Goal: Information Seeking & Learning: Learn about a topic

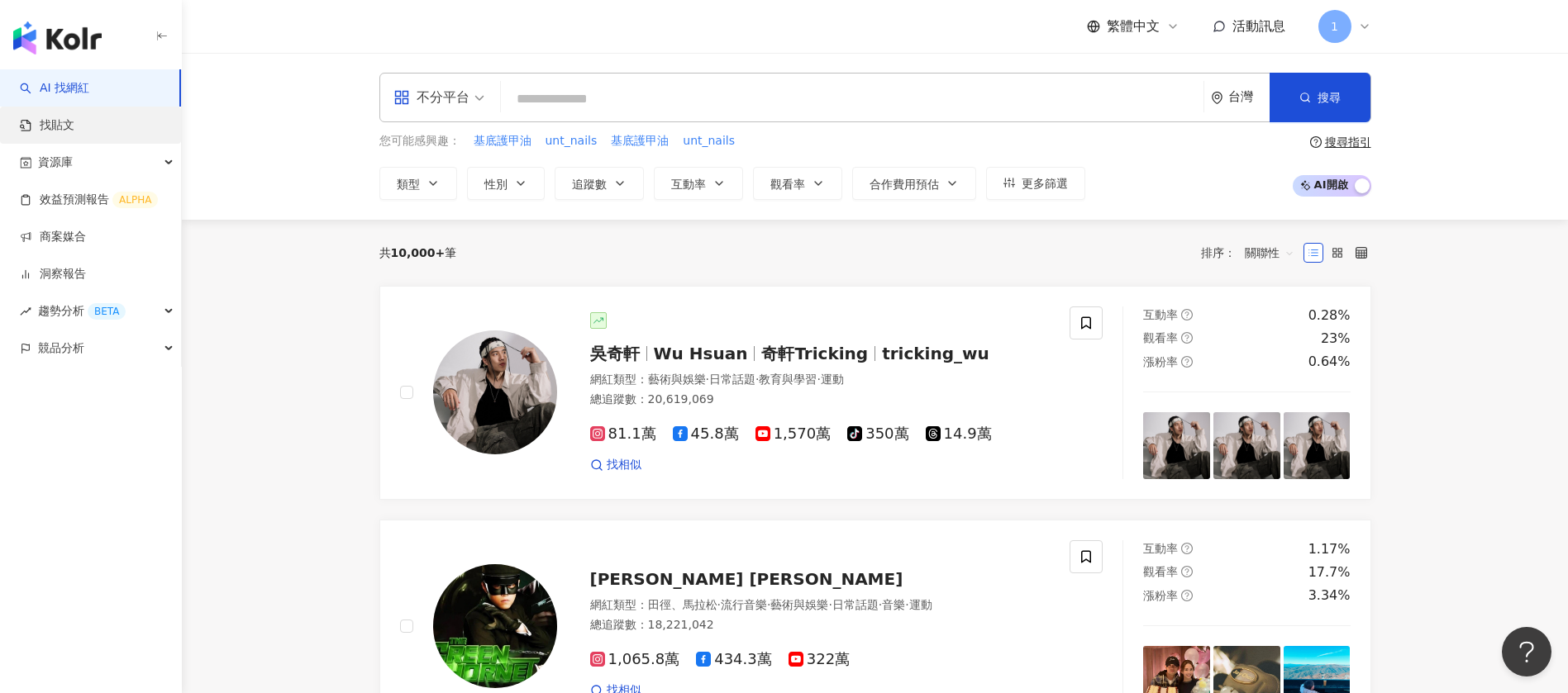
click at [62, 118] on link "找貼文" at bounding box center [46, 126] width 54 height 17
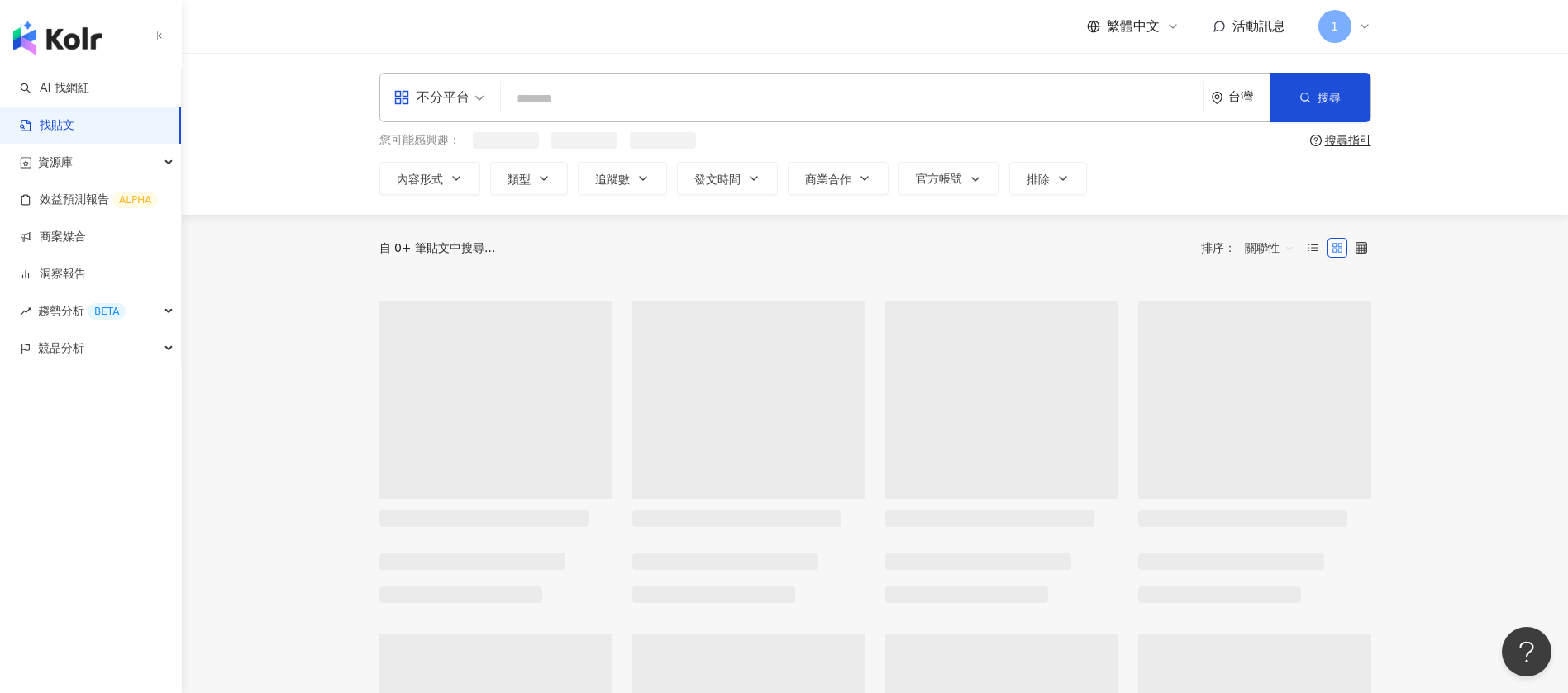
click at [640, 96] on input "search" at bounding box center [852, 99] width 689 height 36
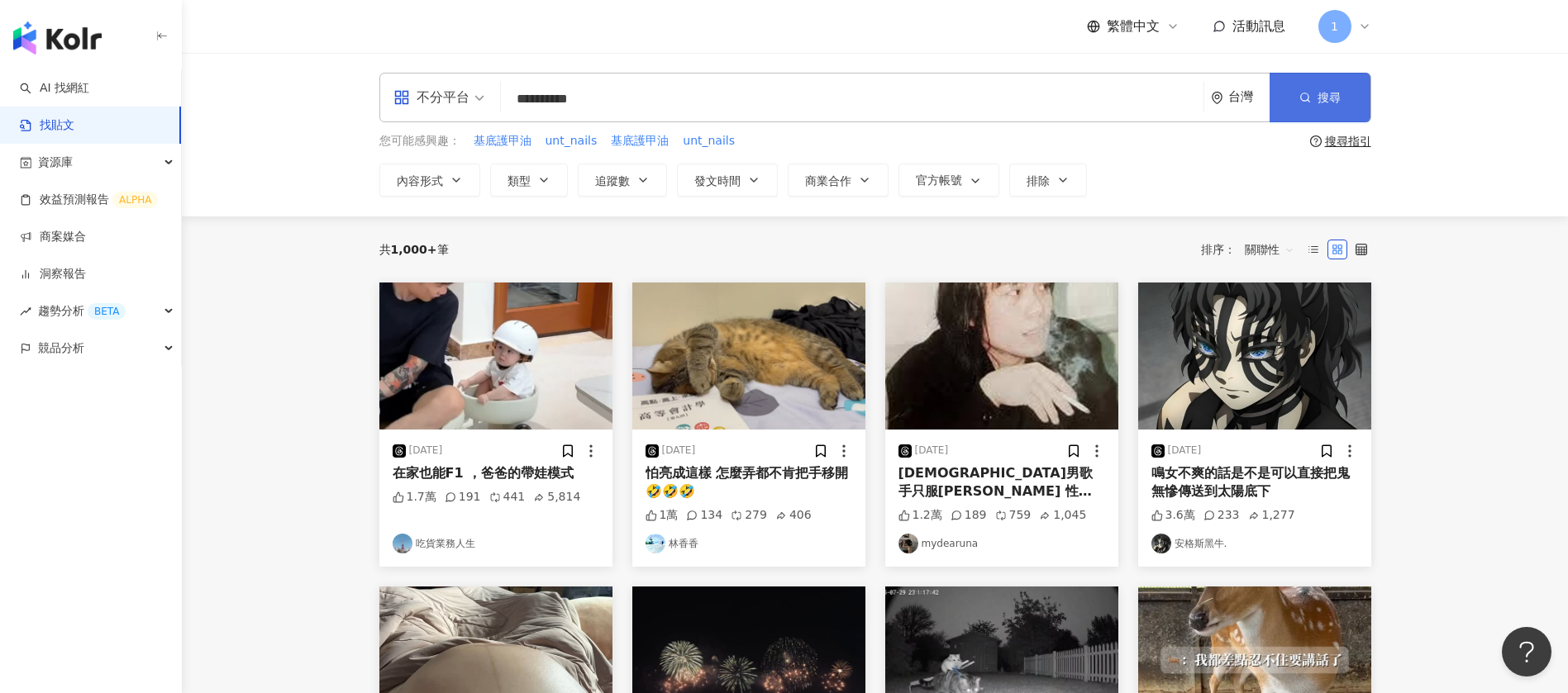
click at [1316, 101] on button "搜尋" at bounding box center [1319, 98] width 101 height 50
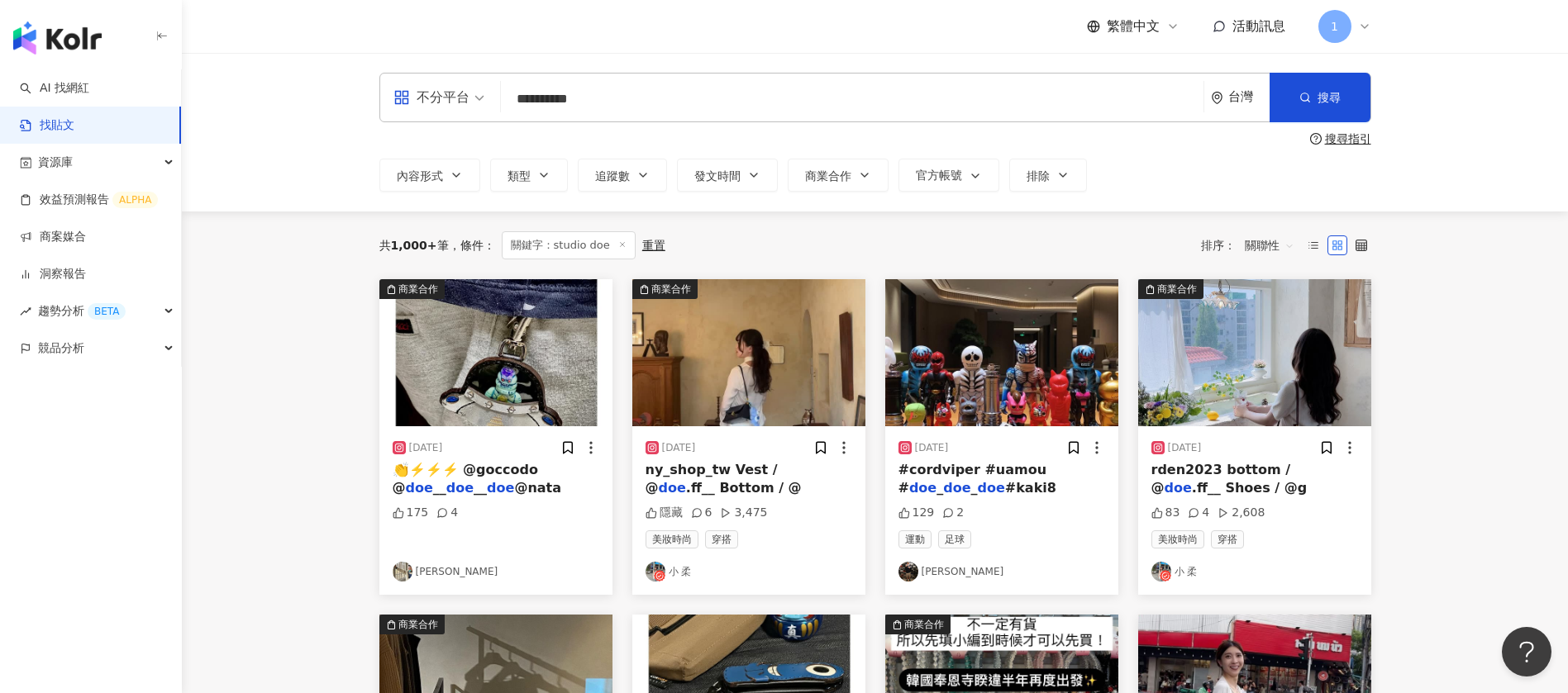
click at [1265, 244] on span "關聯性" at bounding box center [1269, 245] width 50 height 27
click at [1258, 308] on div "互動數" at bounding box center [1272, 307] width 46 height 18
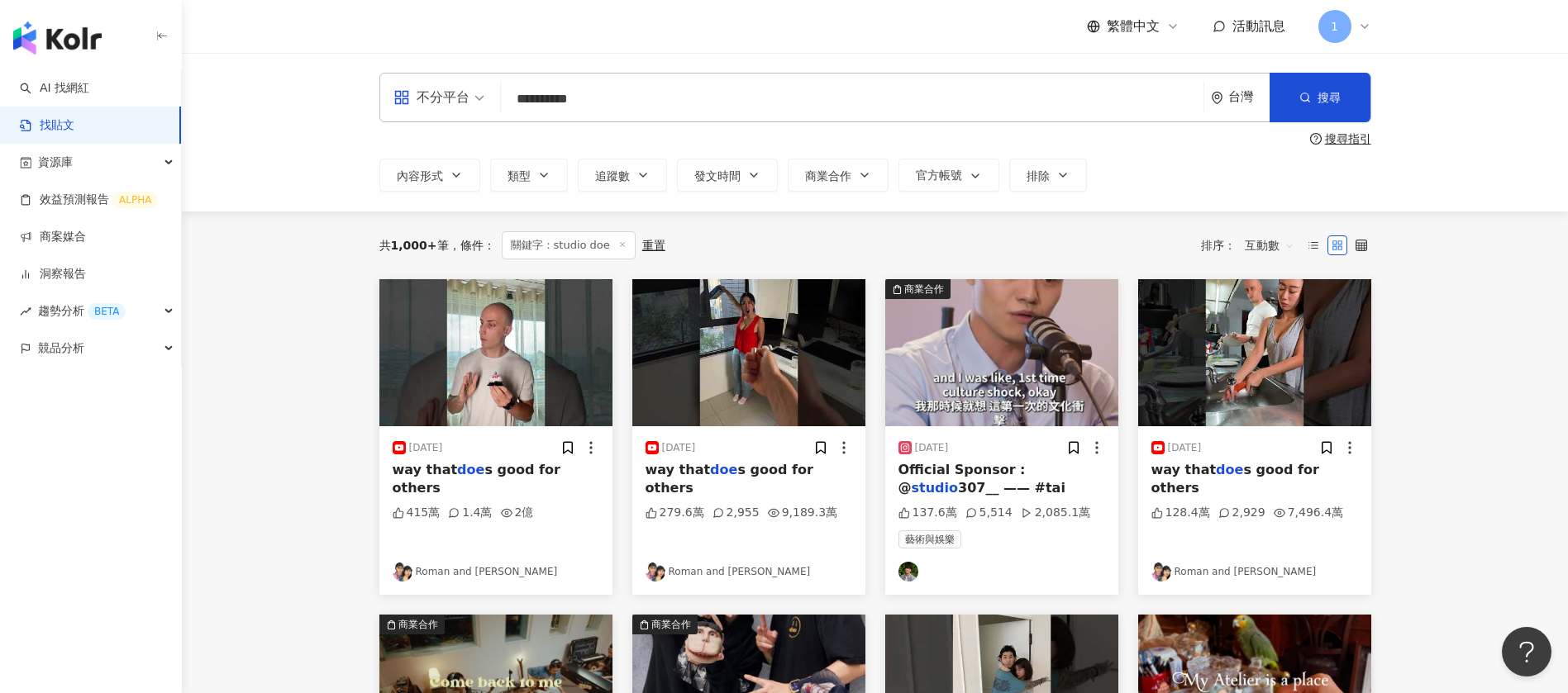
click at [714, 87] on input "**********" at bounding box center [852, 99] width 689 height 36
click at [586, 103] on input "**********" at bounding box center [852, 99] width 689 height 36
click at [1332, 99] on span "搜尋" at bounding box center [1329, 97] width 23 height 13
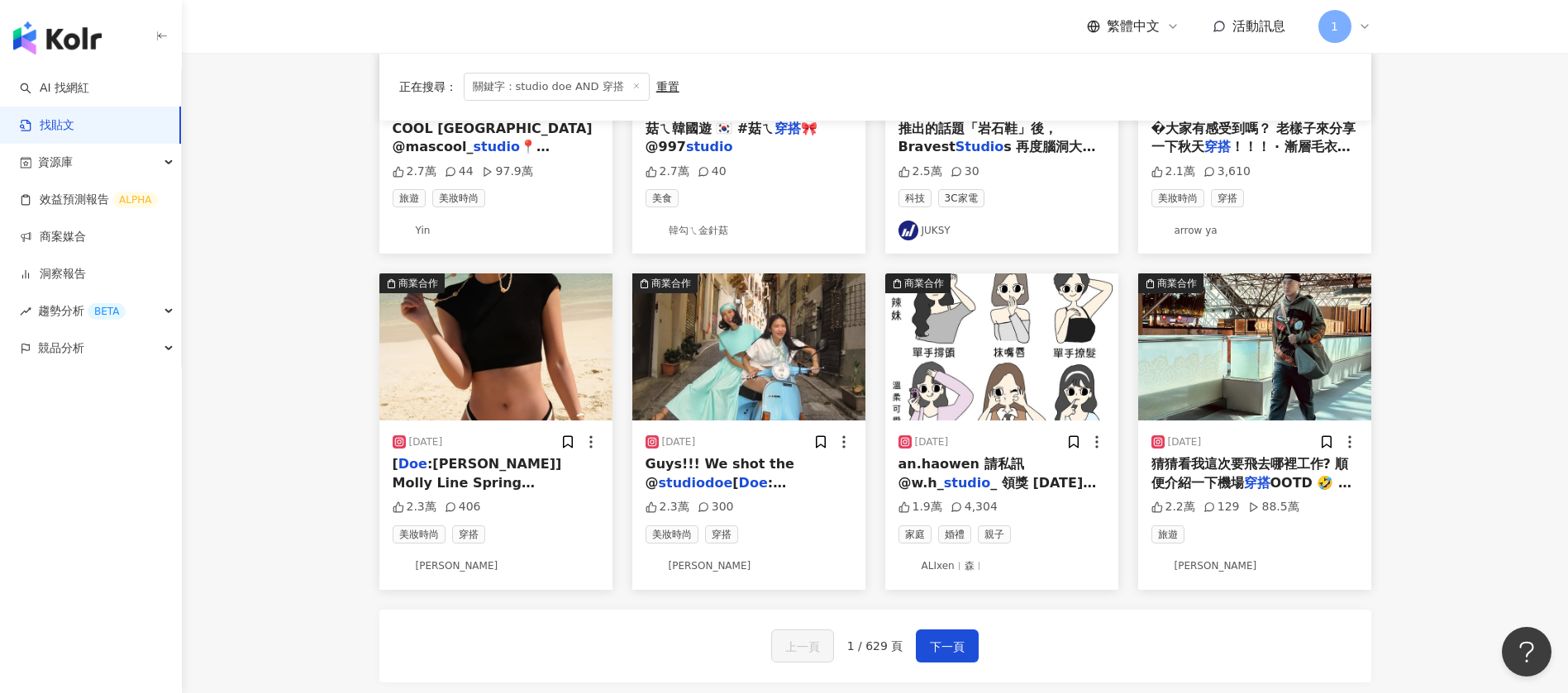
scroll to position [895, 0]
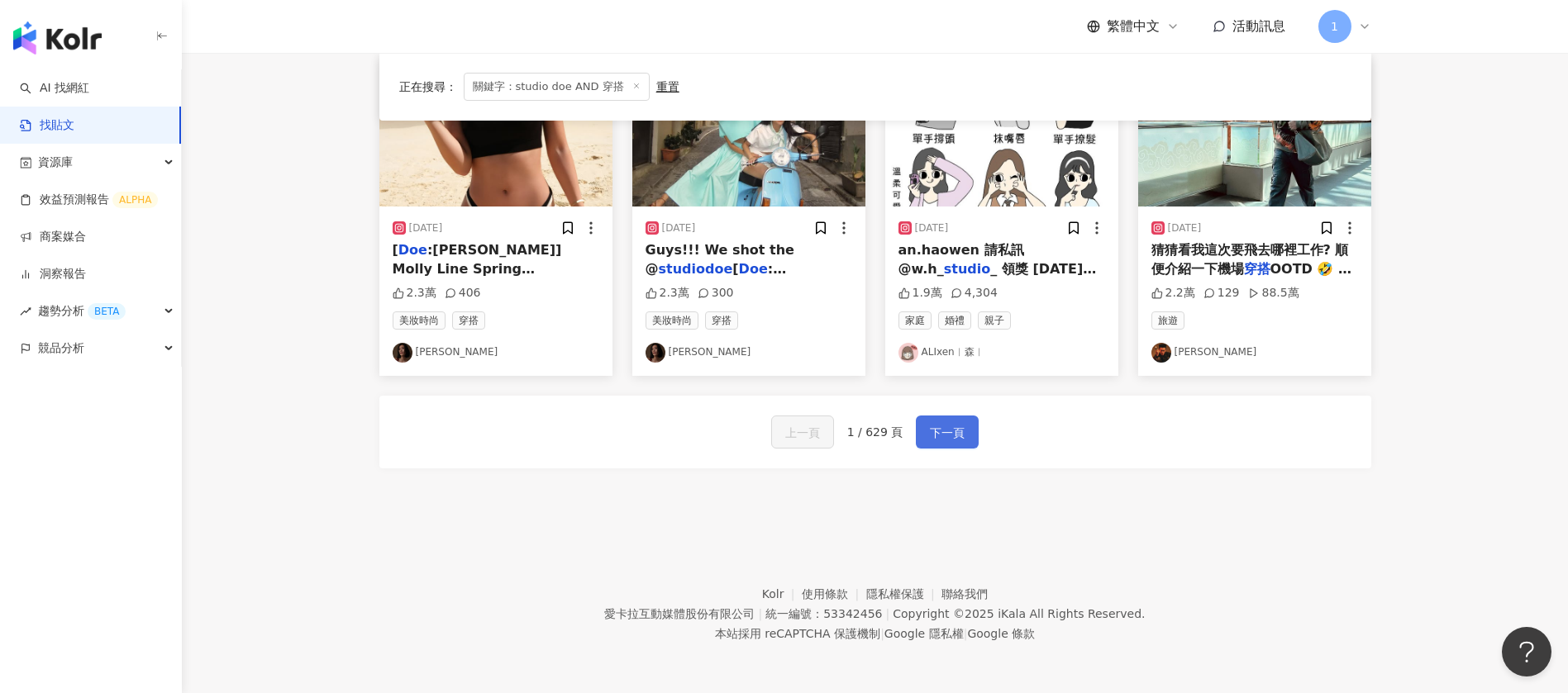
click at [931, 422] on button "下一頁" at bounding box center [947, 432] width 62 height 33
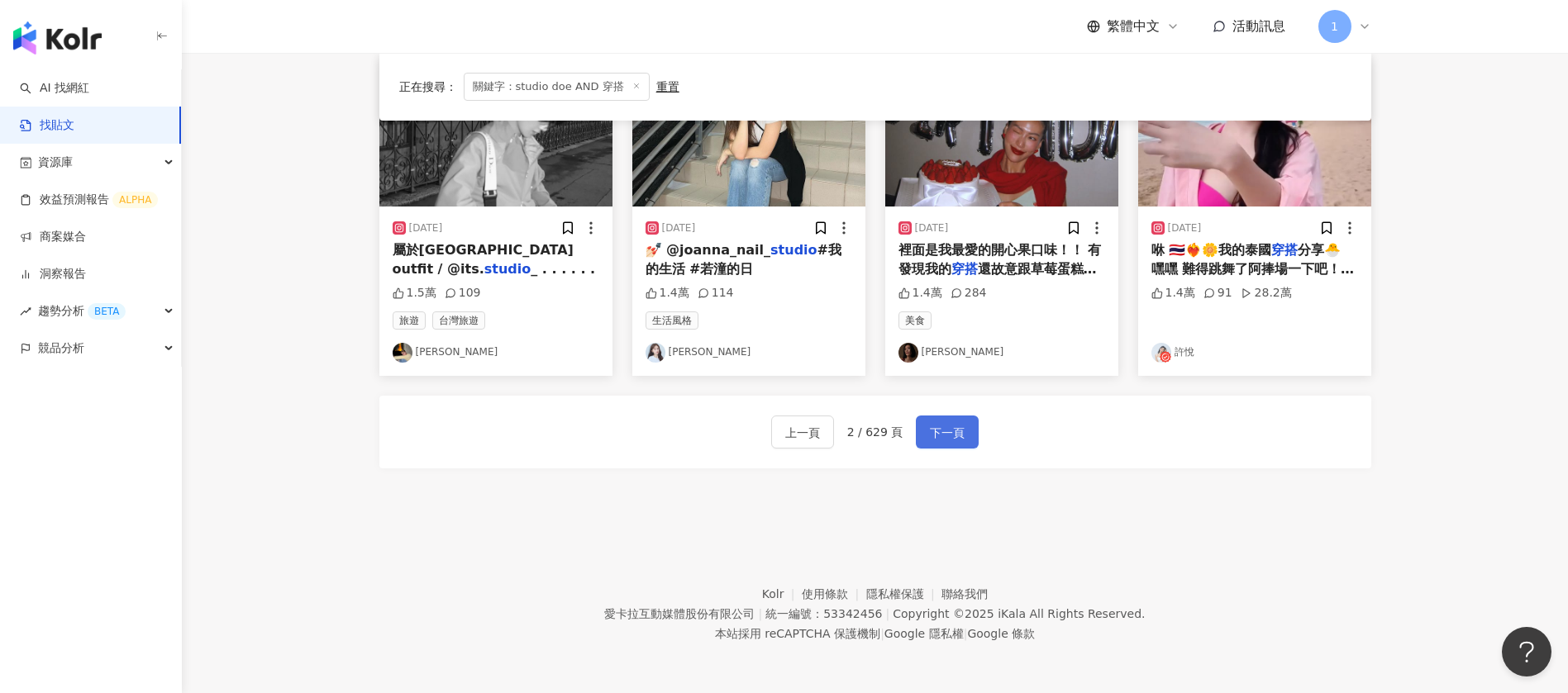
click at [975, 429] on button "下一頁" at bounding box center [947, 432] width 62 height 33
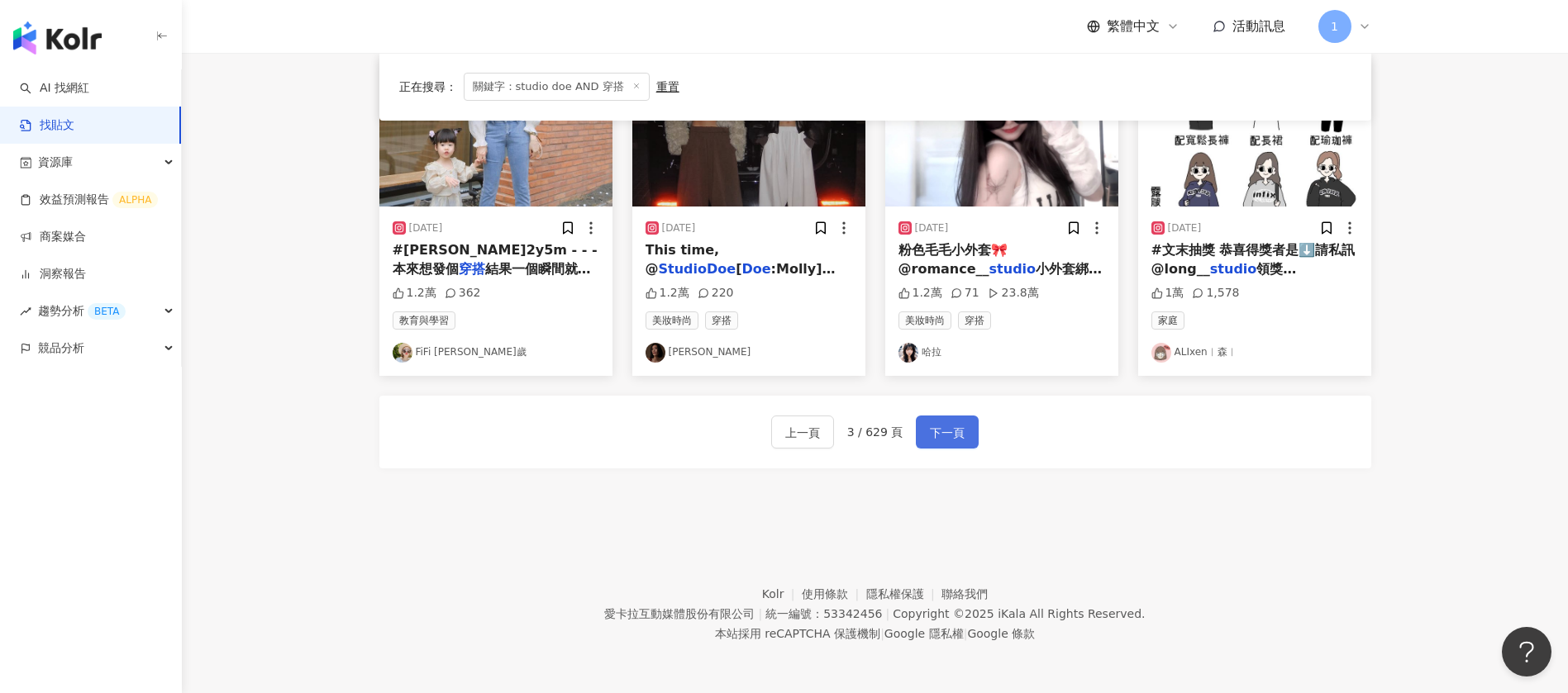
click at [936, 431] on span "下一頁" at bounding box center [946, 433] width 35 height 20
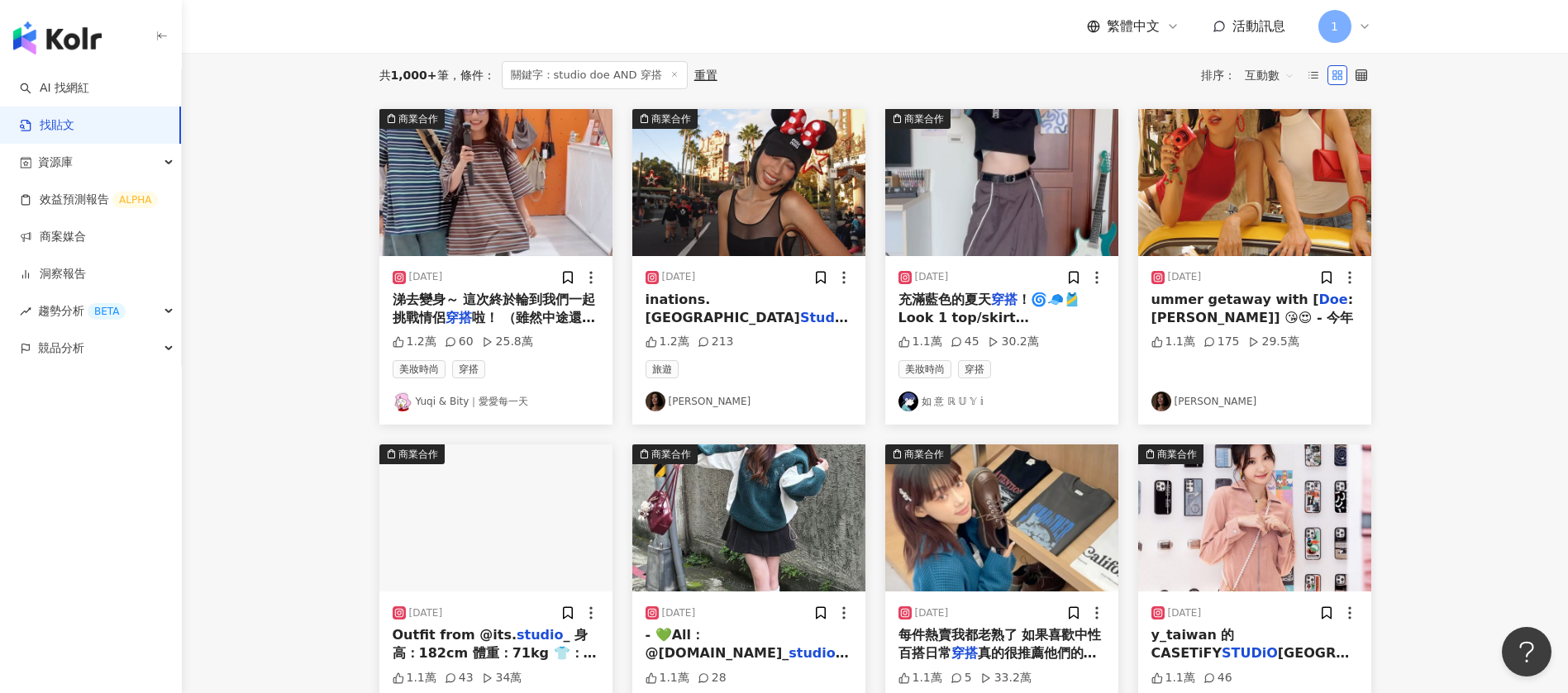
scroll to position [29, 0]
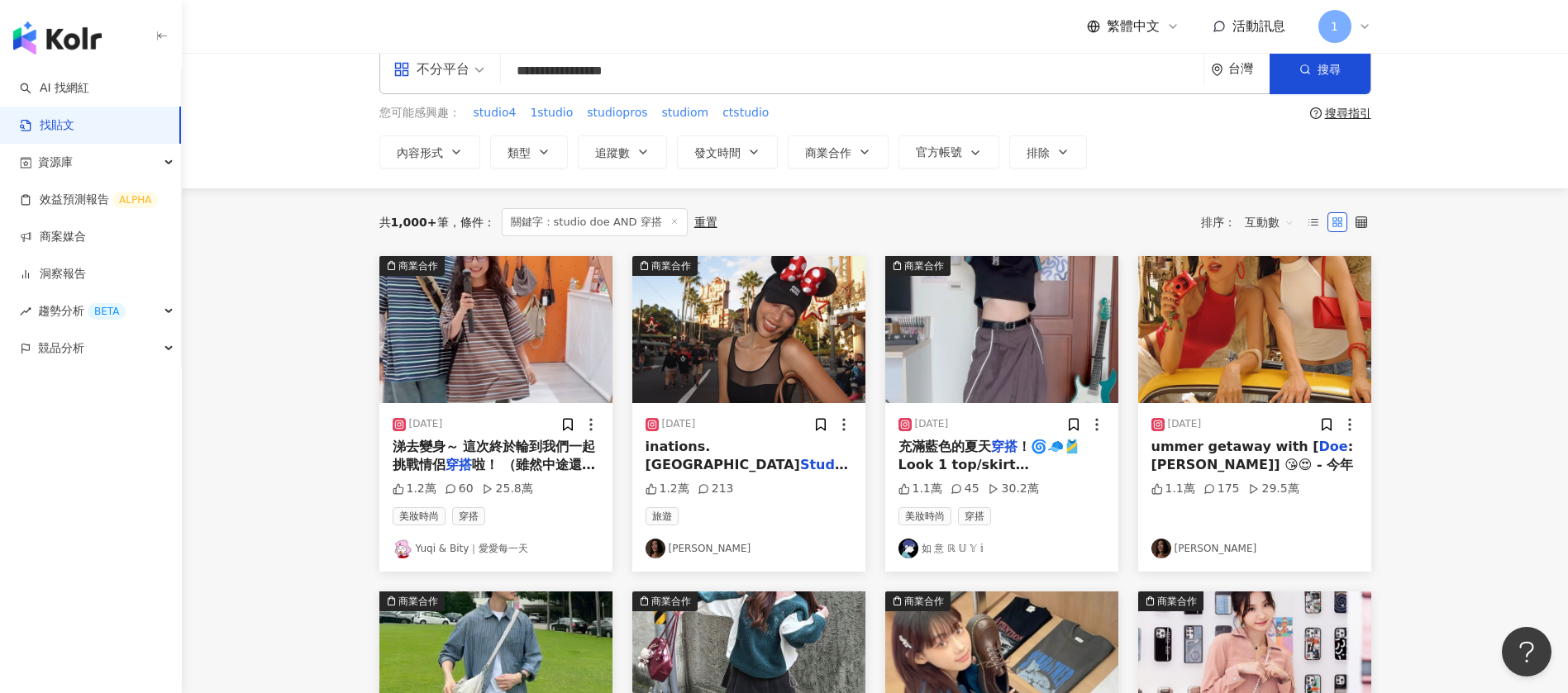
click at [561, 62] on input "**********" at bounding box center [852, 70] width 689 height 36
click at [571, 68] on input "**********" at bounding box center [852, 70] width 689 height 36
drag, startPoint x: 582, startPoint y: 68, endPoint x: 441, endPoint y: 64, distance: 141.1
click at [441, 64] on div "**********" at bounding box center [875, 70] width 992 height 50
click at [706, 89] on div "**********" at bounding box center [875, 70] width 992 height 50
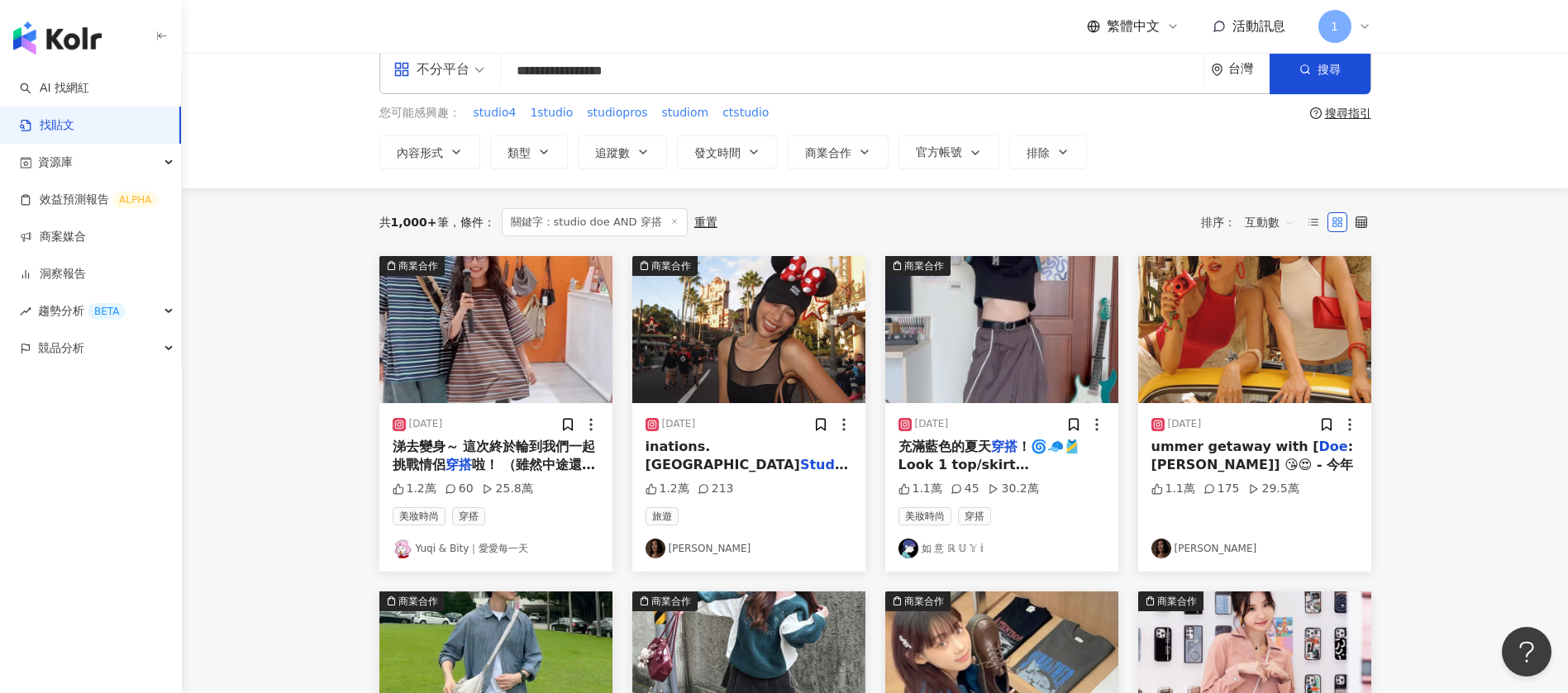
drag, startPoint x: 399, startPoint y: 67, endPoint x: 366, endPoint y: 66, distance: 33.0
click at [366, 66] on div "**********" at bounding box center [875, 106] width 1058 height 124
type input "*"
click at [1343, 67] on button "搜尋" at bounding box center [1319, 70] width 101 height 50
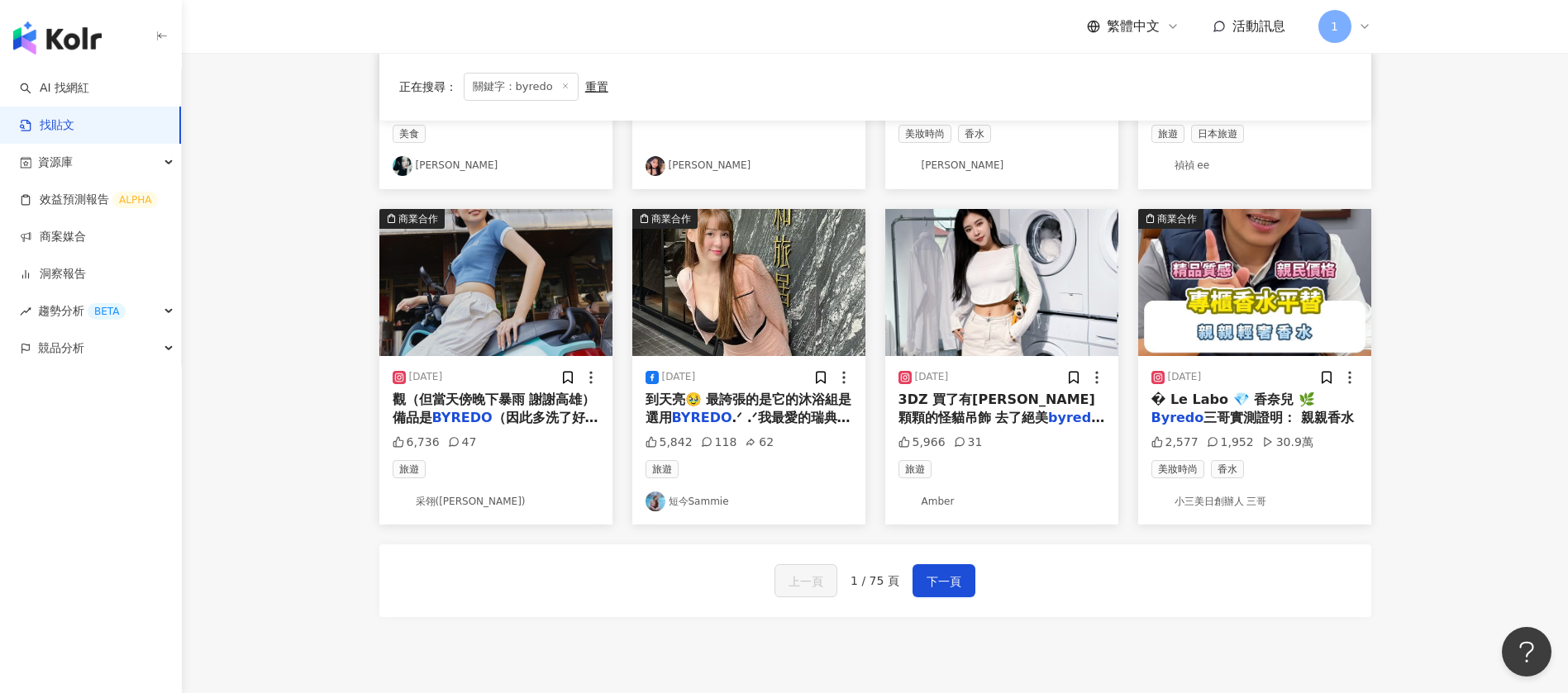
scroll to position [744, 0]
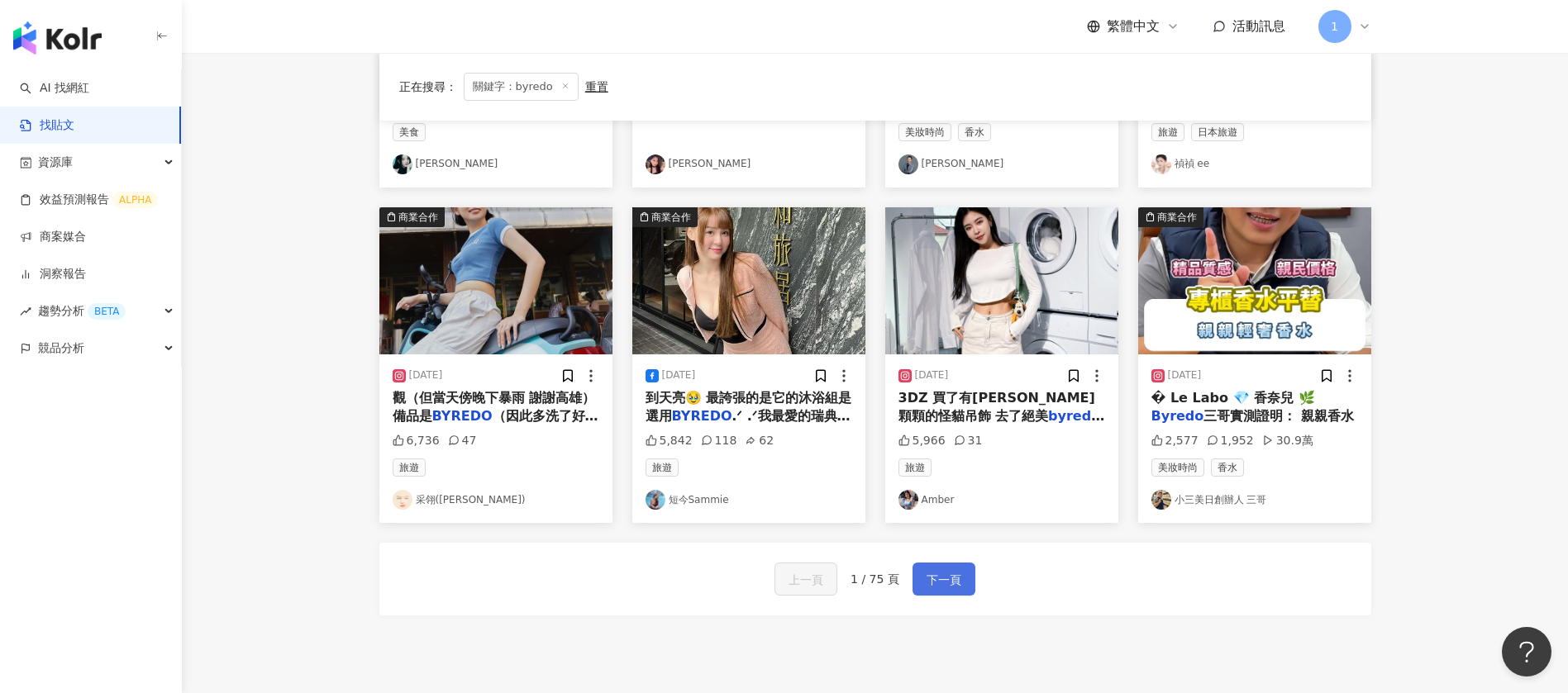
click at [940, 585] on span "下一頁" at bounding box center [944, 580] width 35 height 20
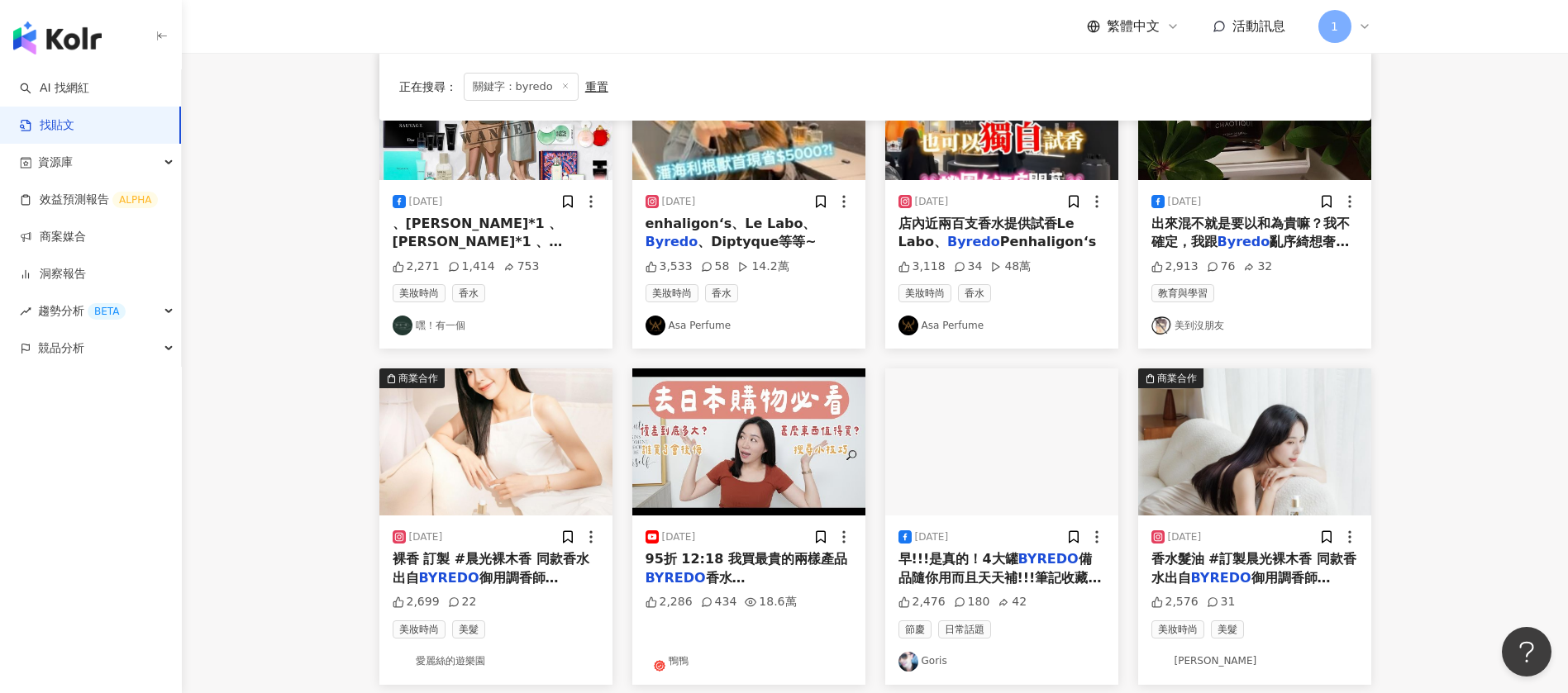
scroll to position [248, 0]
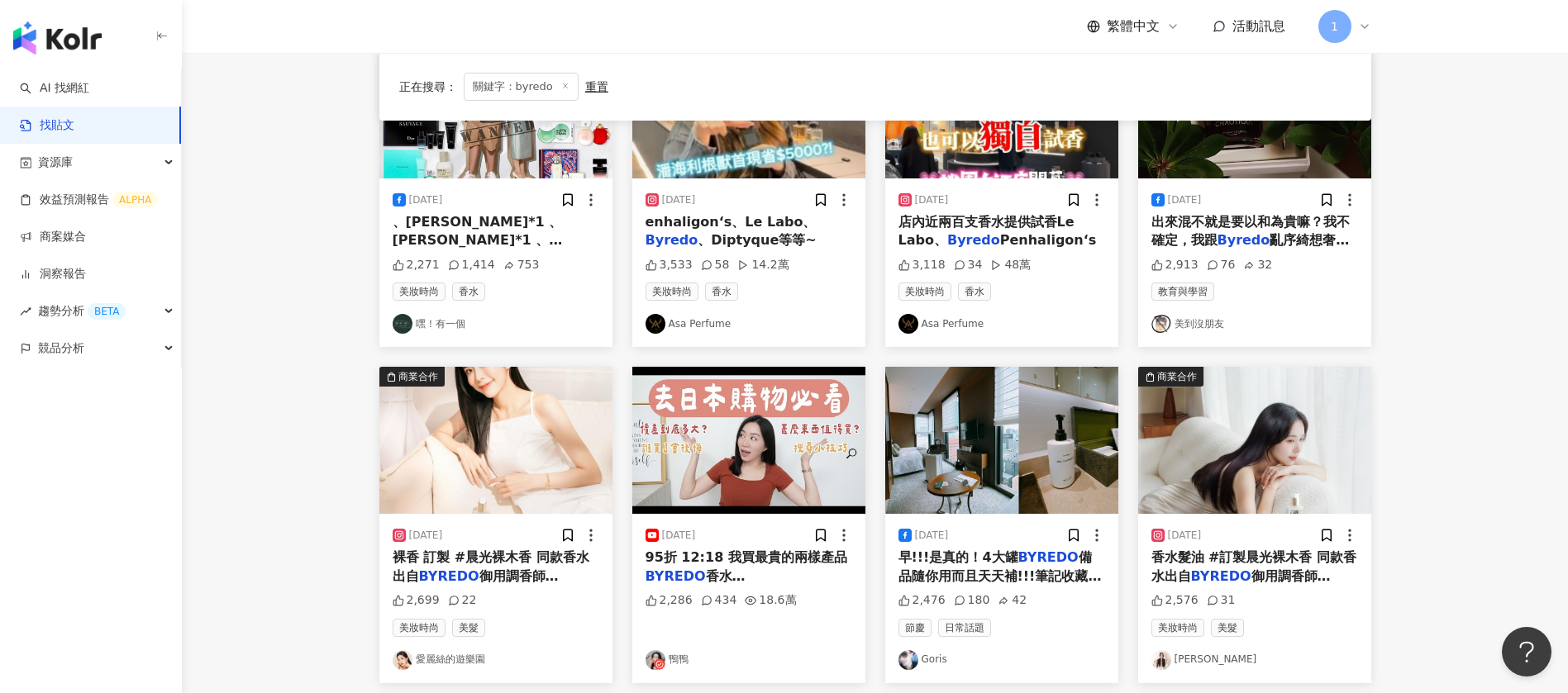
click at [1234, 466] on img at bounding box center [1254, 440] width 233 height 147
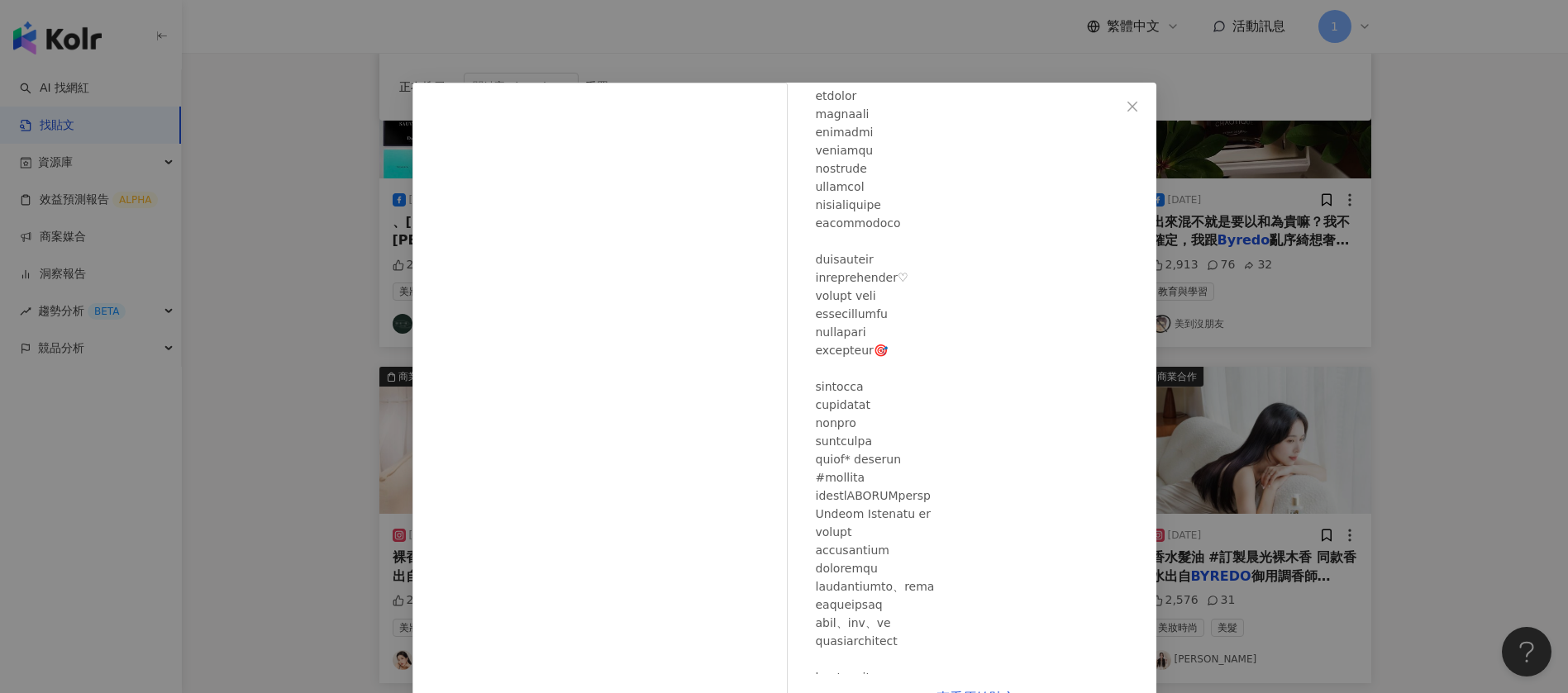
click at [1440, 158] on div "曾玄玄 2023/10/30 2,576 31 查看原始貼文" at bounding box center [784, 346] width 1568 height 693
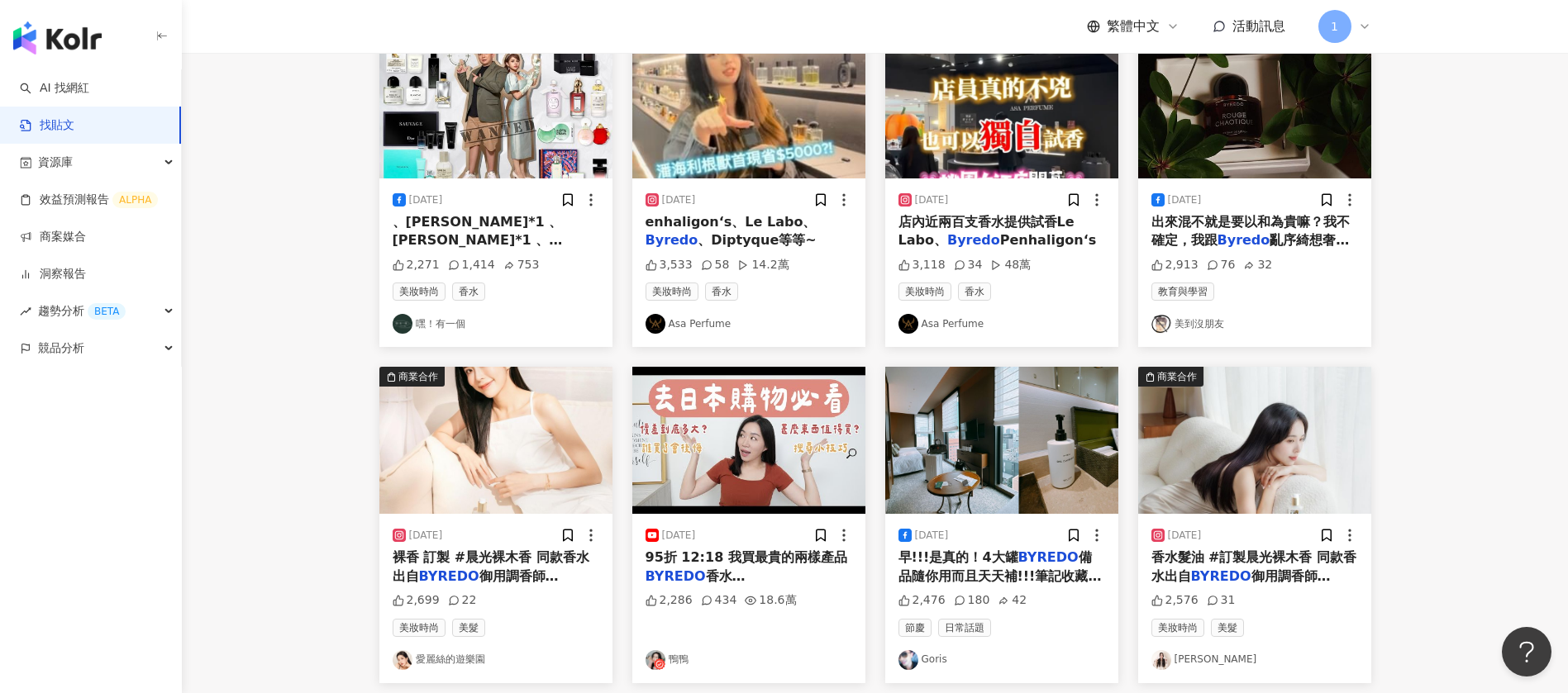
scroll to position [0, 0]
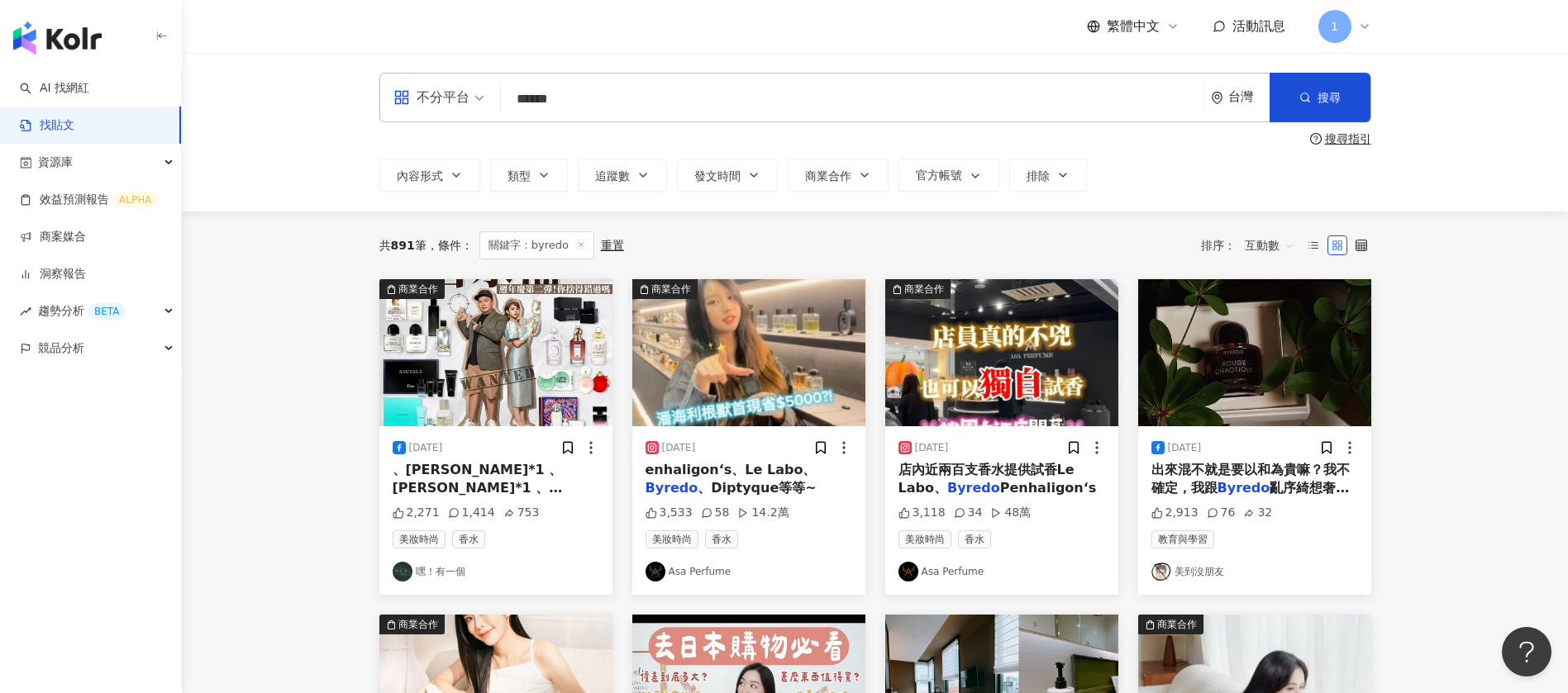
drag, startPoint x: 587, startPoint y: 105, endPoint x: 443, endPoint y: 86, distance: 145.2
click at [444, 86] on div "不分平台 ****** 台灣 搜尋 searchOperator 插入語法 完全符合 "" 聯集 OR 交集 AND 排除 - 群組 {}" at bounding box center [875, 98] width 992 height 50
click at [534, 102] on input "*******" at bounding box center [852, 99] width 689 height 36
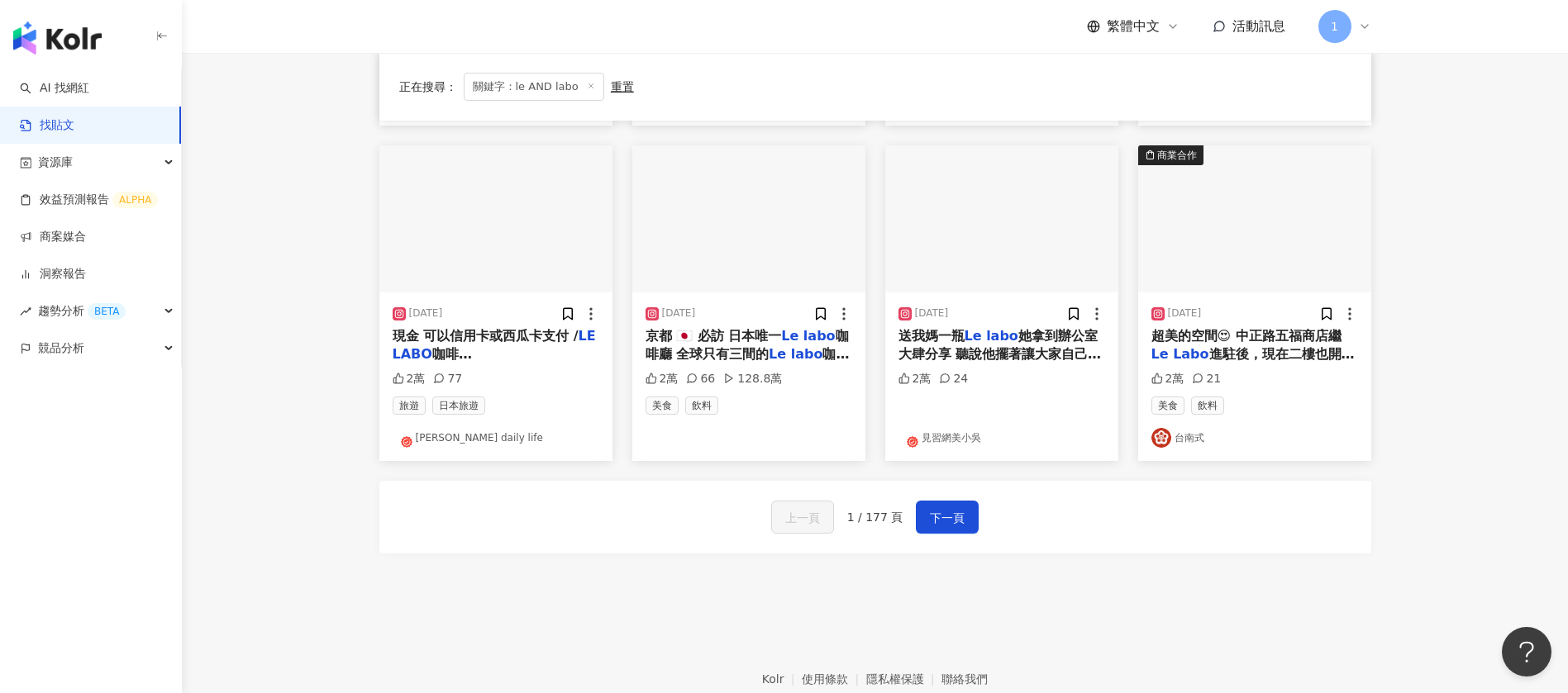
scroll to position [868, 0]
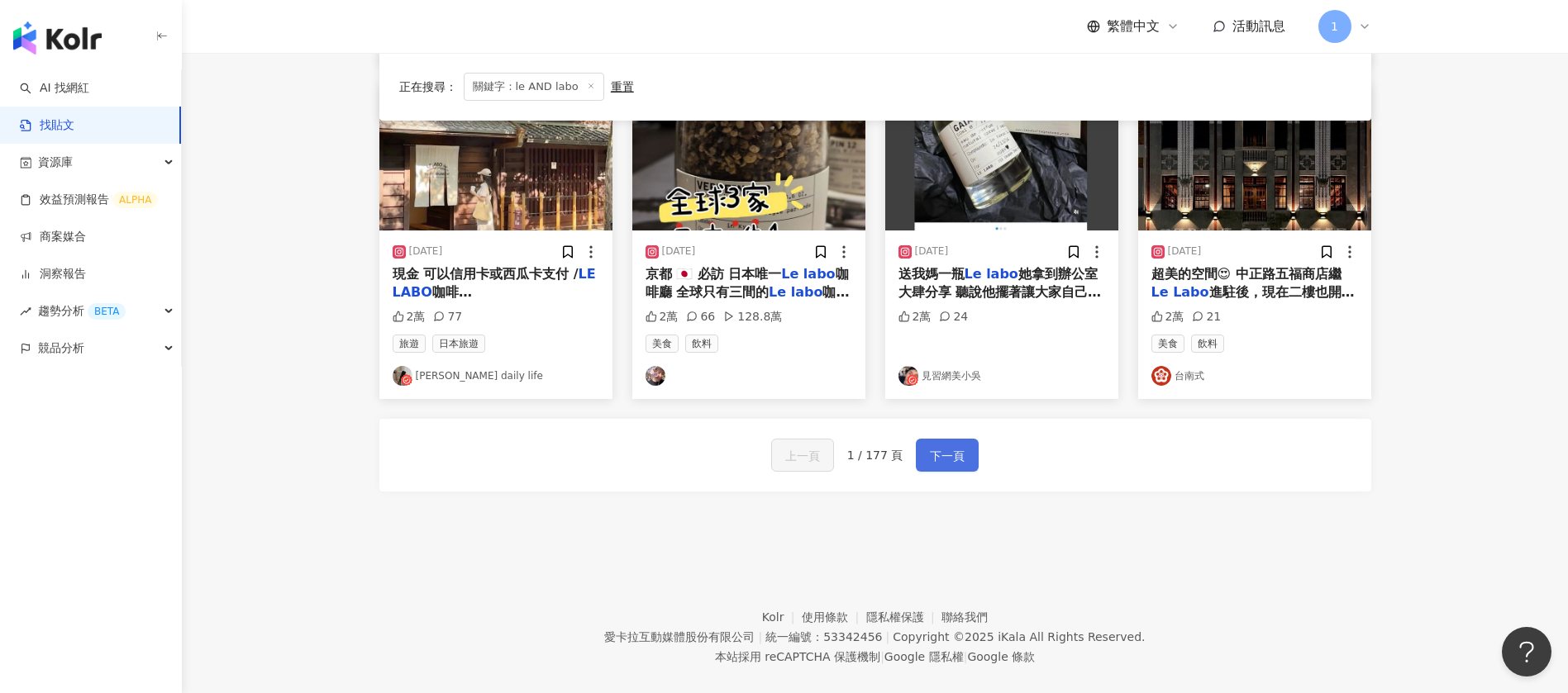
click at [956, 446] on span "下一頁" at bounding box center [946, 456] width 35 height 20
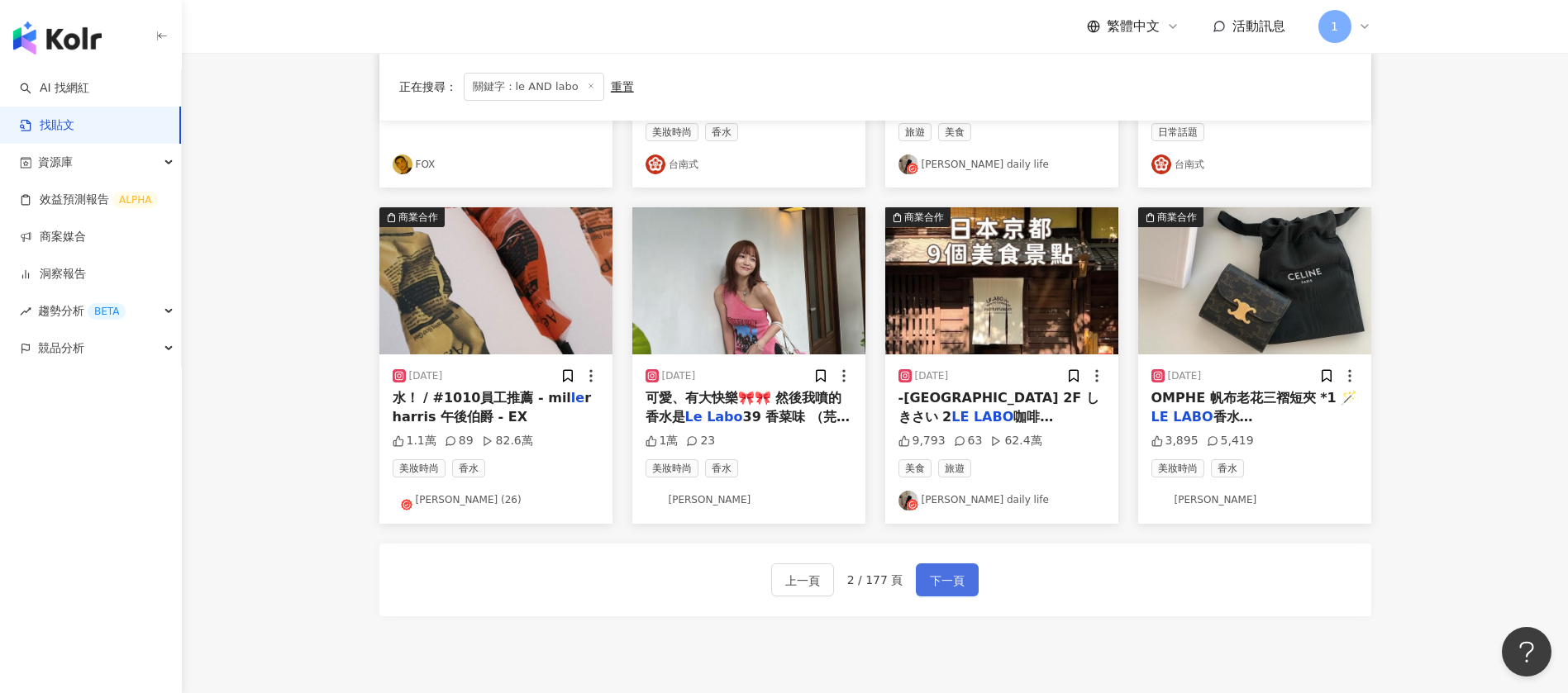
scroll to position [891, 0]
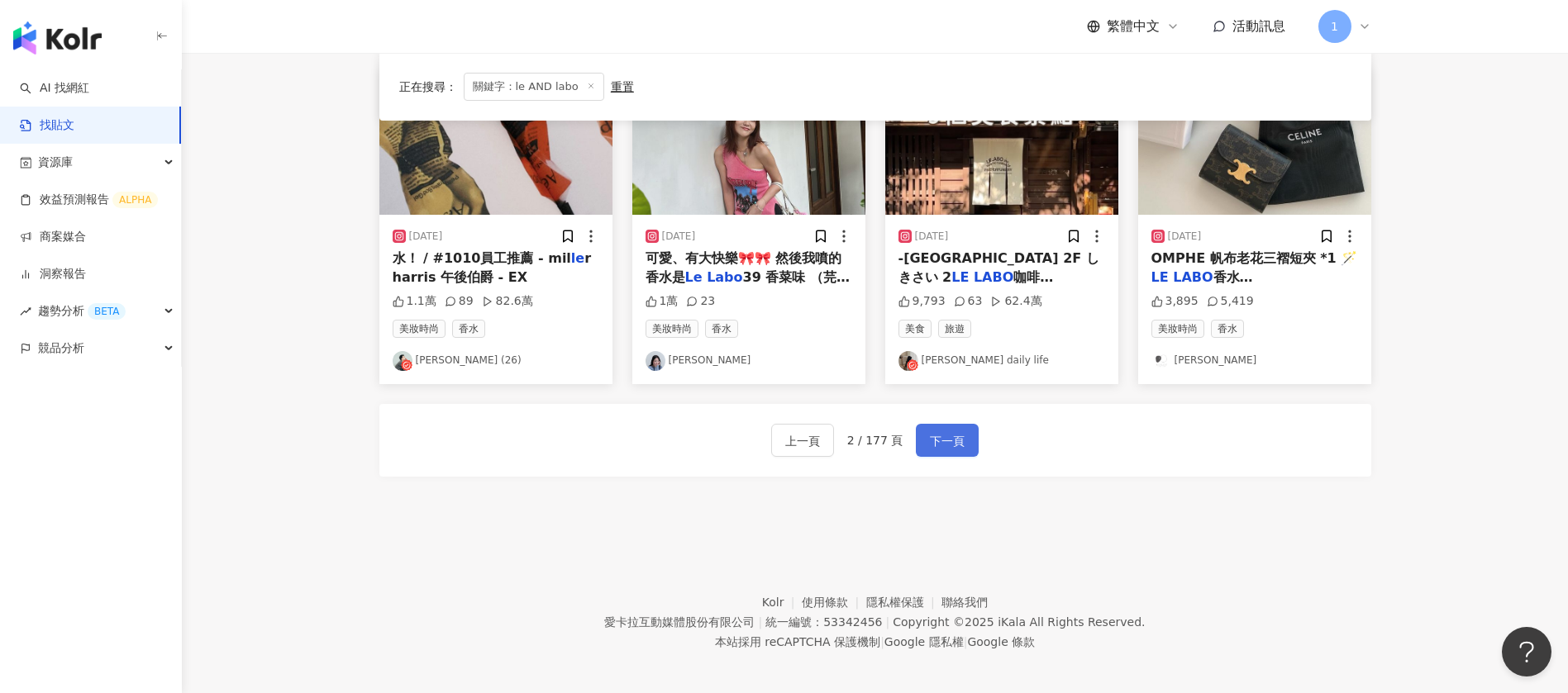
click at [953, 424] on button "下一頁" at bounding box center [947, 440] width 62 height 33
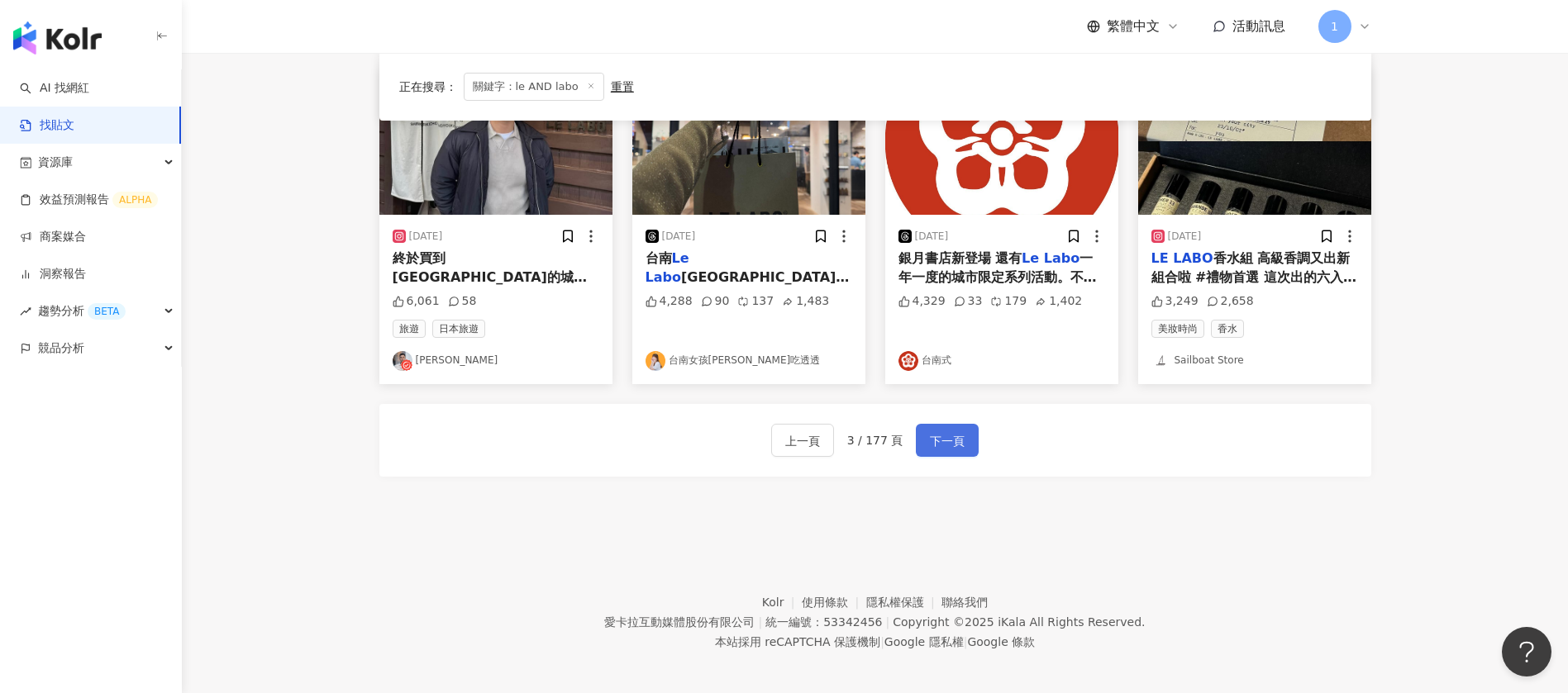
click at [950, 433] on span "下一頁" at bounding box center [946, 441] width 35 height 20
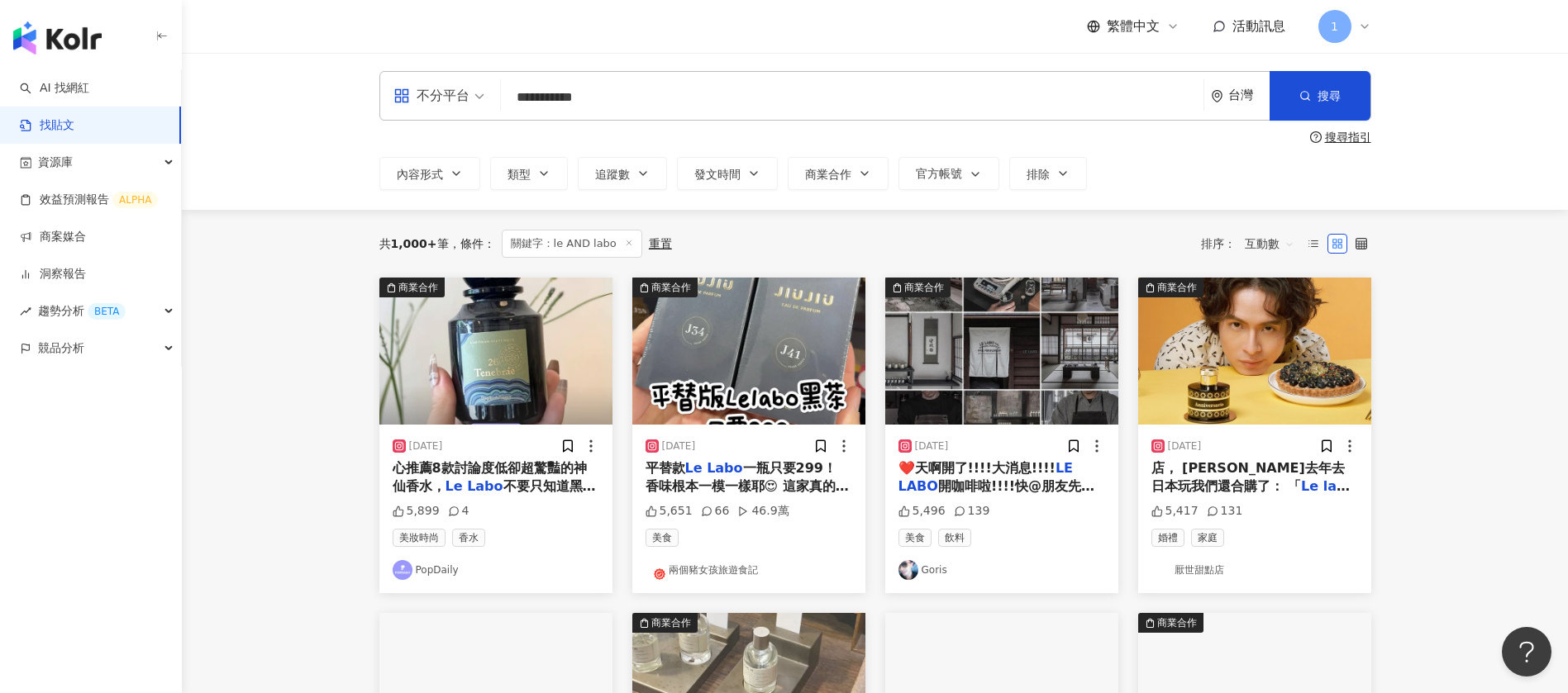
scroll to position [0, 0]
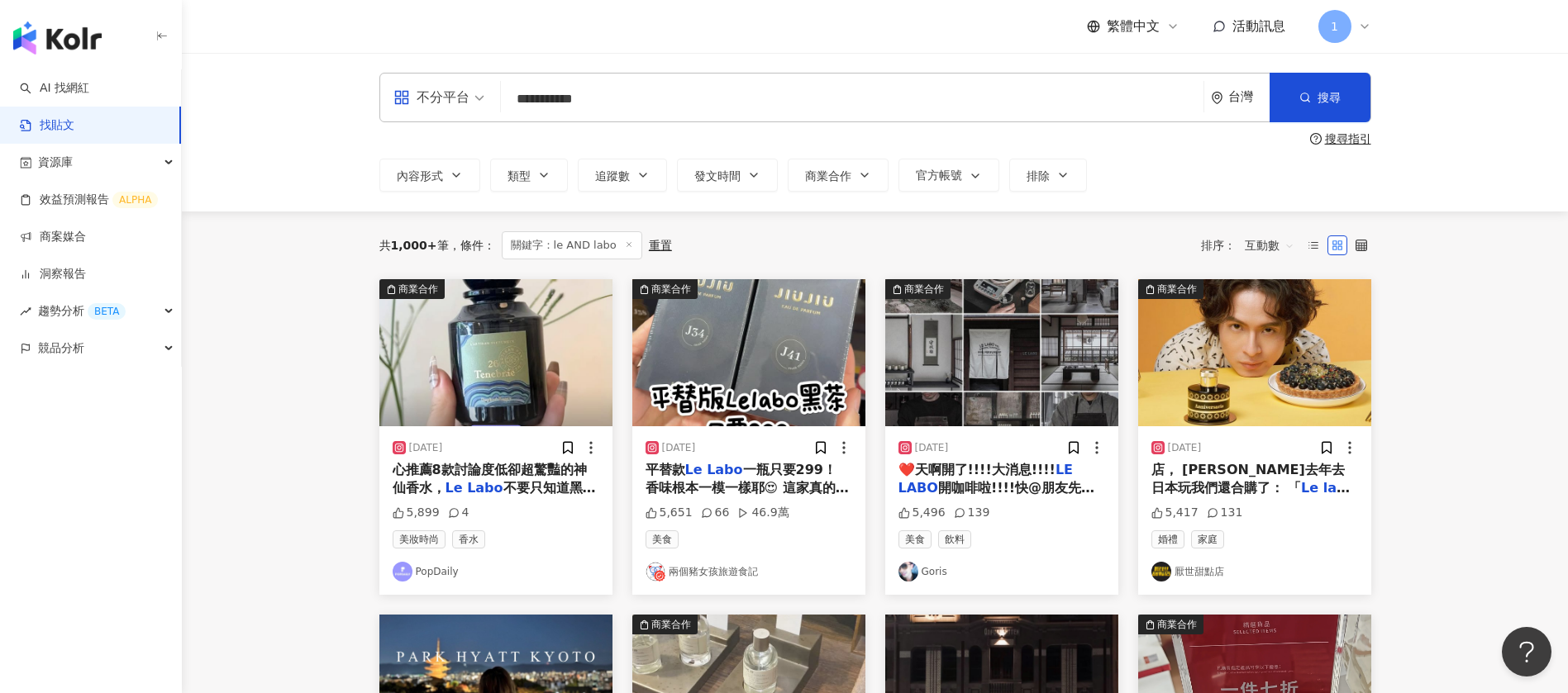
click at [557, 81] on input "**********" at bounding box center [852, 99] width 689 height 36
drag, startPoint x: 601, startPoint y: 109, endPoint x: 332, endPoint y: 84, distance: 270.2
click at [332, 84] on div "**********" at bounding box center [875, 132] width 1386 height 159
paste input "****"
click at [563, 99] on input "**********" at bounding box center [852, 99] width 689 height 36
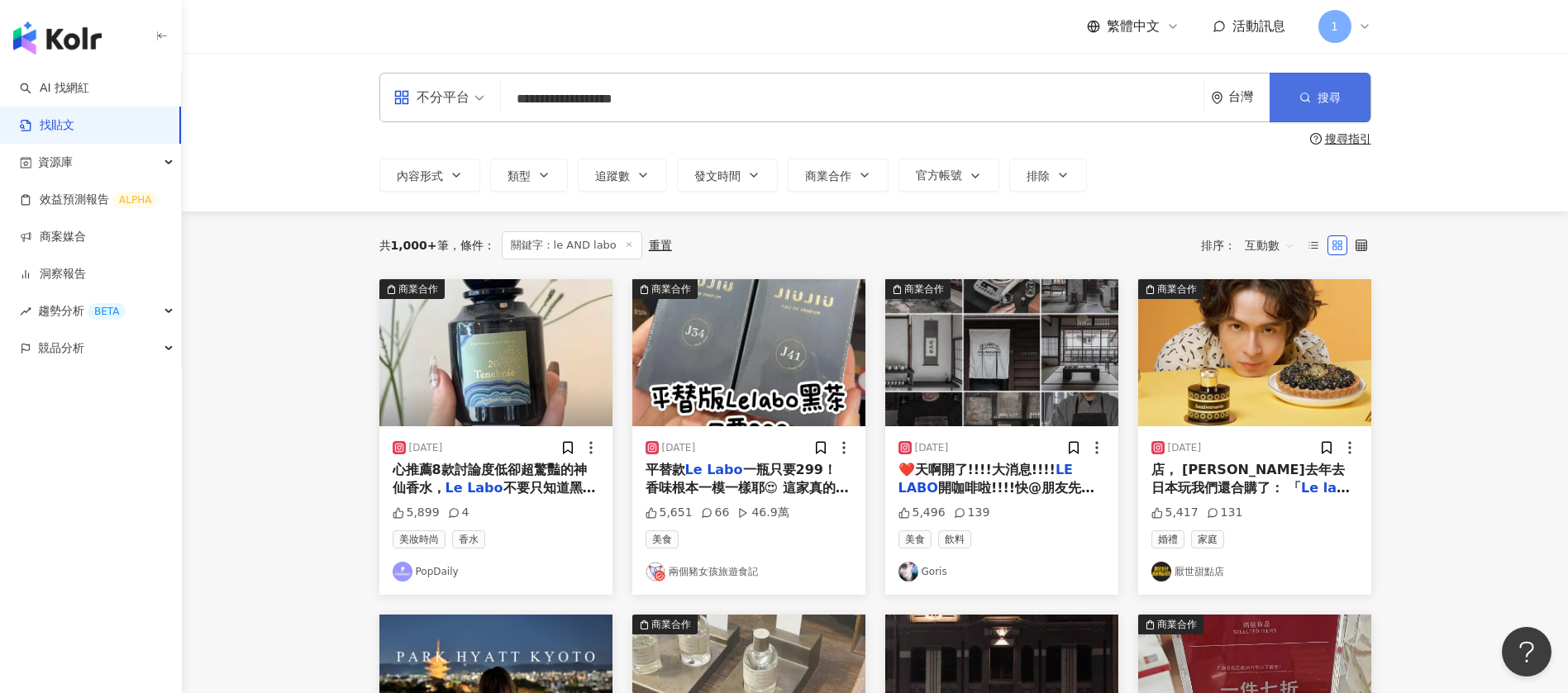
click at [1318, 99] on span "搜尋" at bounding box center [1329, 97] width 23 height 13
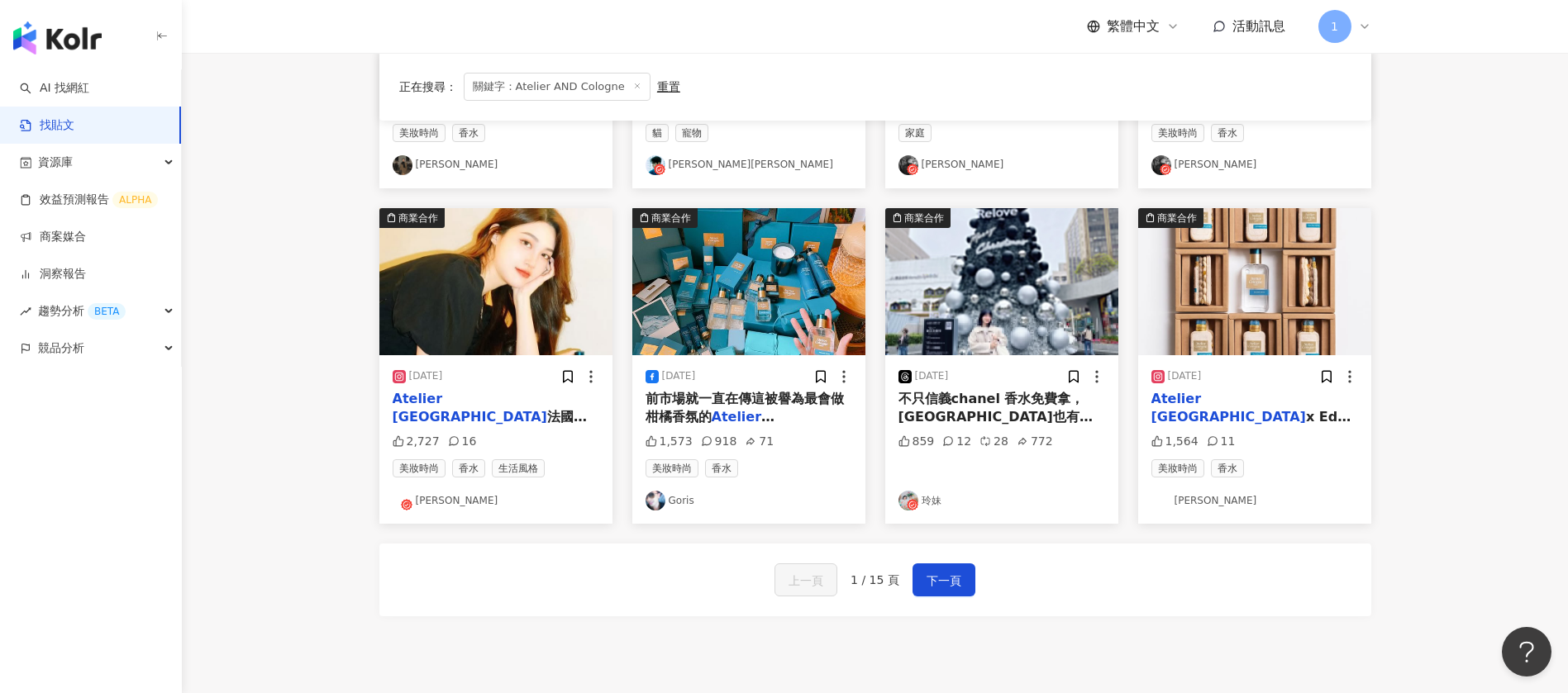
scroll to position [744, 0]
click at [928, 577] on span "下一頁" at bounding box center [944, 580] width 35 height 20
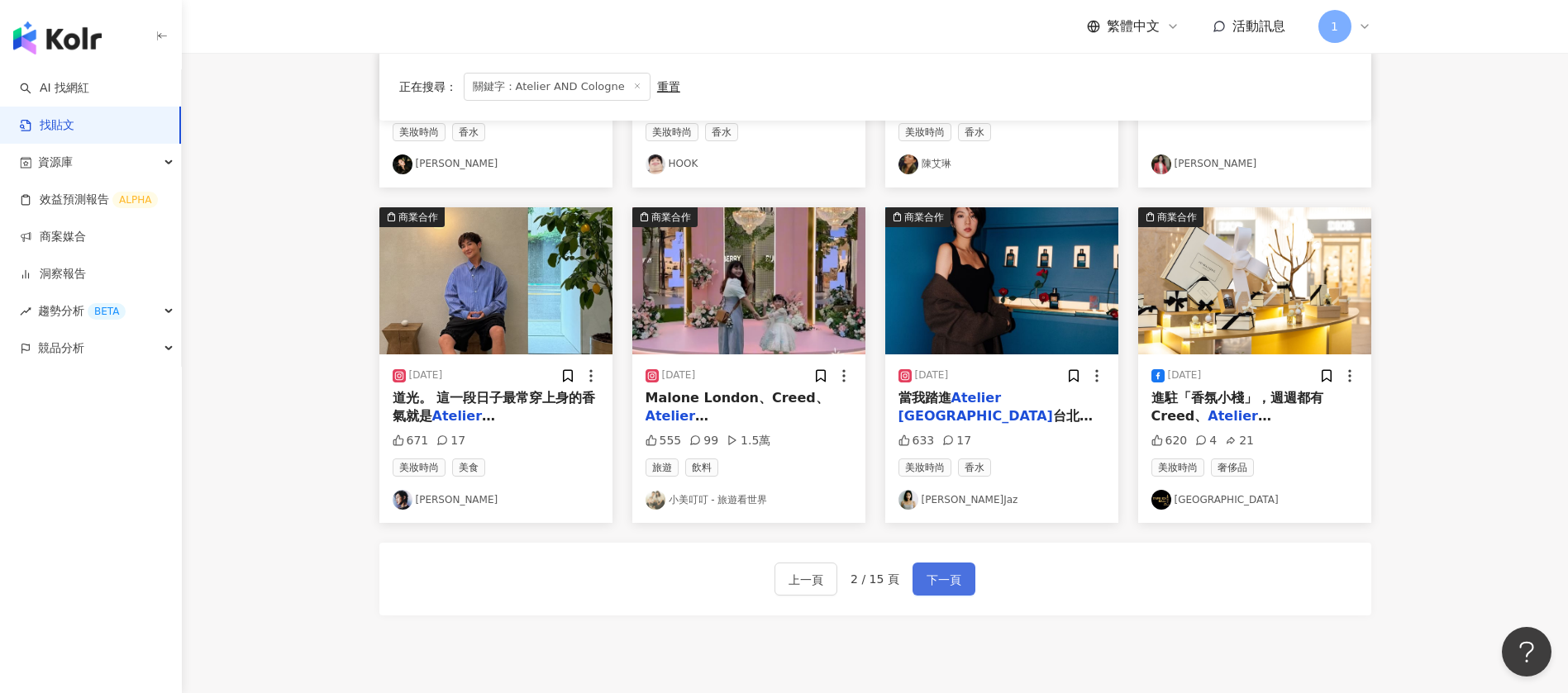
click at [950, 587] on span "下一頁" at bounding box center [944, 580] width 35 height 20
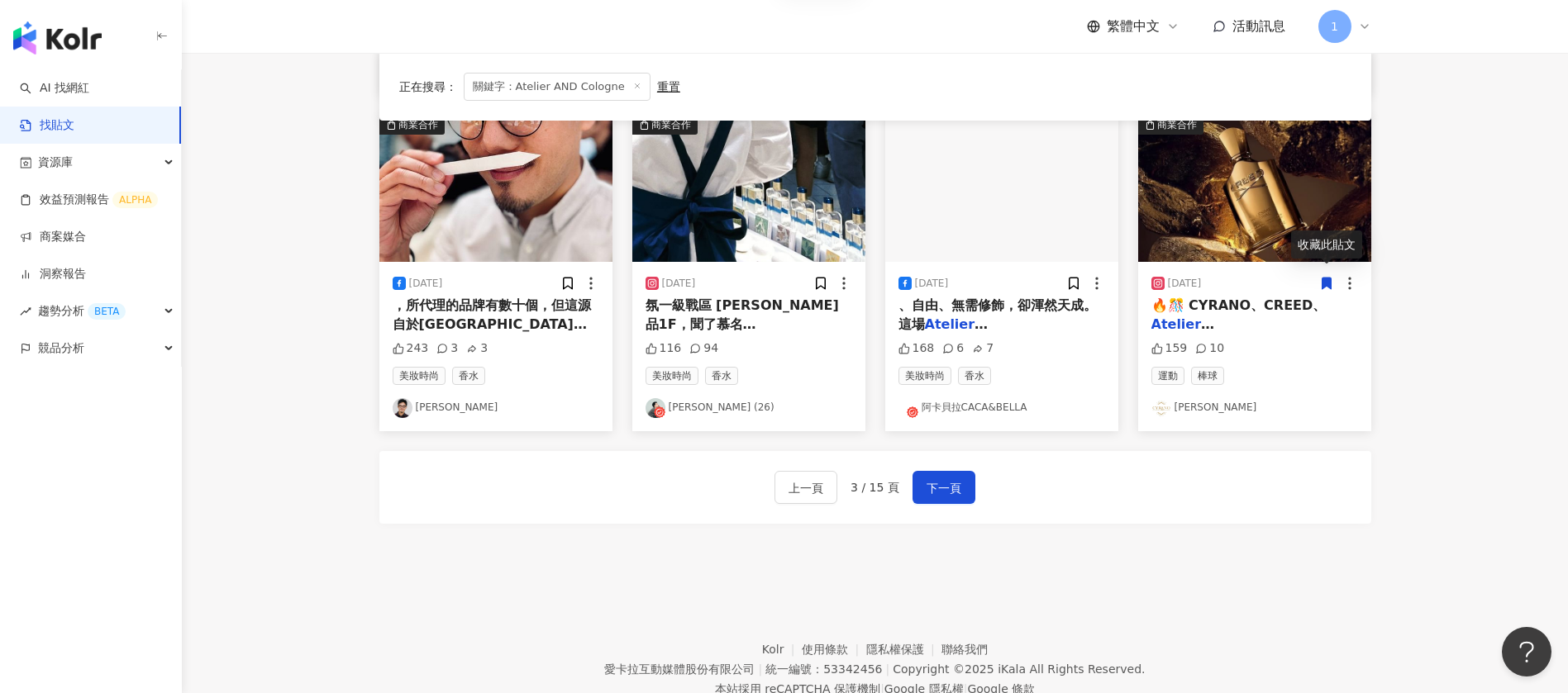
scroll to position [891, 0]
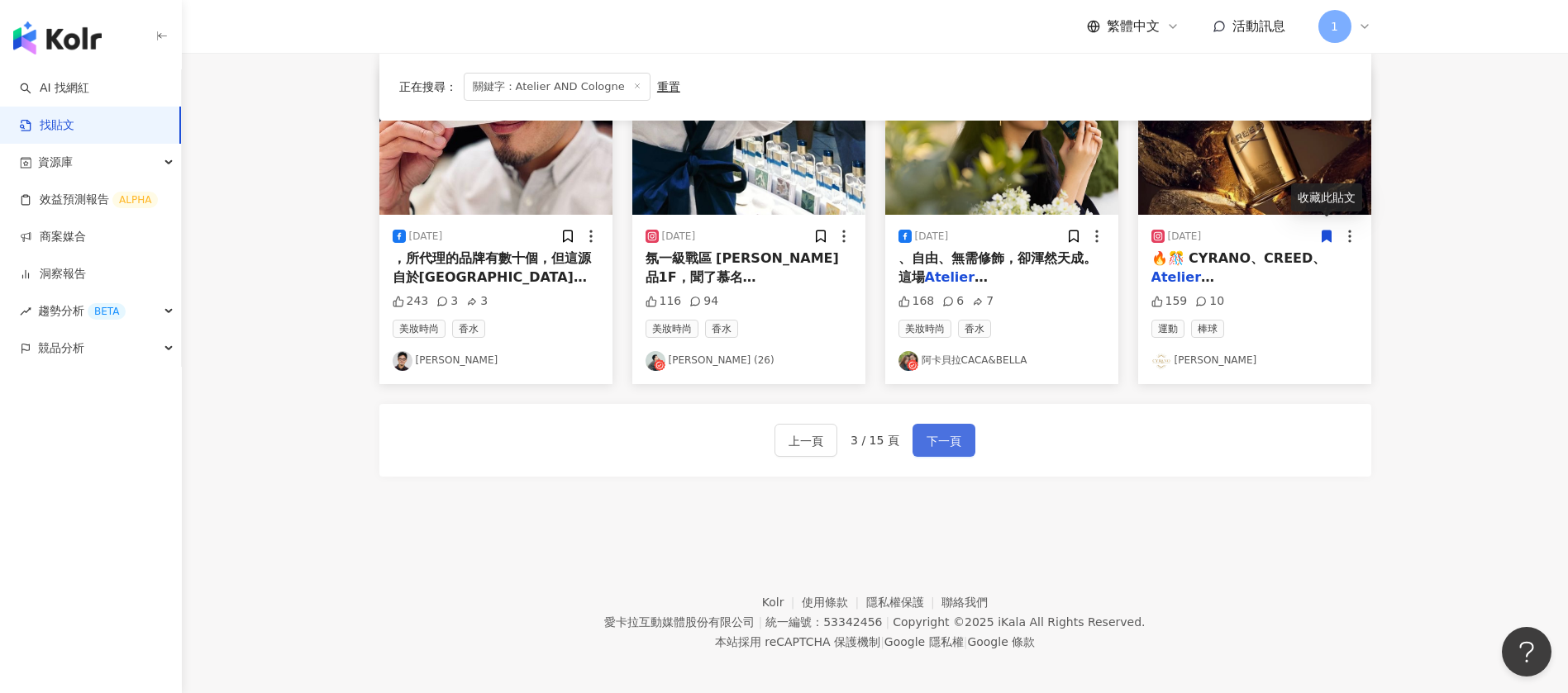
click at [946, 424] on button "下一頁" at bounding box center [944, 440] width 62 height 33
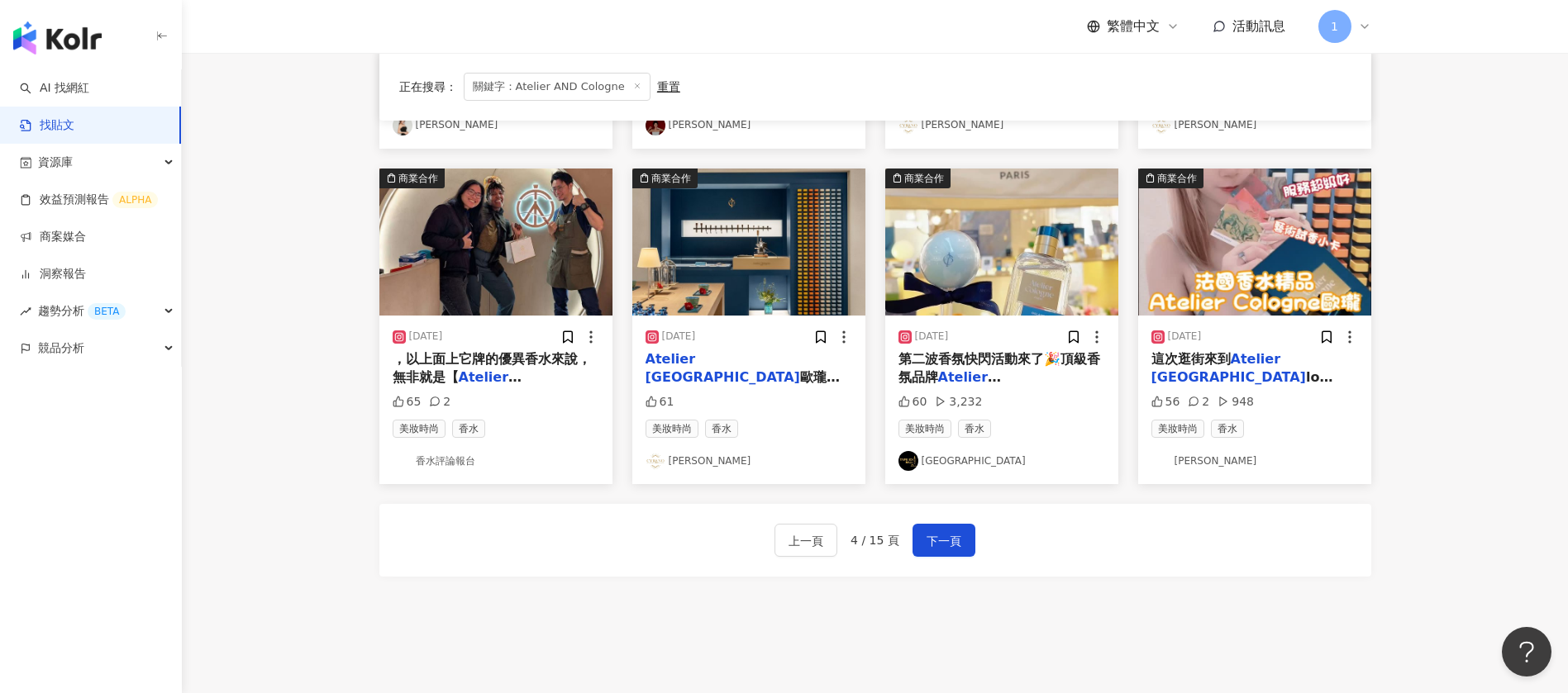
scroll to position [868, 0]
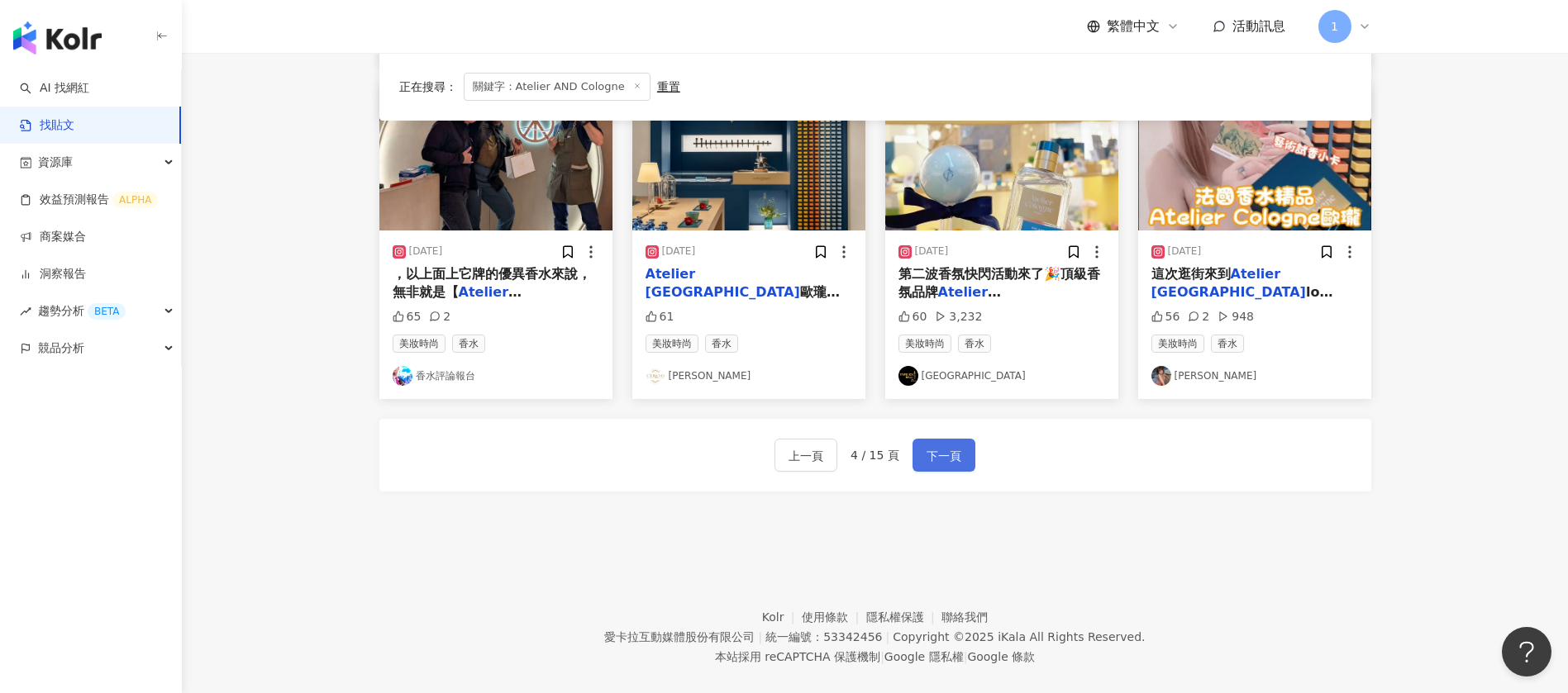
click at [937, 454] on span "下一頁" at bounding box center [944, 456] width 35 height 20
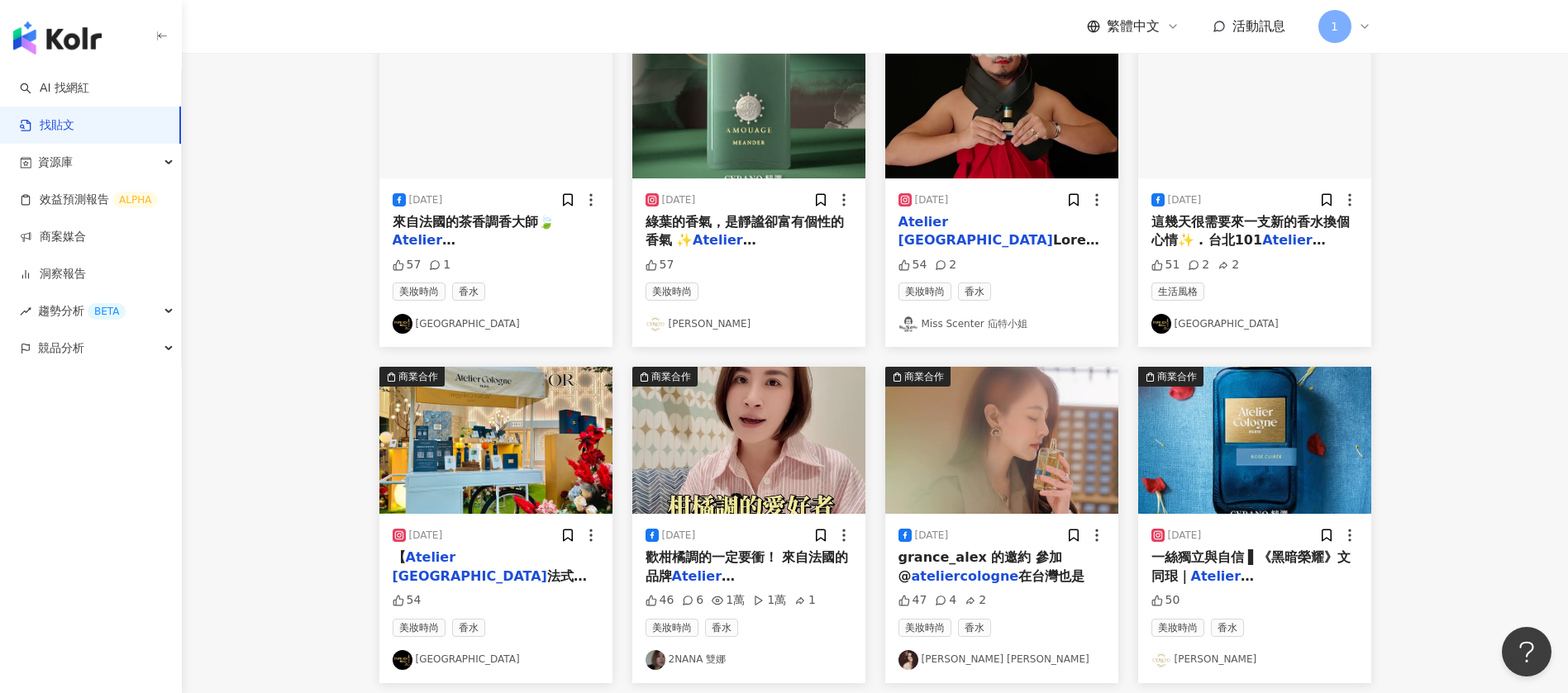
scroll to position [0, 0]
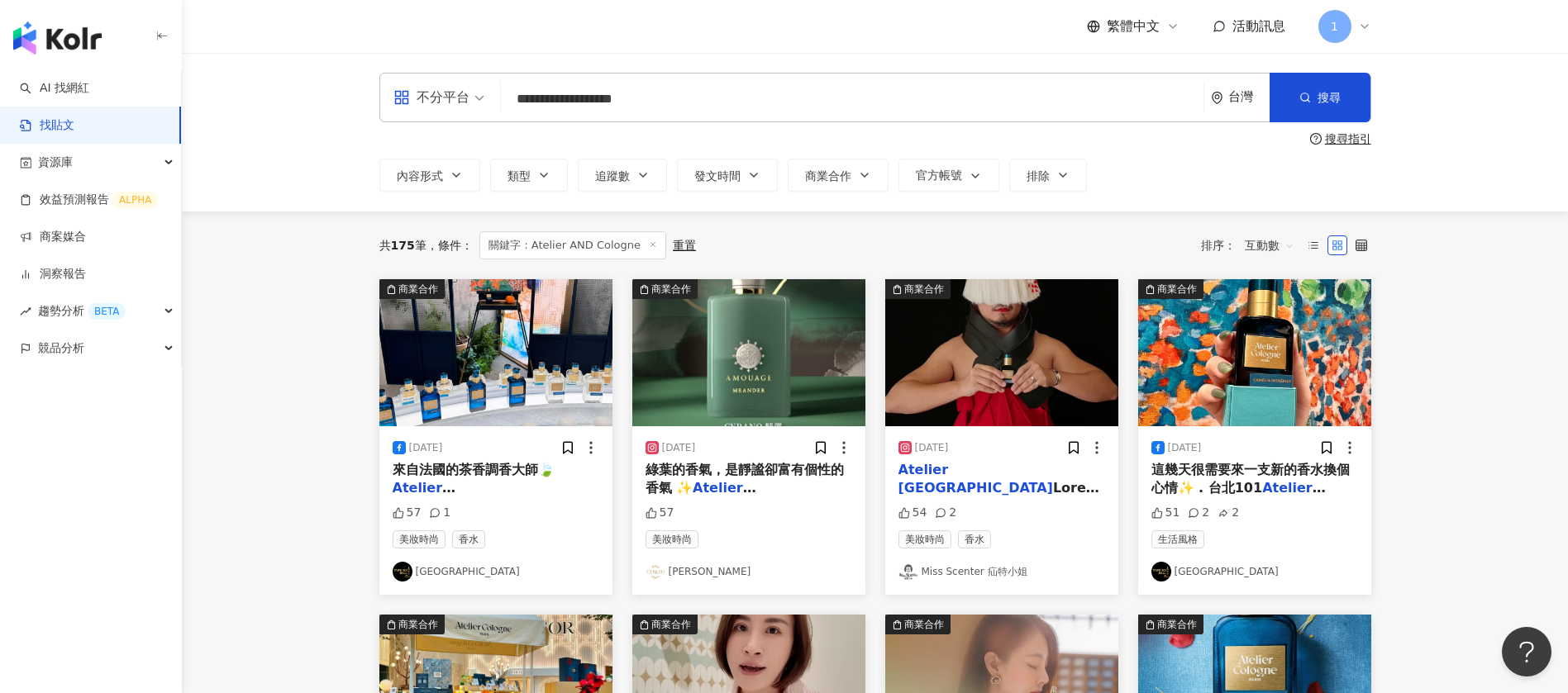
drag, startPoint x: 681, startPoint y: 96, endPoint x: 334, endPoint y: 68, distance: 348.1
click at [334, 68] on div "**********" at bounding box center [875, 132] width 1386 height 159
type input "**"
click at [1334, 93] on span "搜尋" at bounding box center [1329, 97] width 23 height 13
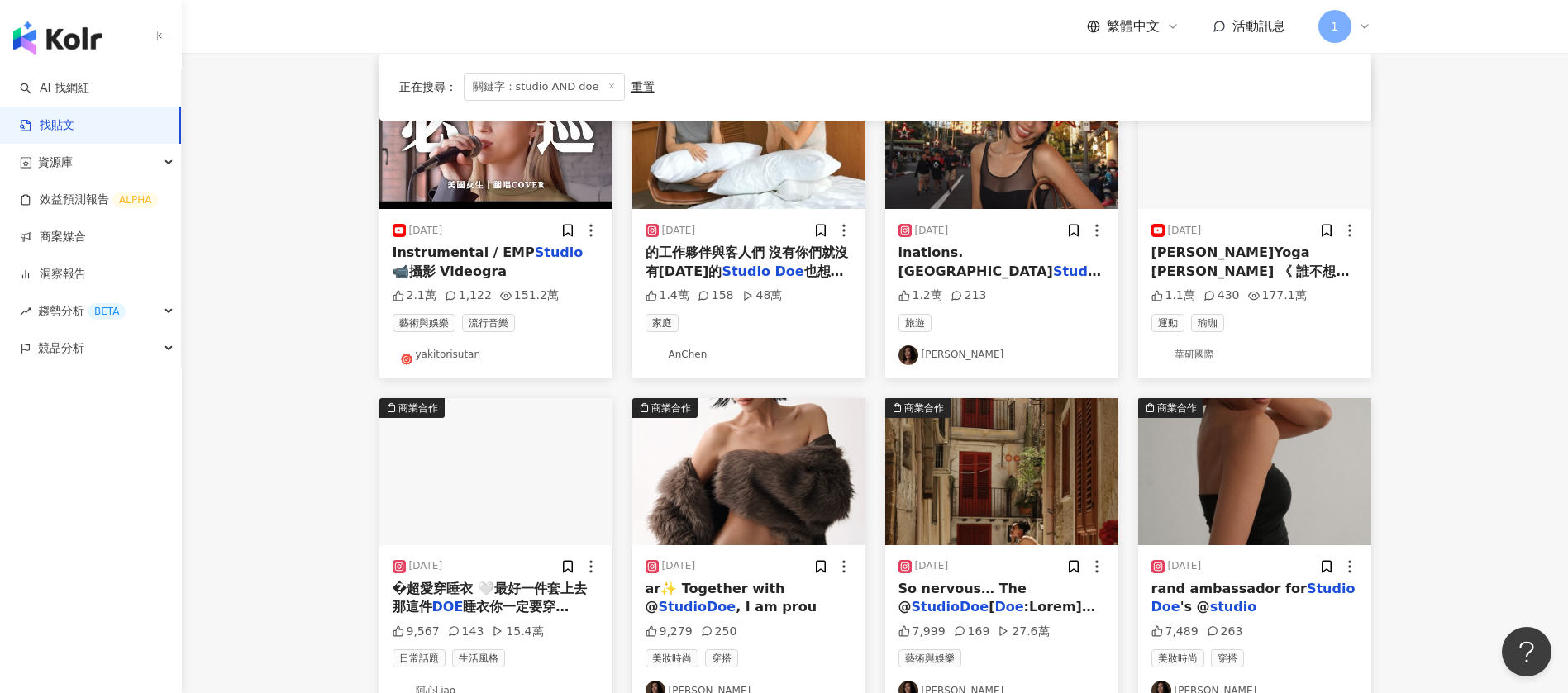
scroll to position [744, 0]
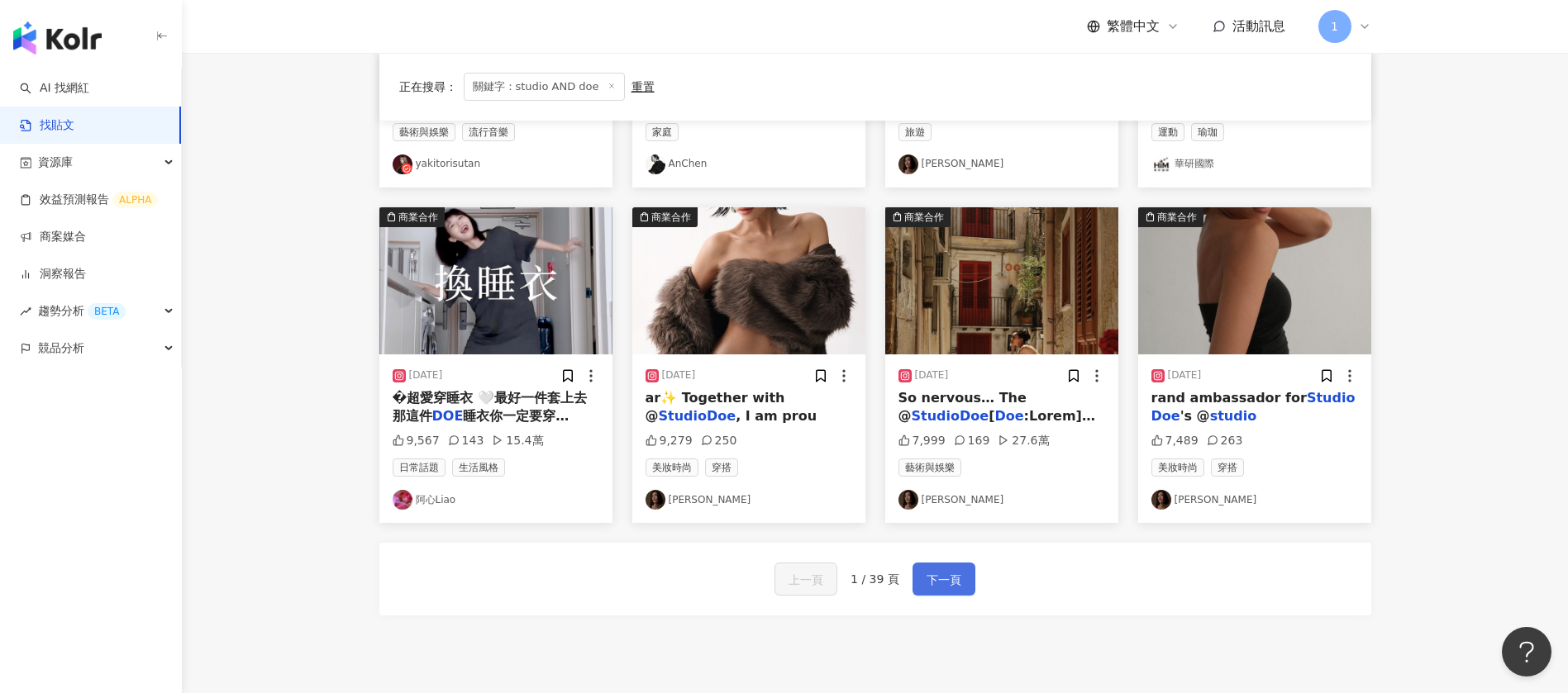
click at [957, 573] on span "下一頁" at bounding box center [944, 580] width 35 height 20
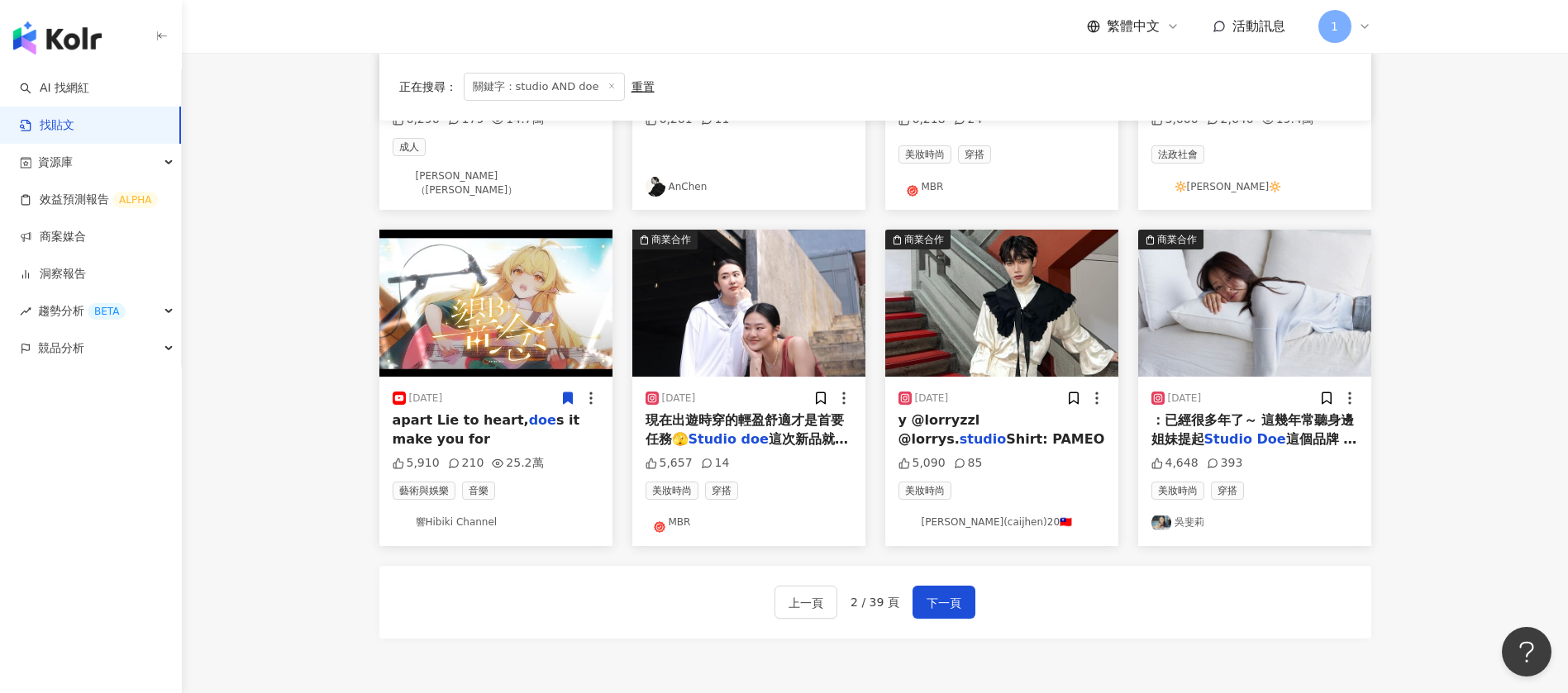
scroll to position [868, 0]
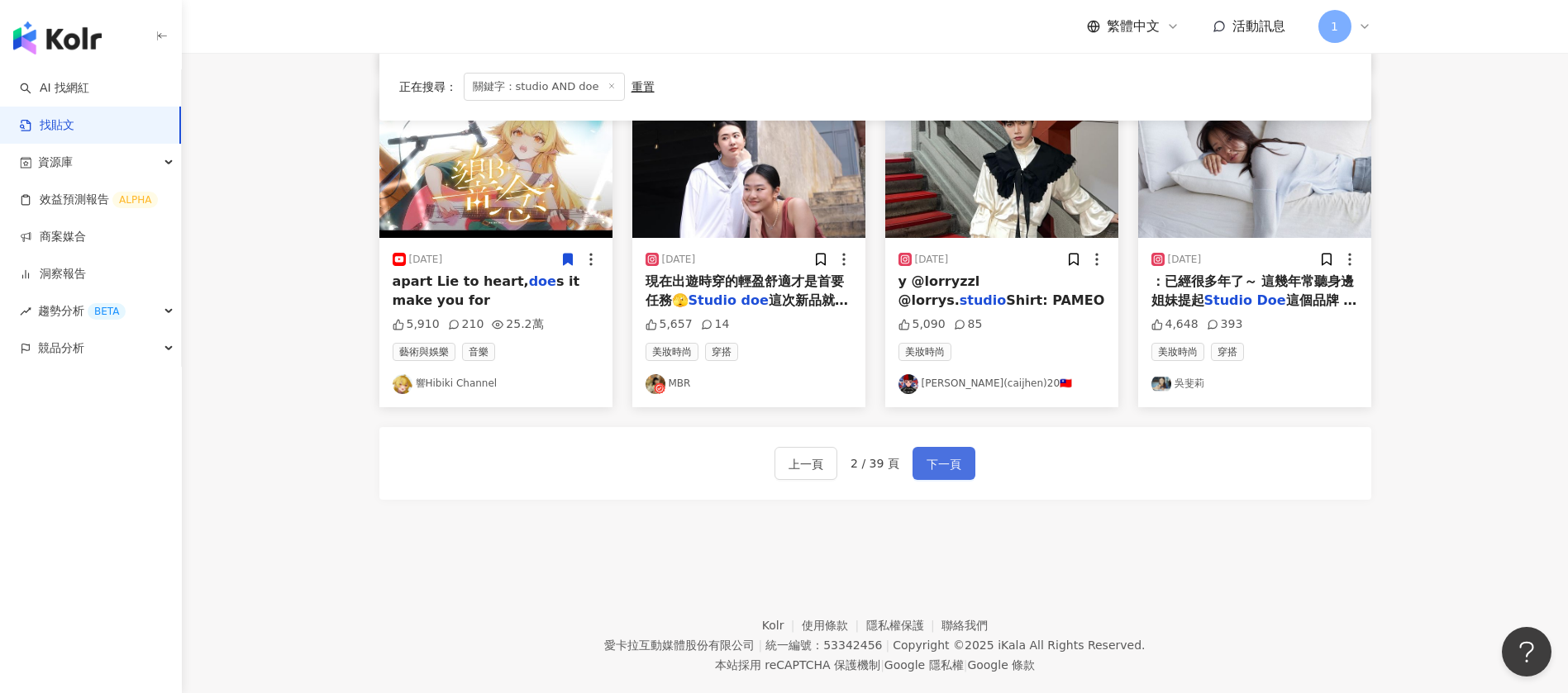
click at [964, 452] on button "下一頁" at bounding box center [944, 463] width 62 height 33
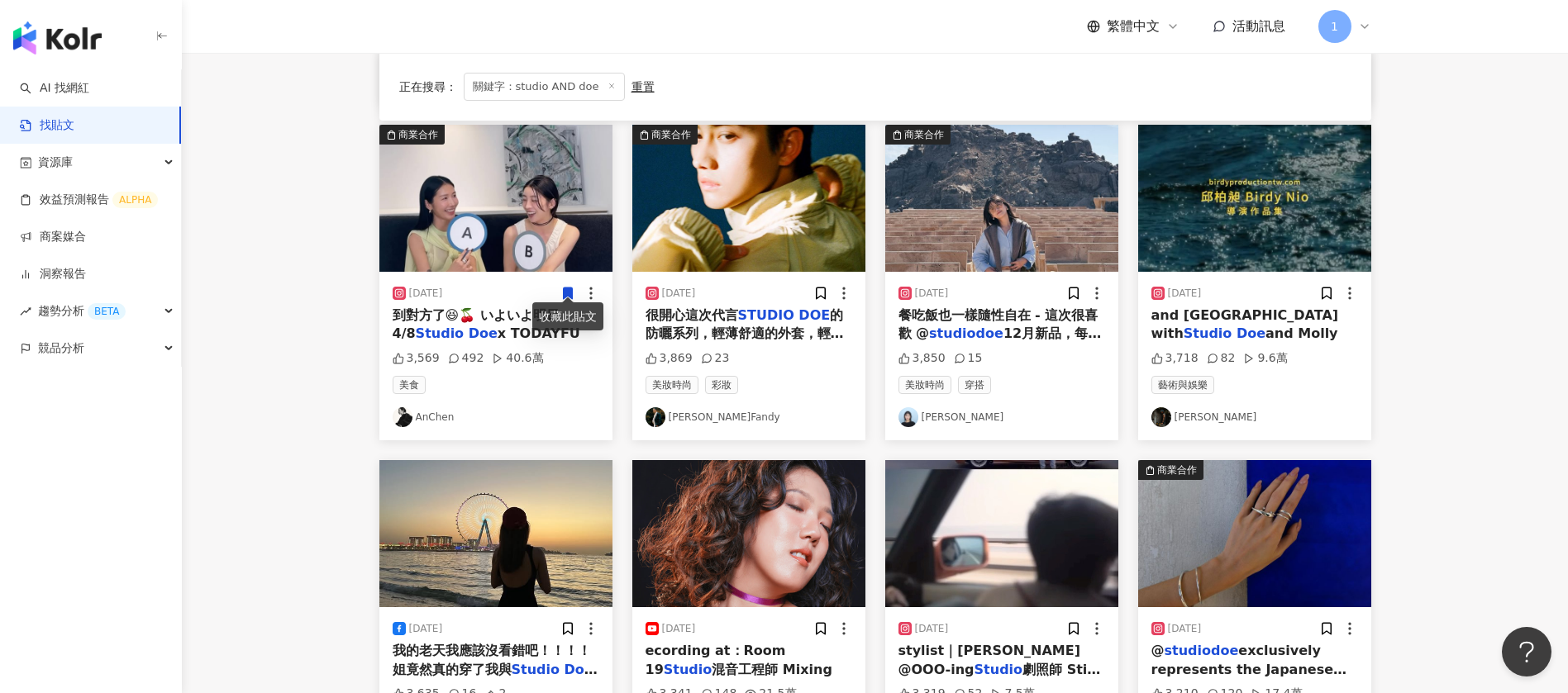
scroll to position [496, 0]
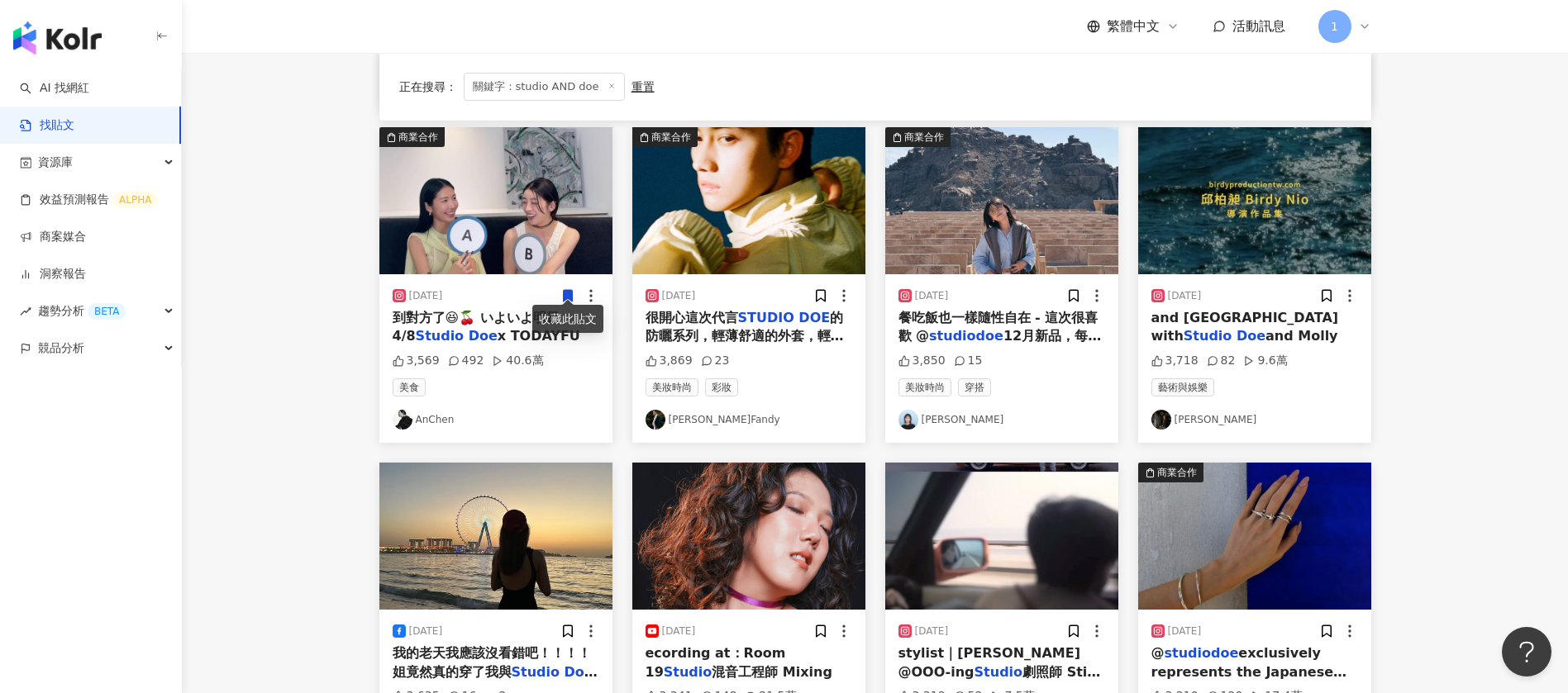
drag, startPoint x: 1217, startPoint y: 411, endPoint x: 1517, endPoint y: 370, distance: 302.8
click at [1517, 370] on main "**********" at bounding box center [875, 238] width 1386 height 1364
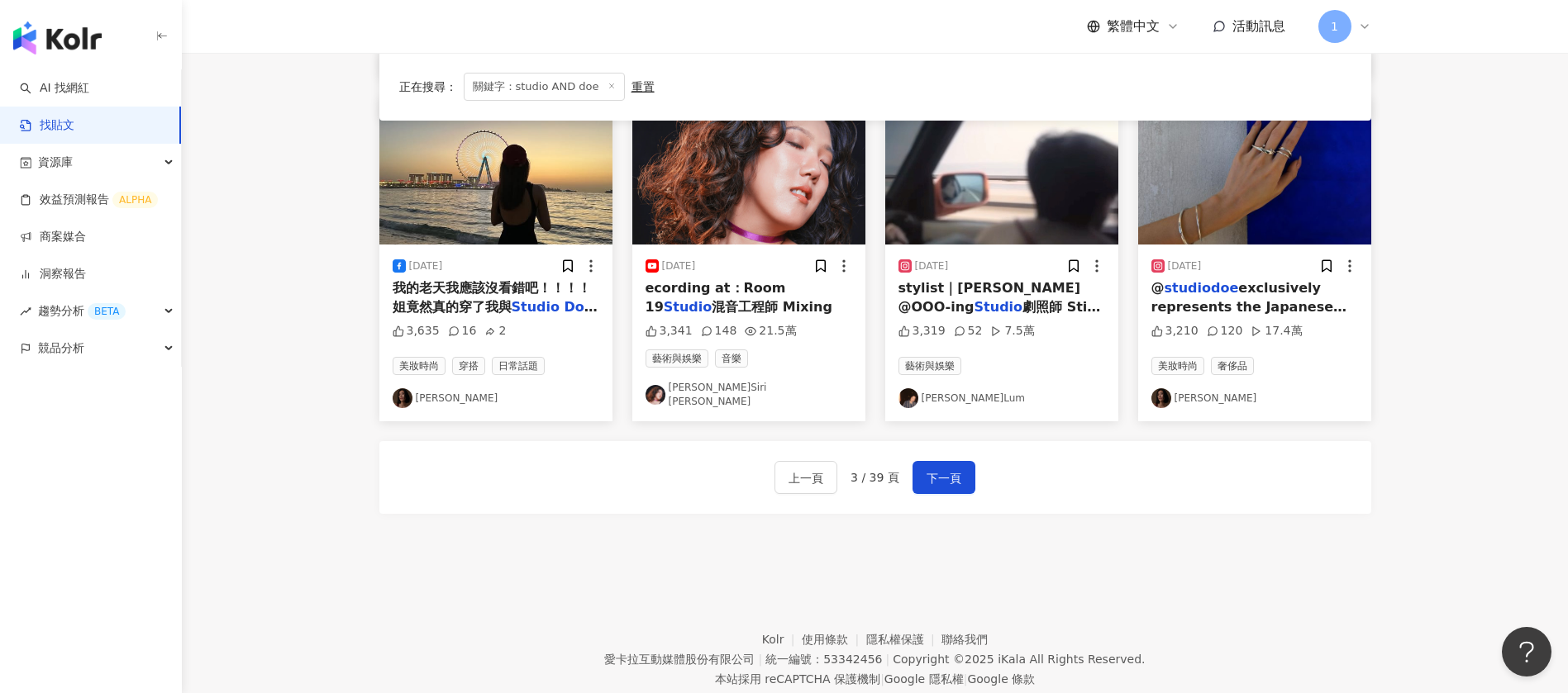
scroll to position [868, 0]
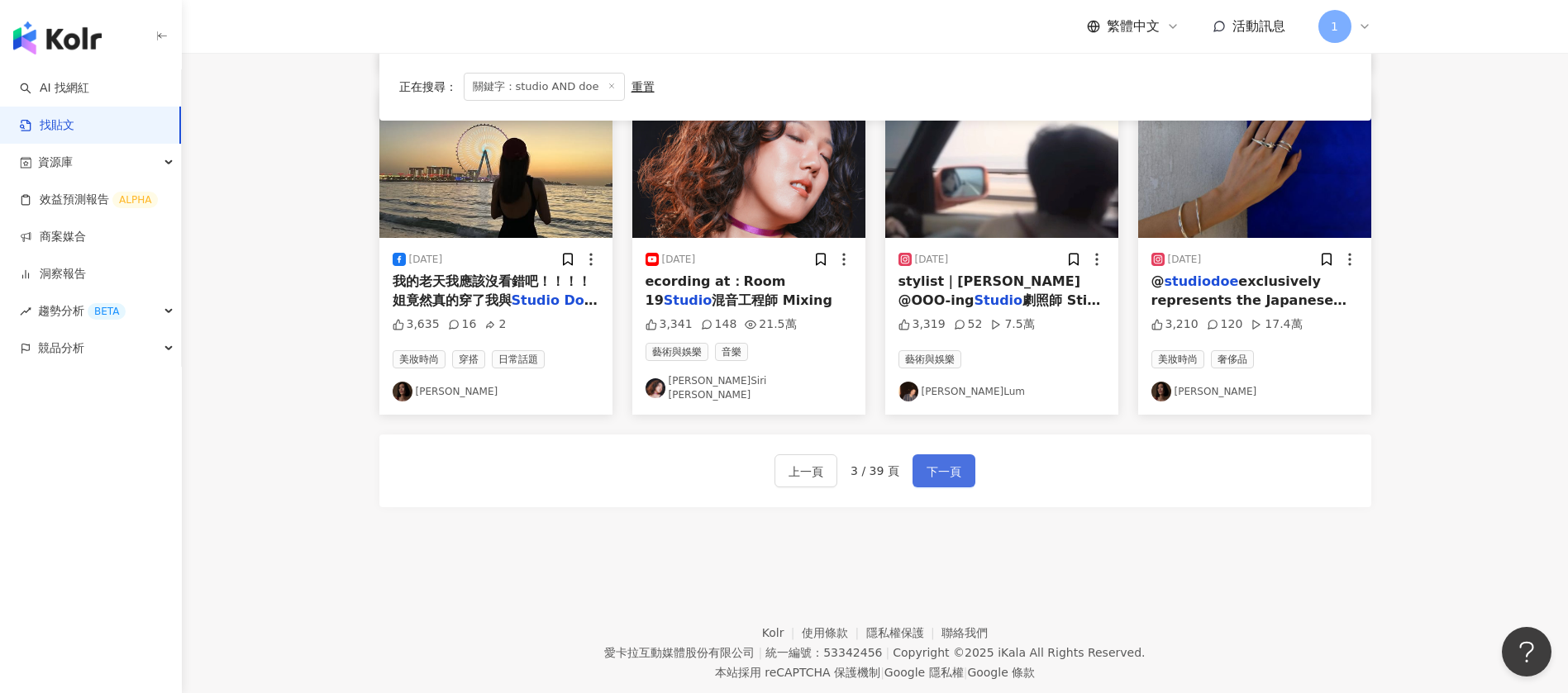
click at [947, 462] on span "下一頁" at bounding box center [944, 472] width 35 height 20
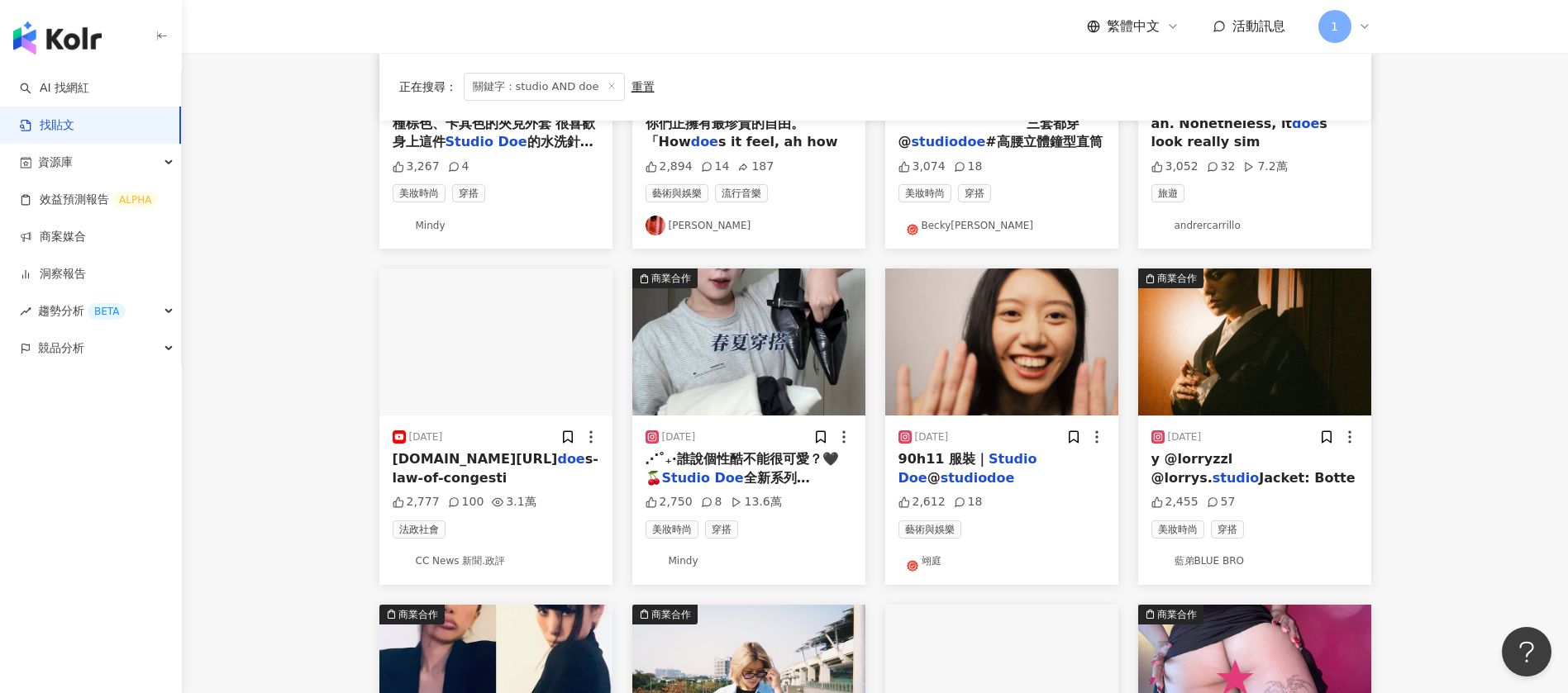
scroll to position [0, 0]
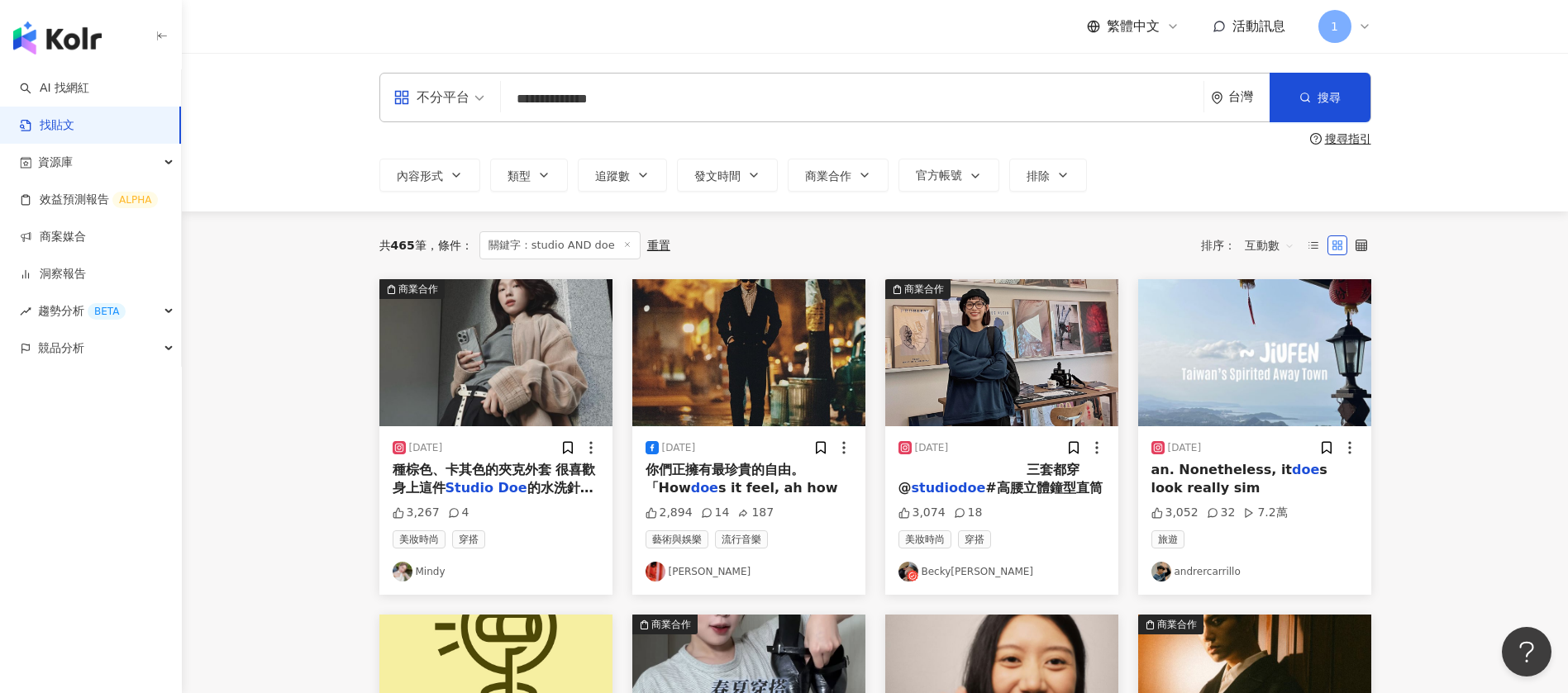
drag, startPoint x: 694, startPoint y: 573, endPoint x: 811, endPoint y: 301, distance: 296.1
click at [811, 301] on img at bounding box center [748, 352] width 233 height 147
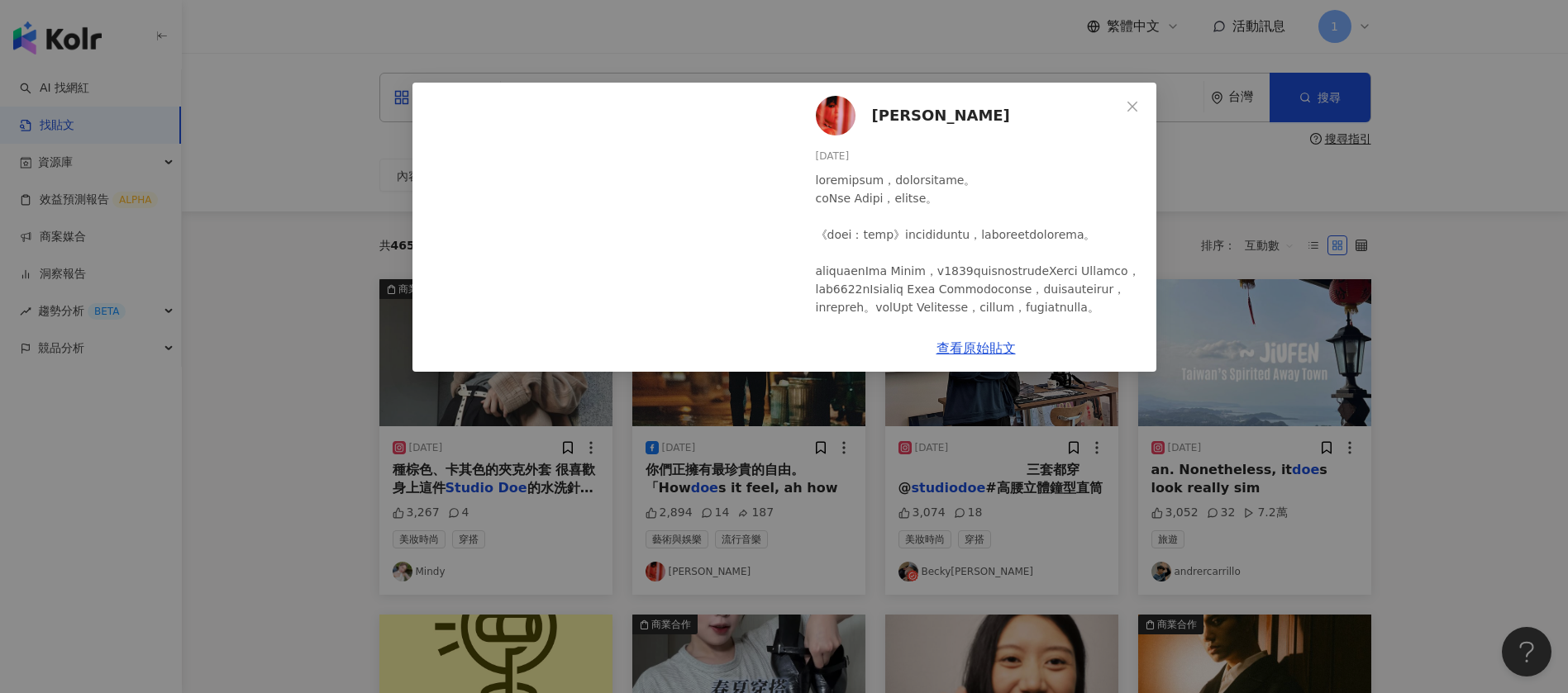
click at [1127, 101] on icon "close" at bounding box center [1132, 106] width 13 height 13
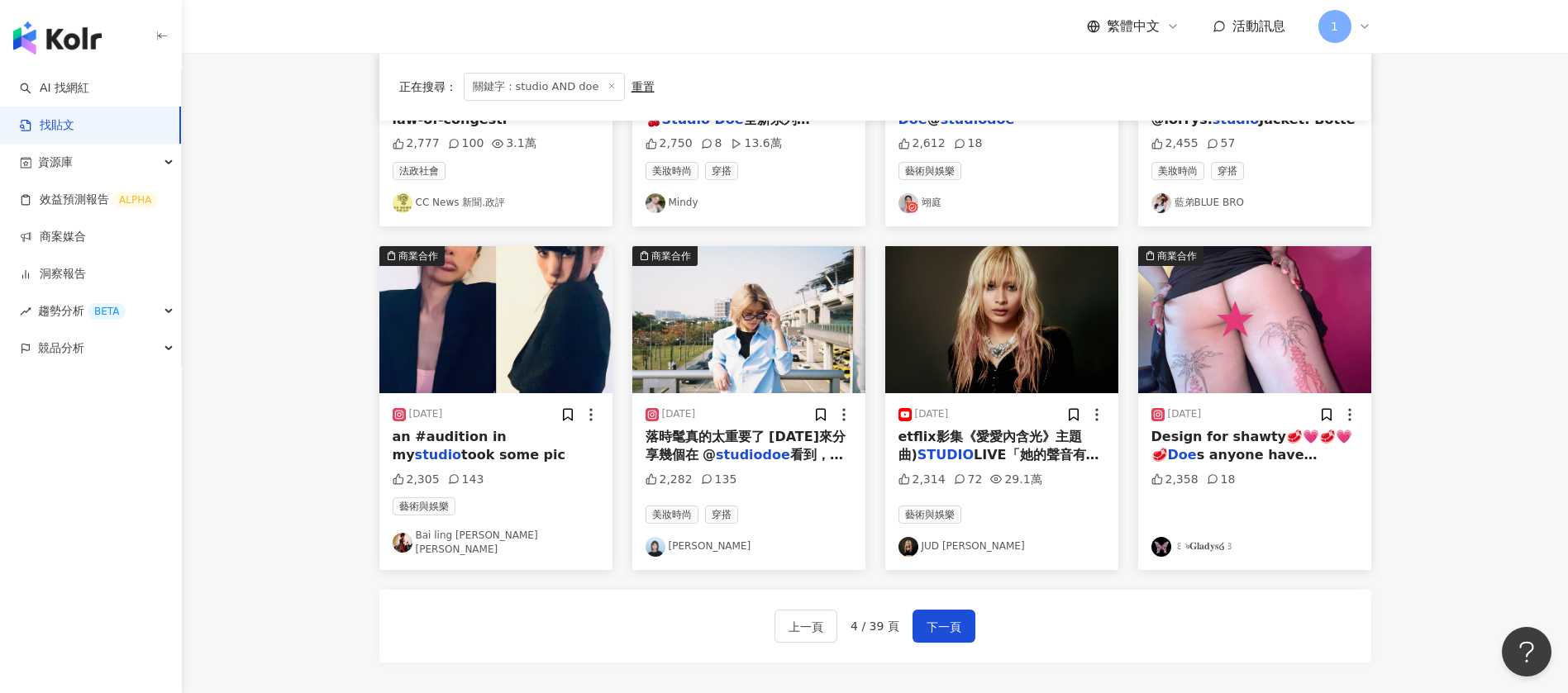
scroll to position [744, 0]
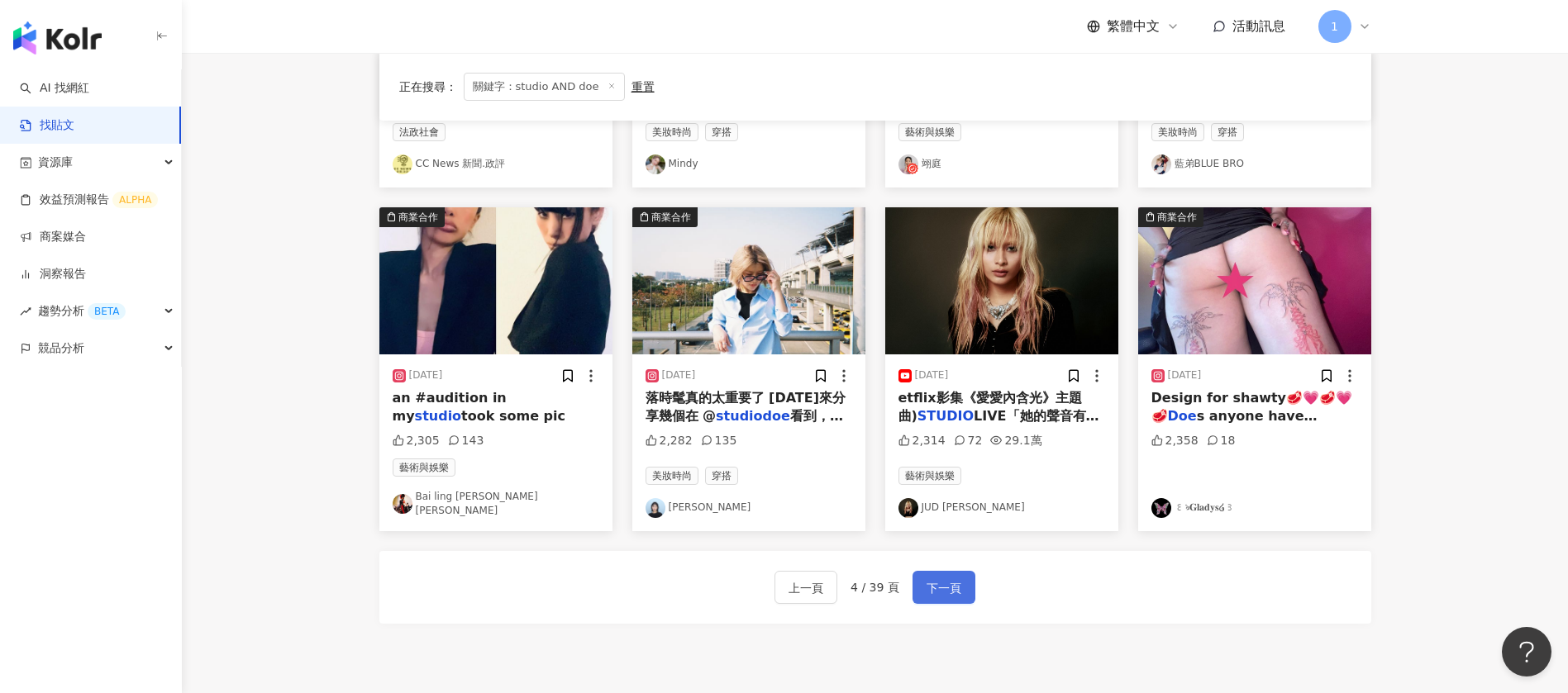
click at [940, 579] on span "下一頁" at bounding box center [944, 589] width 35 height 20
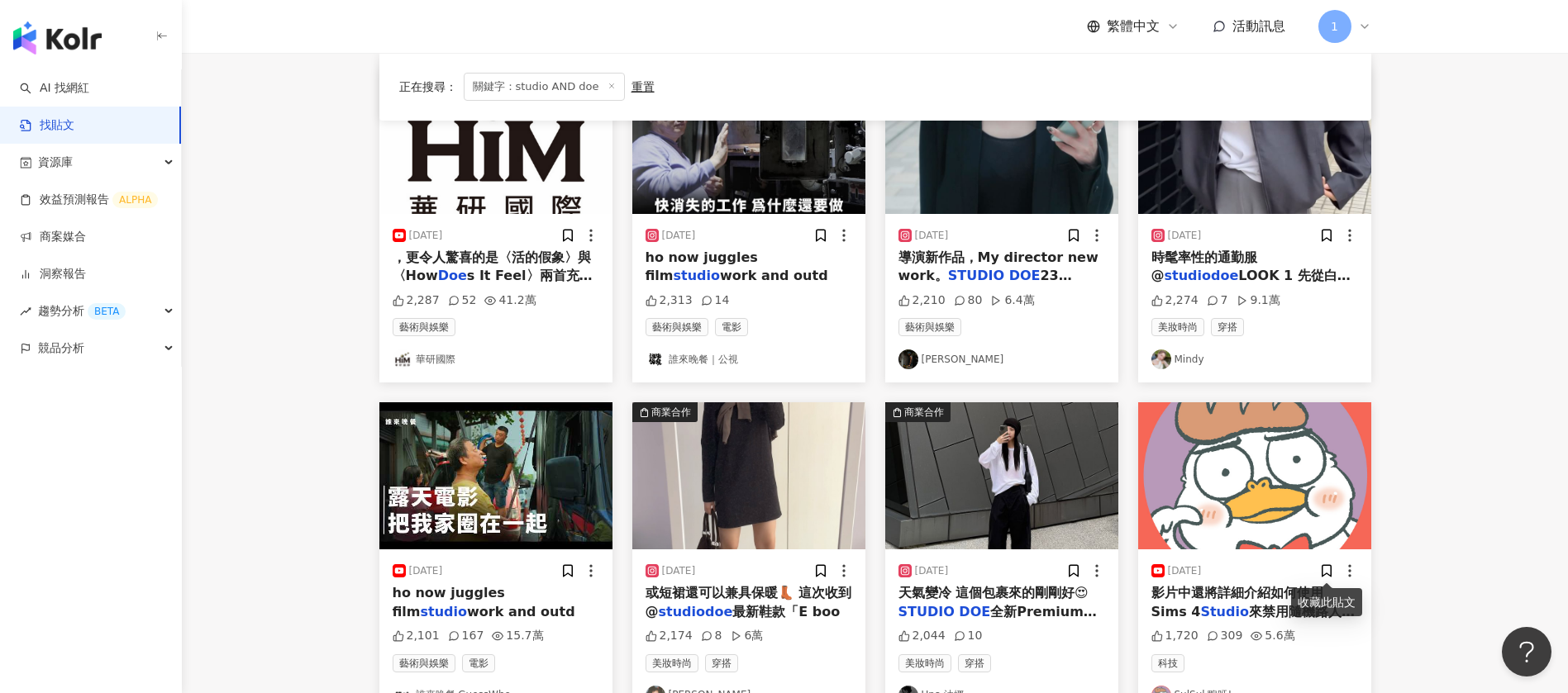
scroll to position [0, 0]
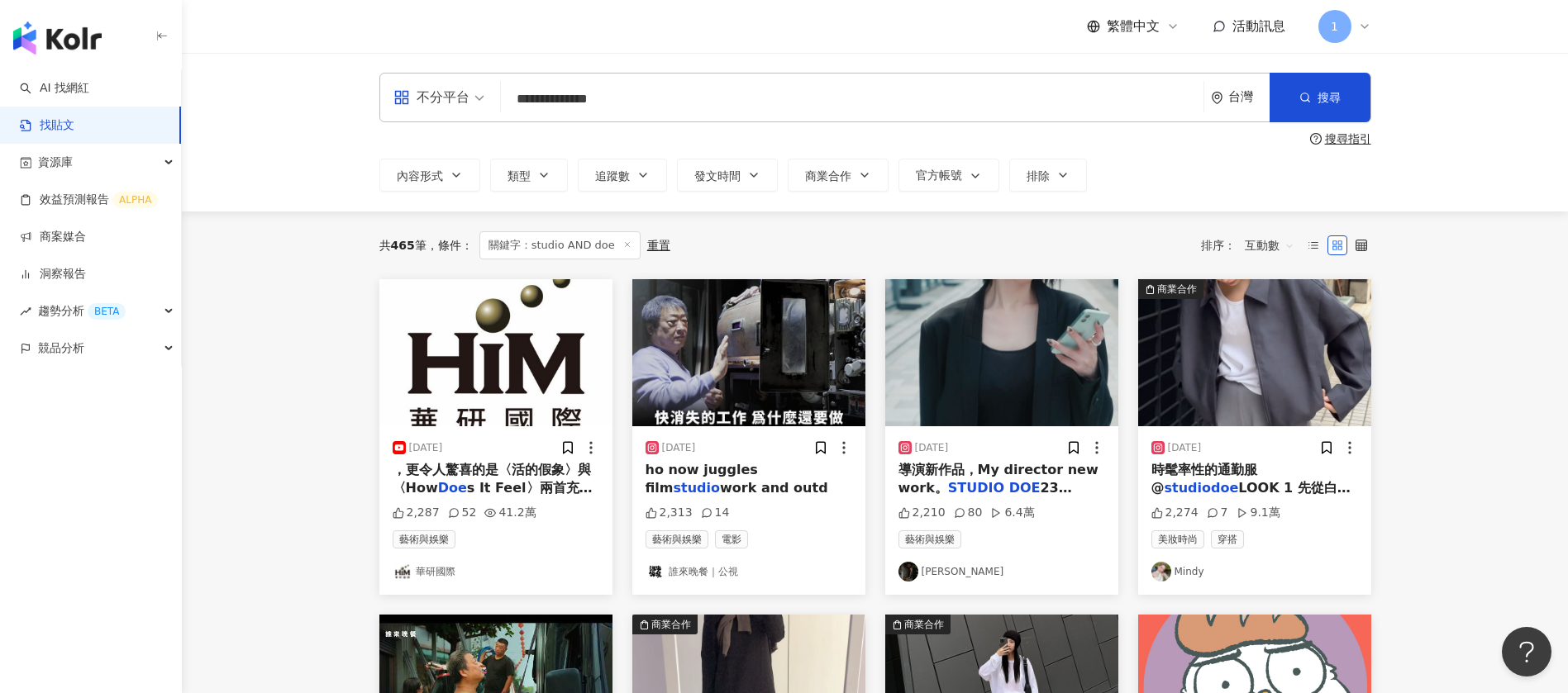
click at [1195, 570] on link "Mindy" at bounding box center [1255, 572] width 207 height 20
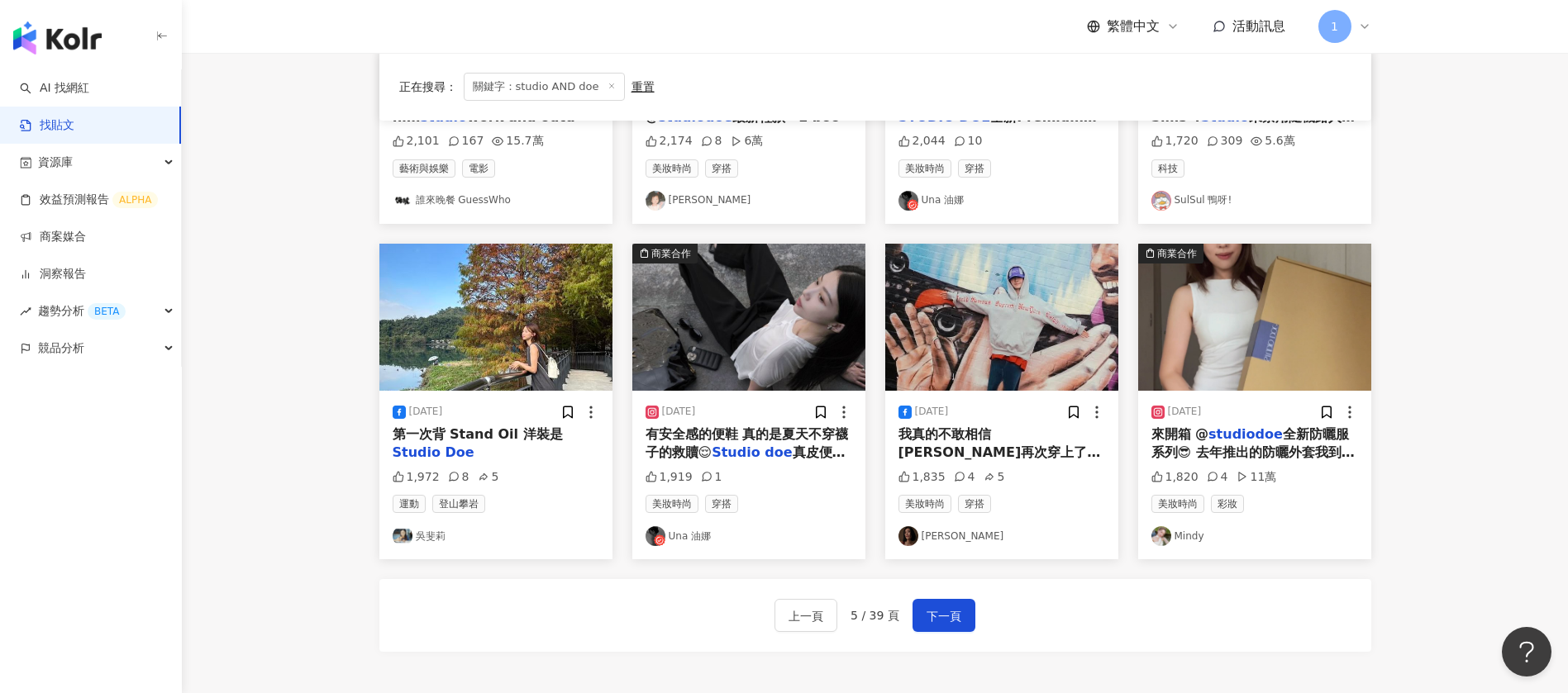
scroll to position [744, 0]
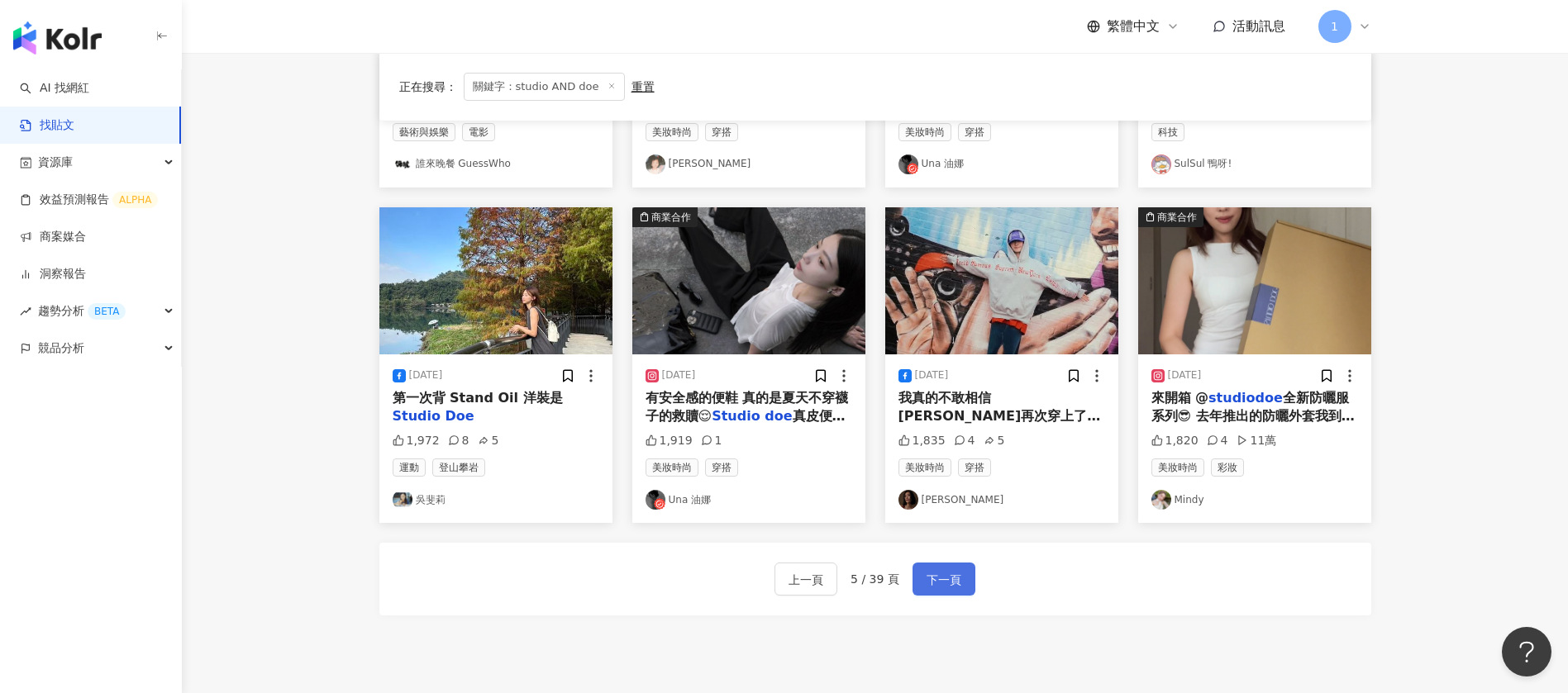
click at [934, 578] on span "下一頁" at bounding box center [944, 580] width 35 height 20
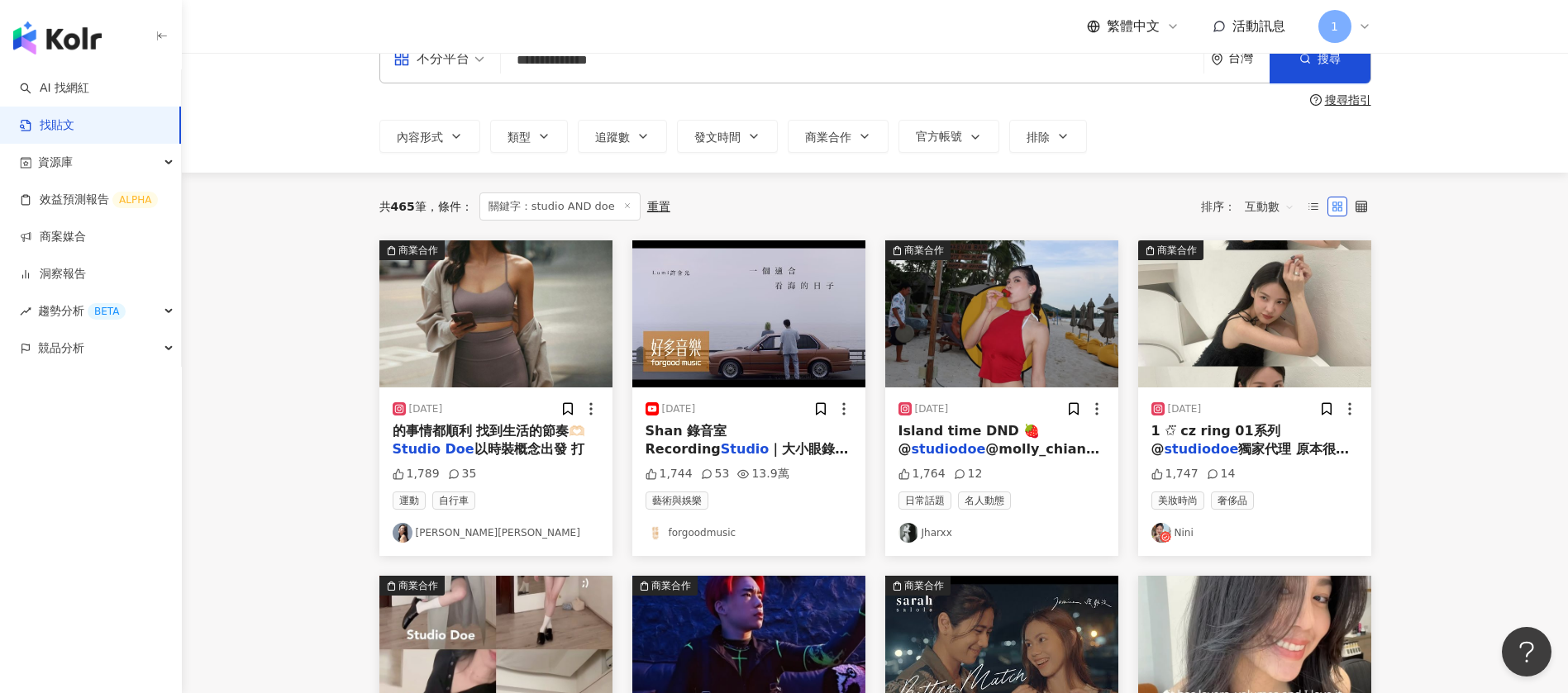
scroll to position [0, 0]
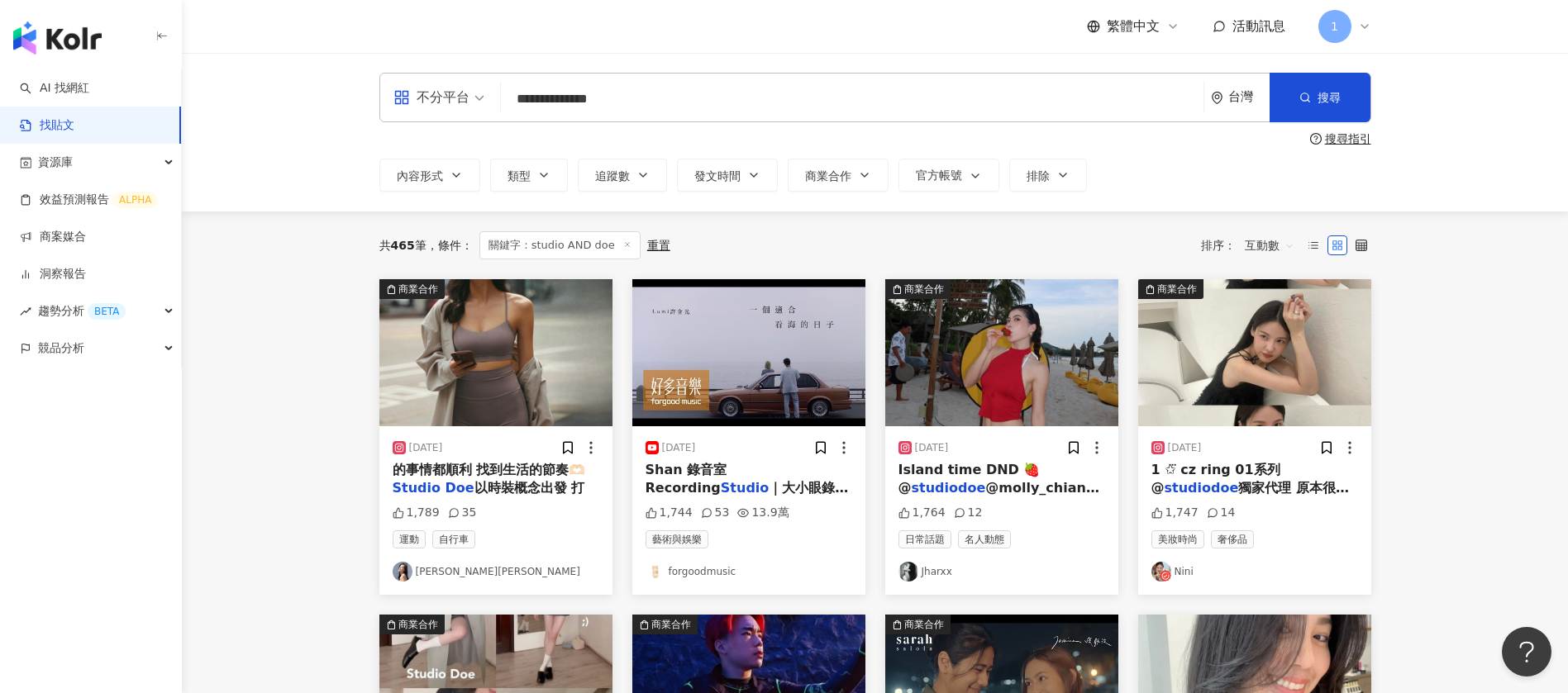
click at [543, 86] on input "**********" at bounding box center [852, 99] width 689 height 36
drag, startPoint x: 679, startPoint y: 96, endPoint x: 438, endPoint y: 91, distance: 241.1
click at [440, 93] on div "**********" at bounding box center [875, 98] width 992 height 50
type input "*"
type input "*****"
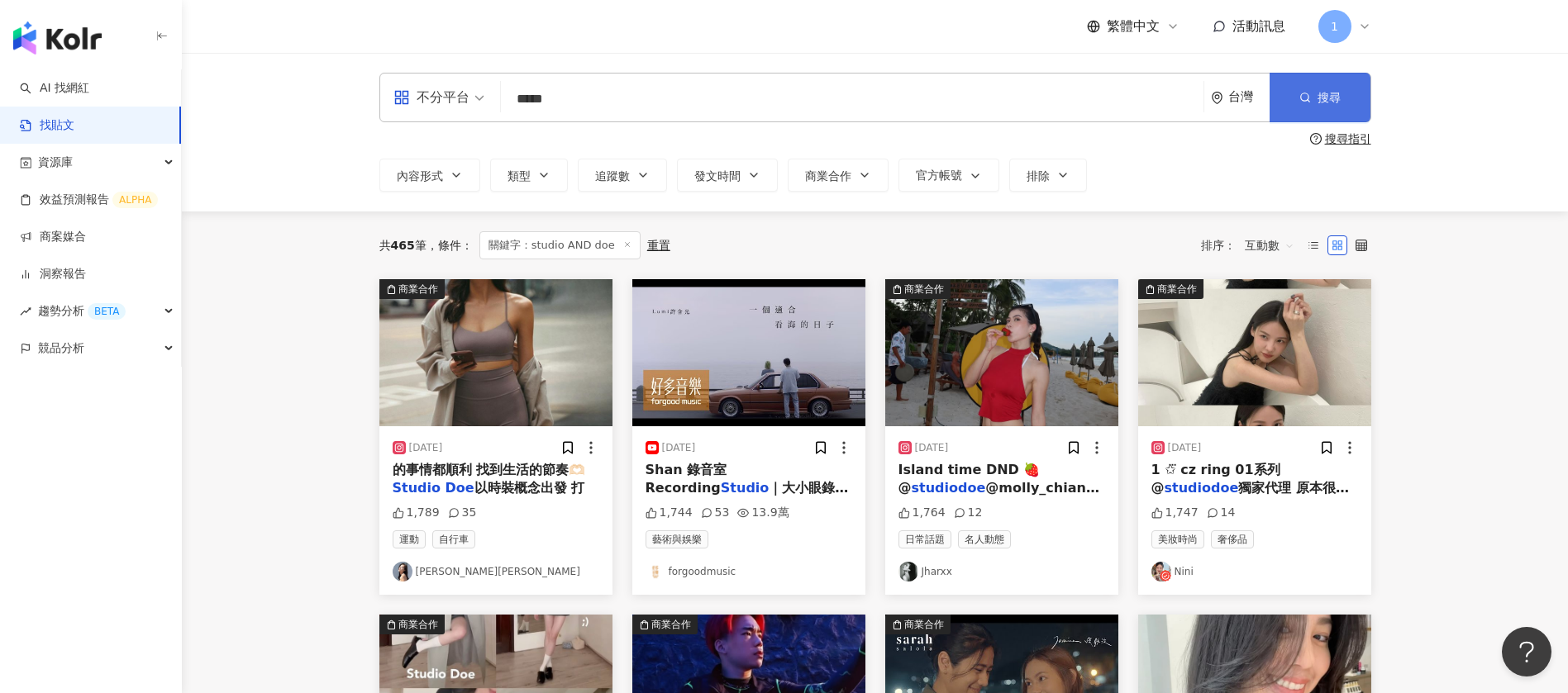
click at [1294, 73] on button "搜尋" at bounding box center [1319, 98] width 101 height 50
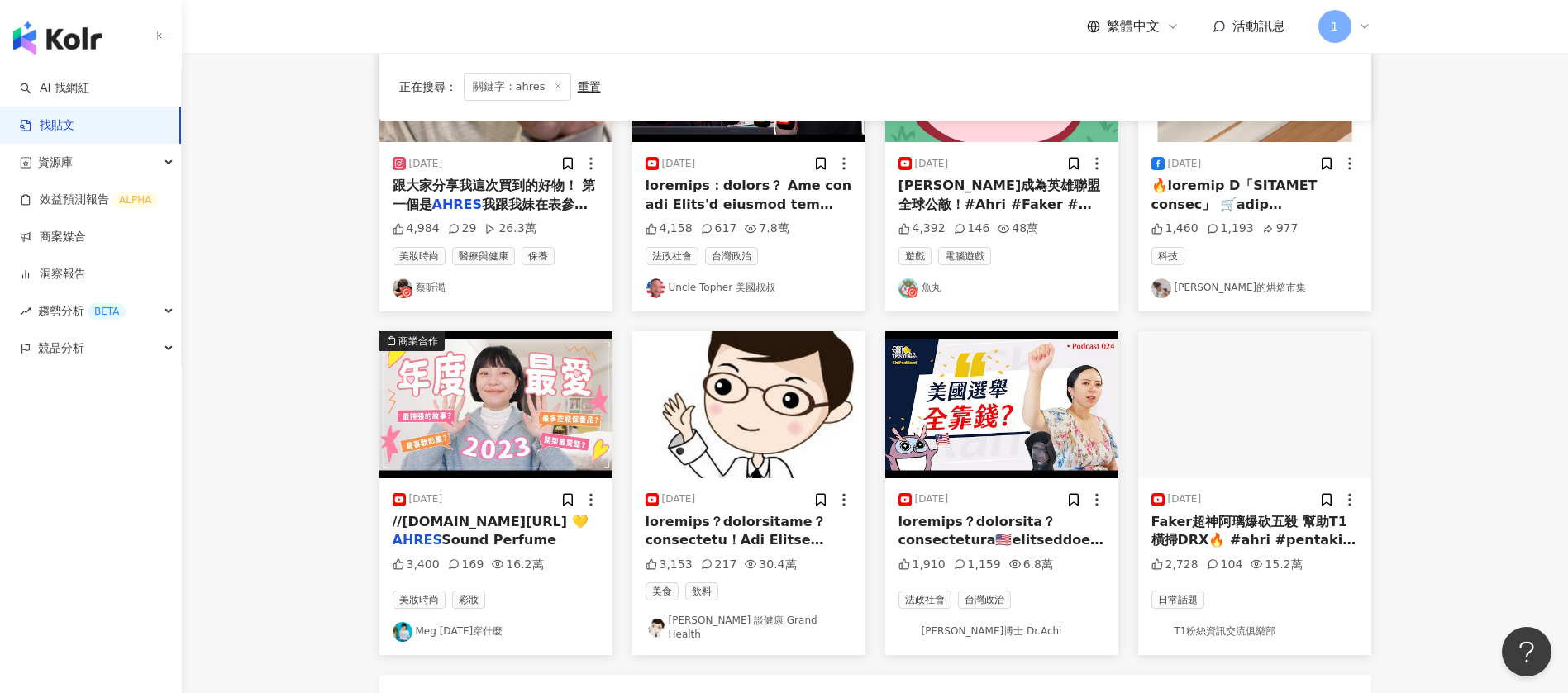
scroll to position [891, 0]
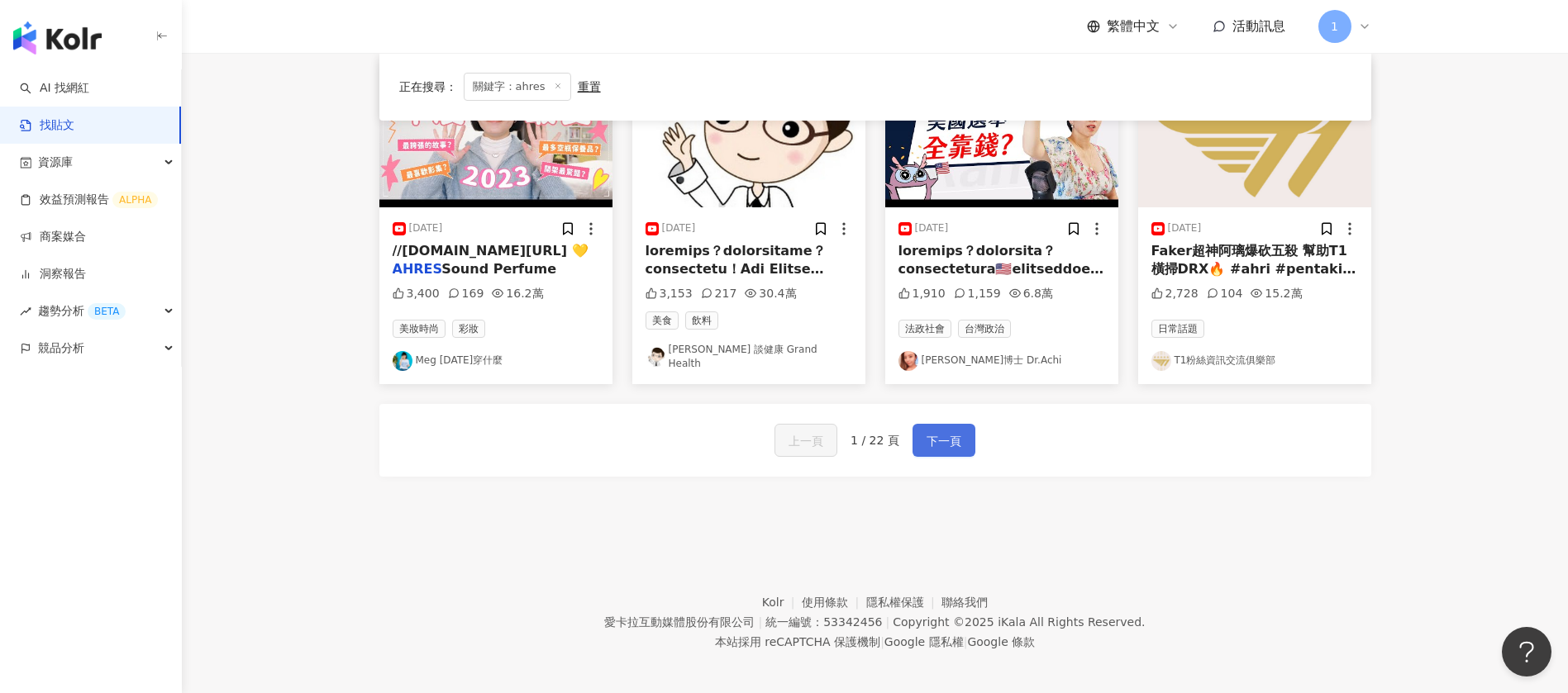
click at [950, 433] on span "下一頁" at bounding box center [944, 441] width 35 height 20
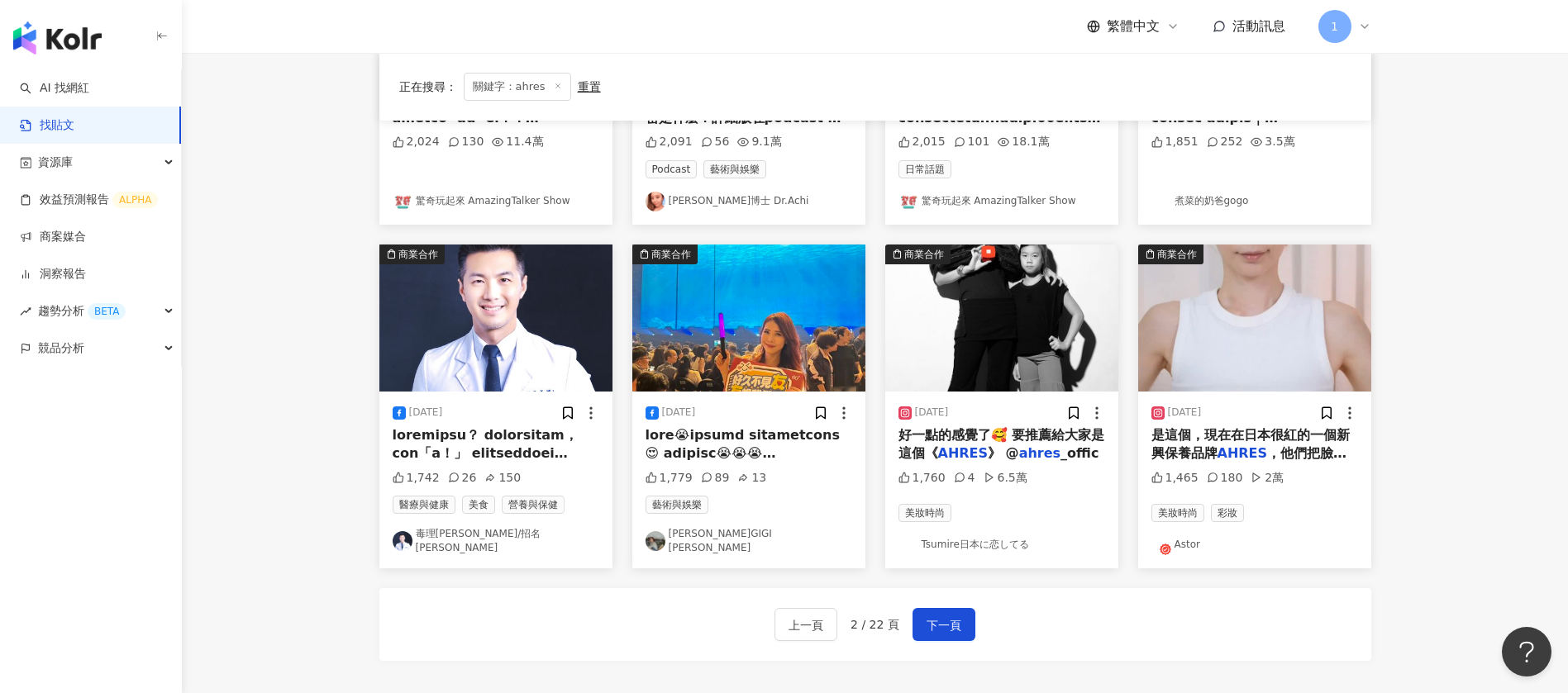
scroll to position [643, 0]
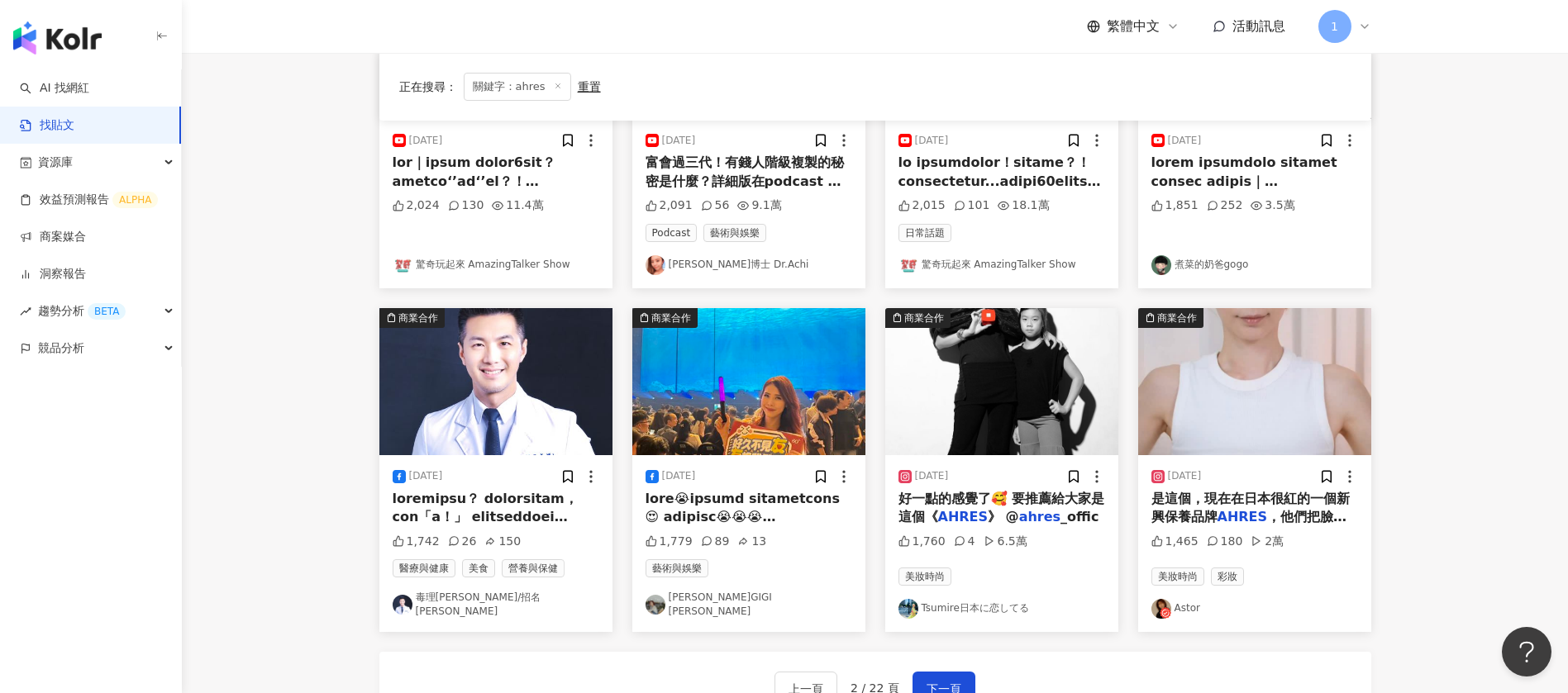
drag, startPoint x: 959, startPoint y: 598, endPoint x: 256, endPoint y: 467, distance: 715.1
click at [256, 468] on main "不分平台 ***** 台灣 搜尋 searchOperator 插入語法 完全符合 "" 聯集 OR 交集 AND 排除 - 群組 {} 搜尋指引 內容形式 …" at bounding box center [875, 87] width 1386 height 1356
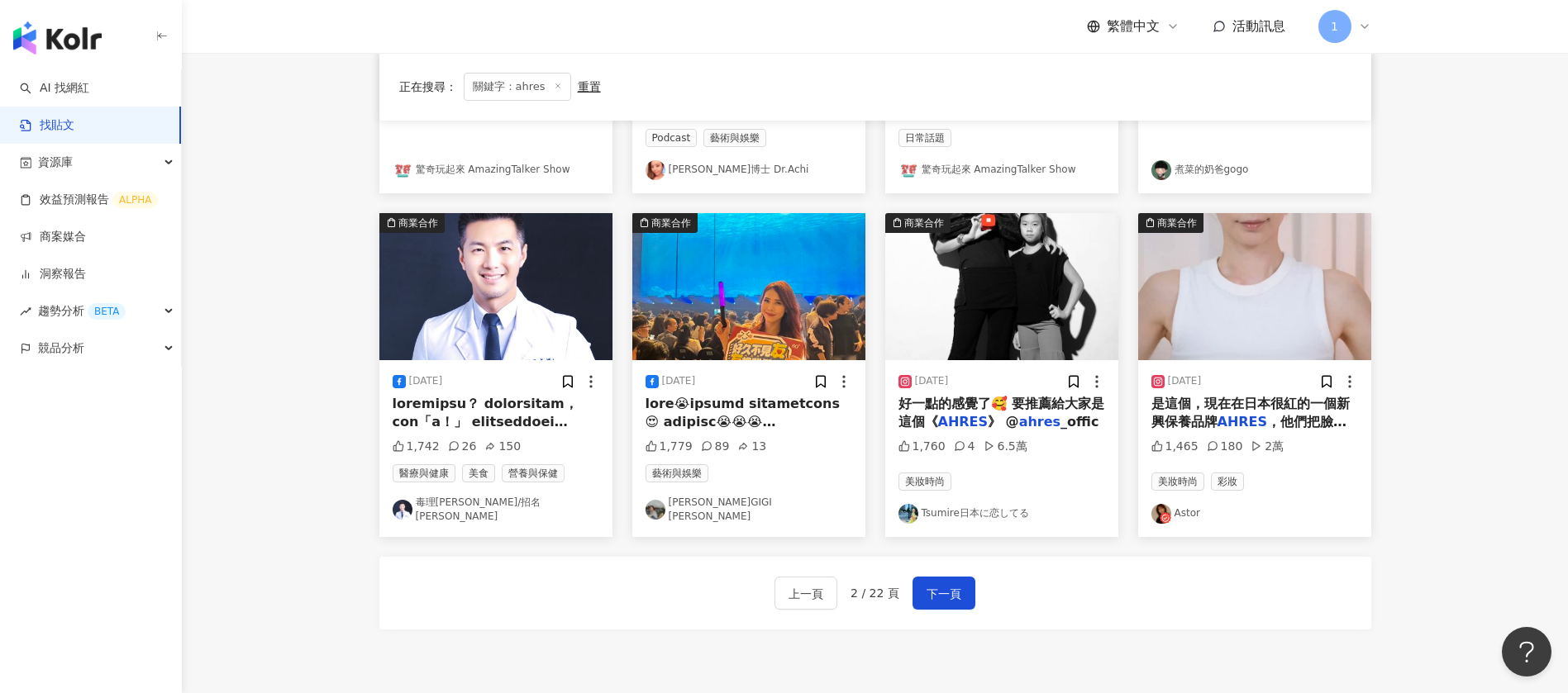
scroll to position [891, 0]
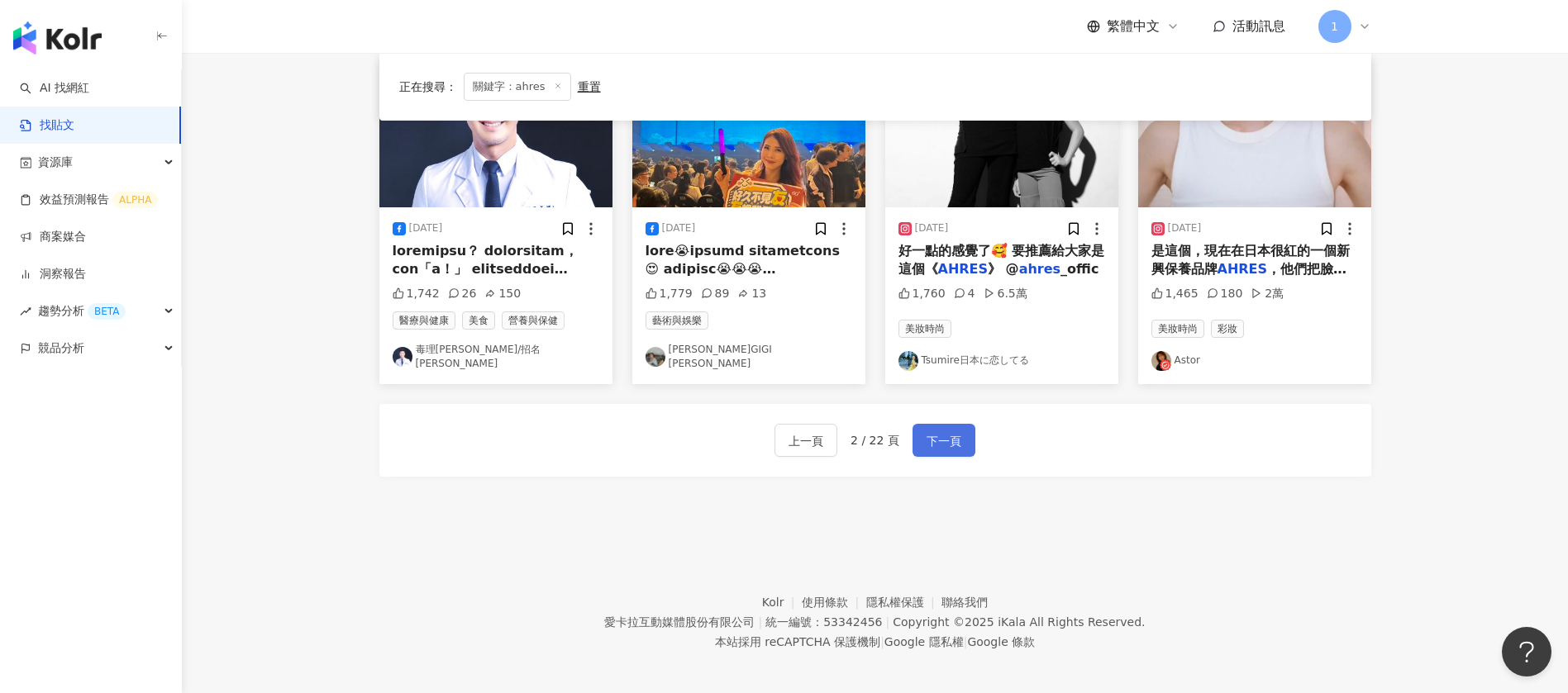
click at [951, 432] on span "下一頁" at bounding box center [944, 441] width 35 height 20
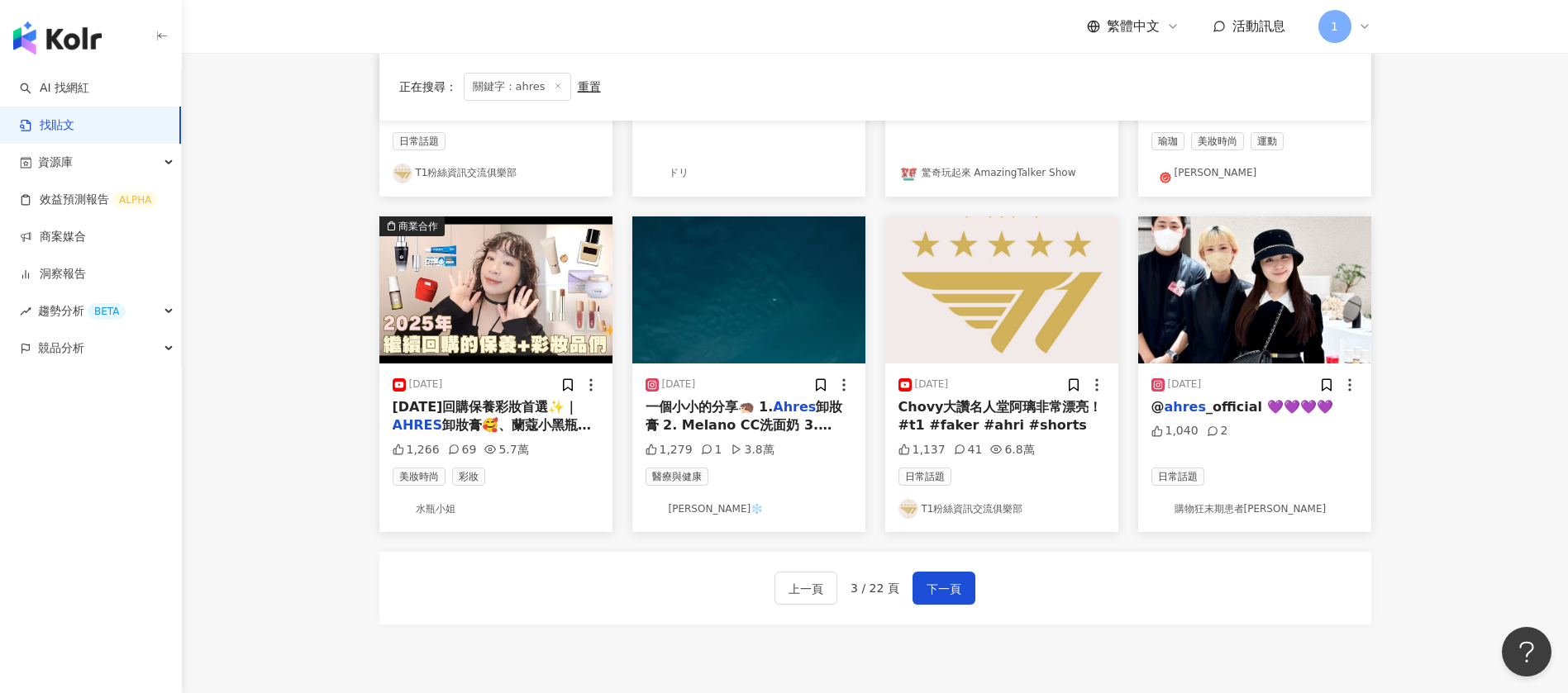
scroll to position [744, 0]
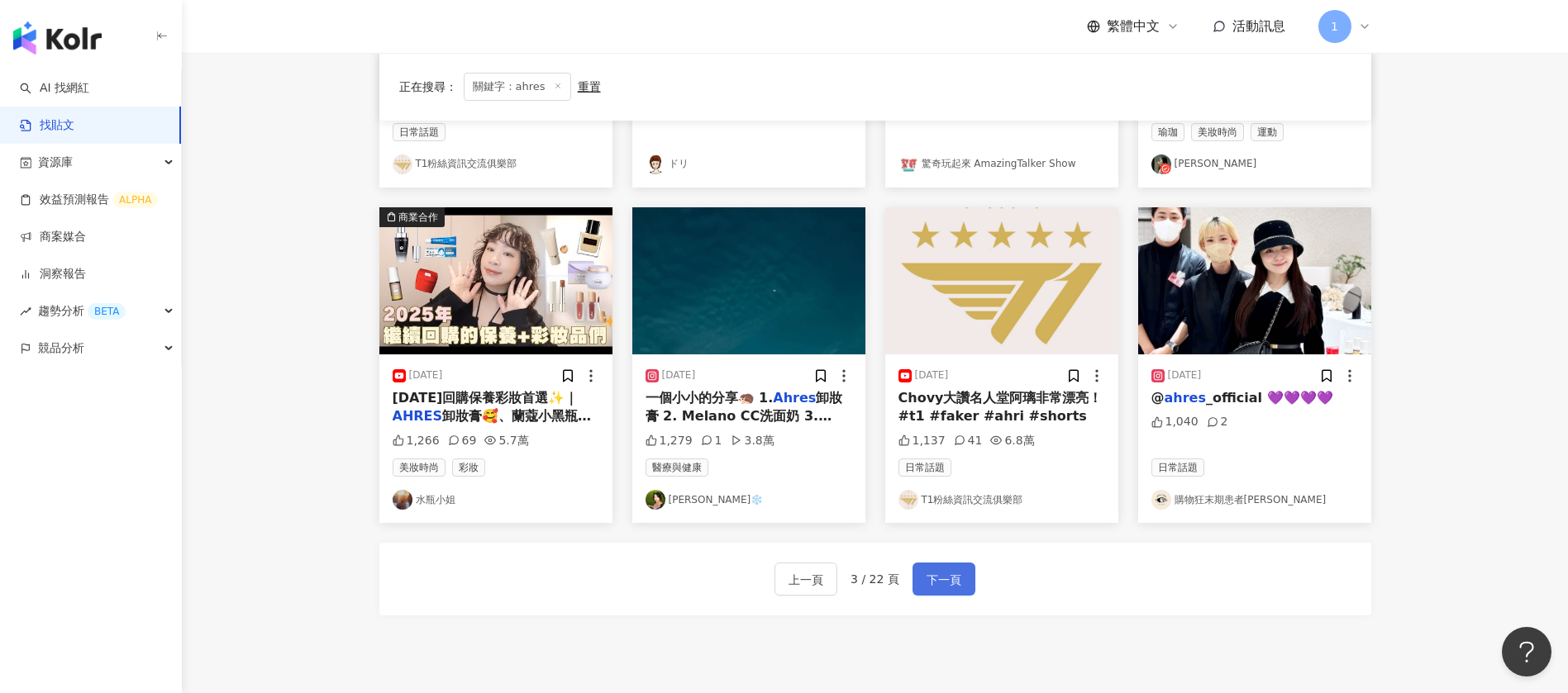
click at [943, 565] on button "下一頁" at bounding box center [944, 579] width 62 height 33
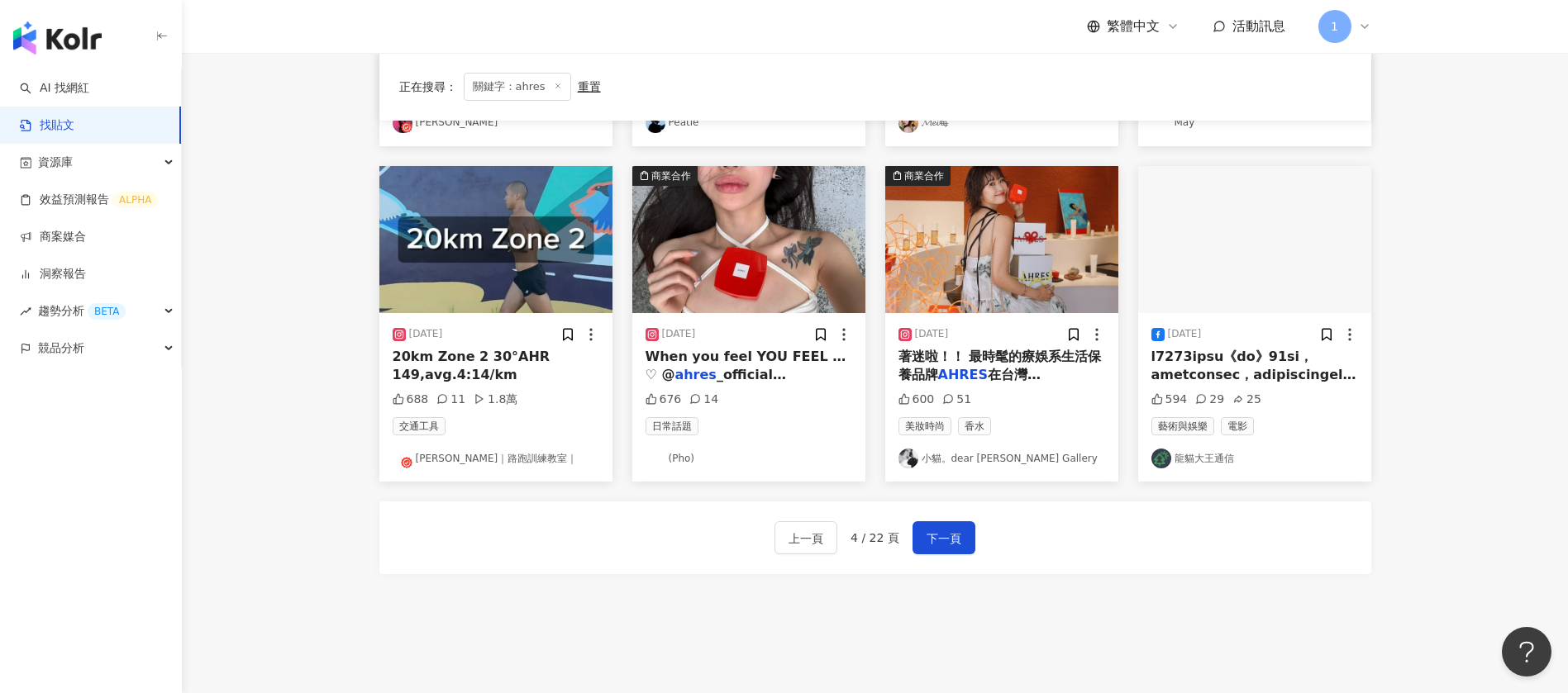
scroll to position [891, 0]
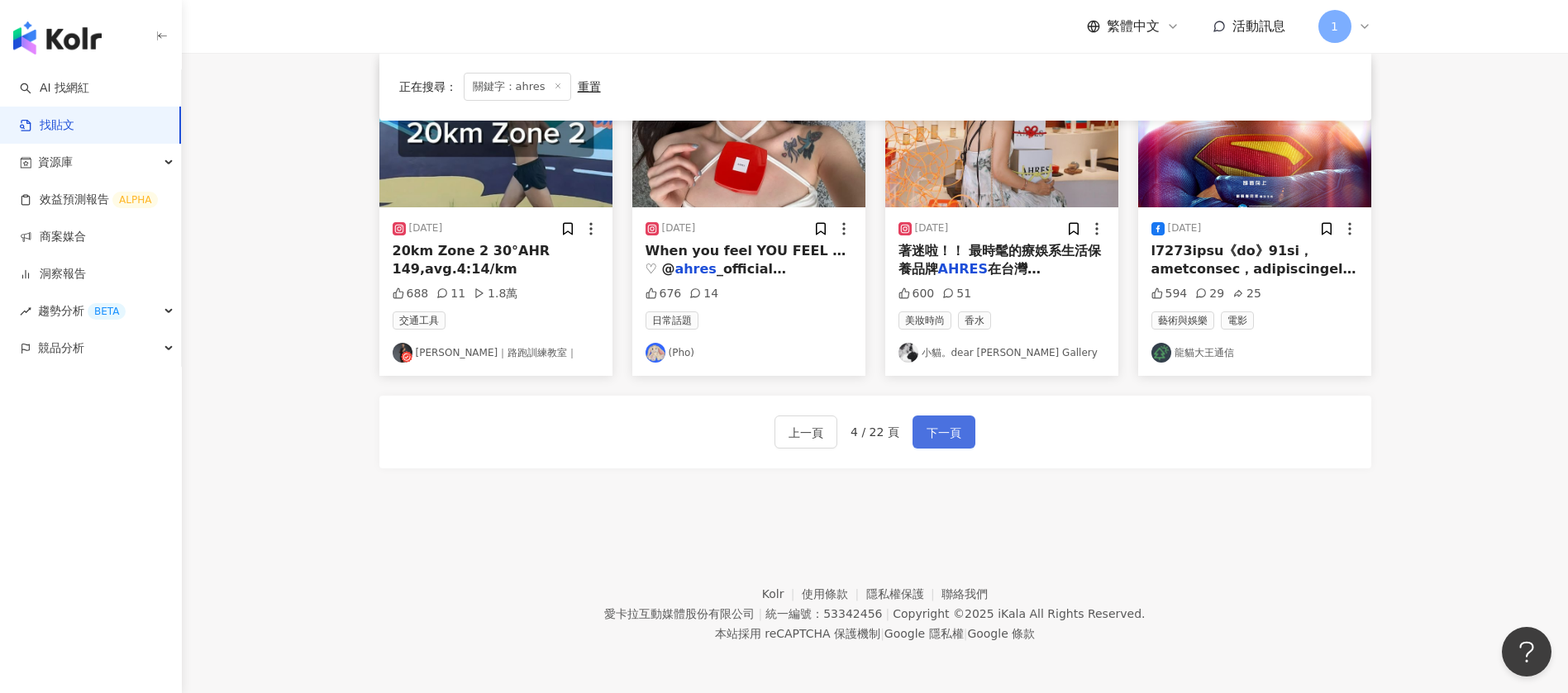
click at [953, 442] on span "下一頁" at bounding box center [944, 433] width 35 height 20
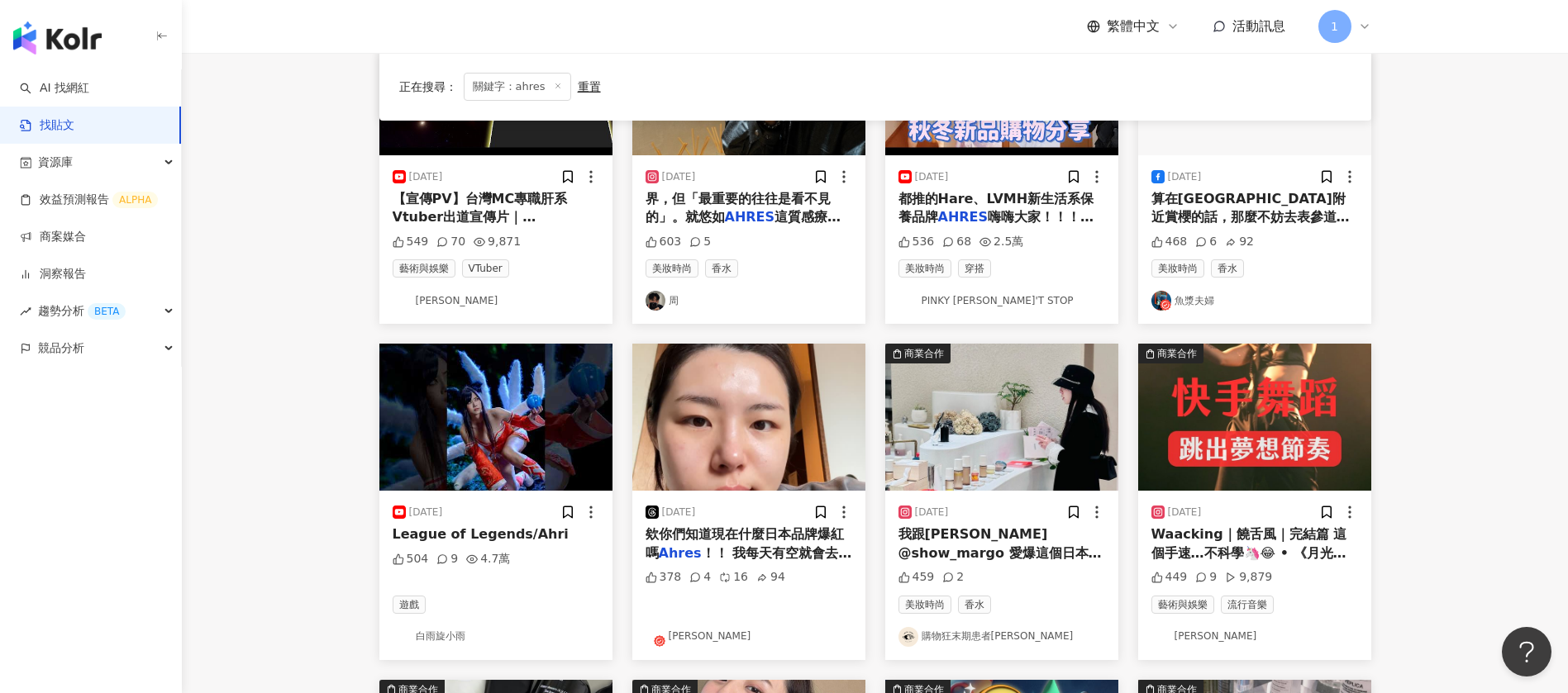
scroll to position [519, 0]
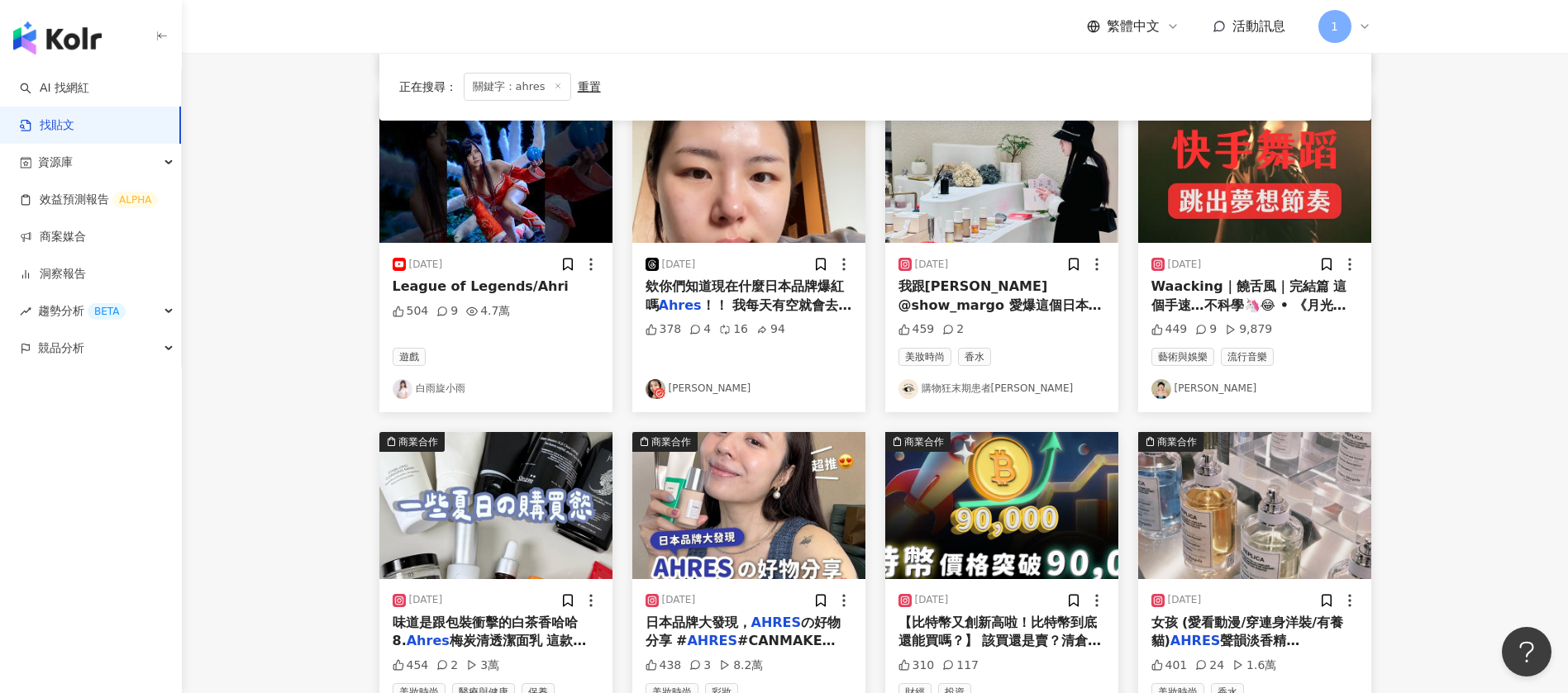
click at [258, 291] on main "不分平台 ***** 台灣 搜尋 searchOperator 插入語法 完全符合 "" 聯集 OR 交集 AND 排除 - 群組 {} 搜尋指引 內容形式 …" at bounding box center [875, 207] width 1386 height 1348
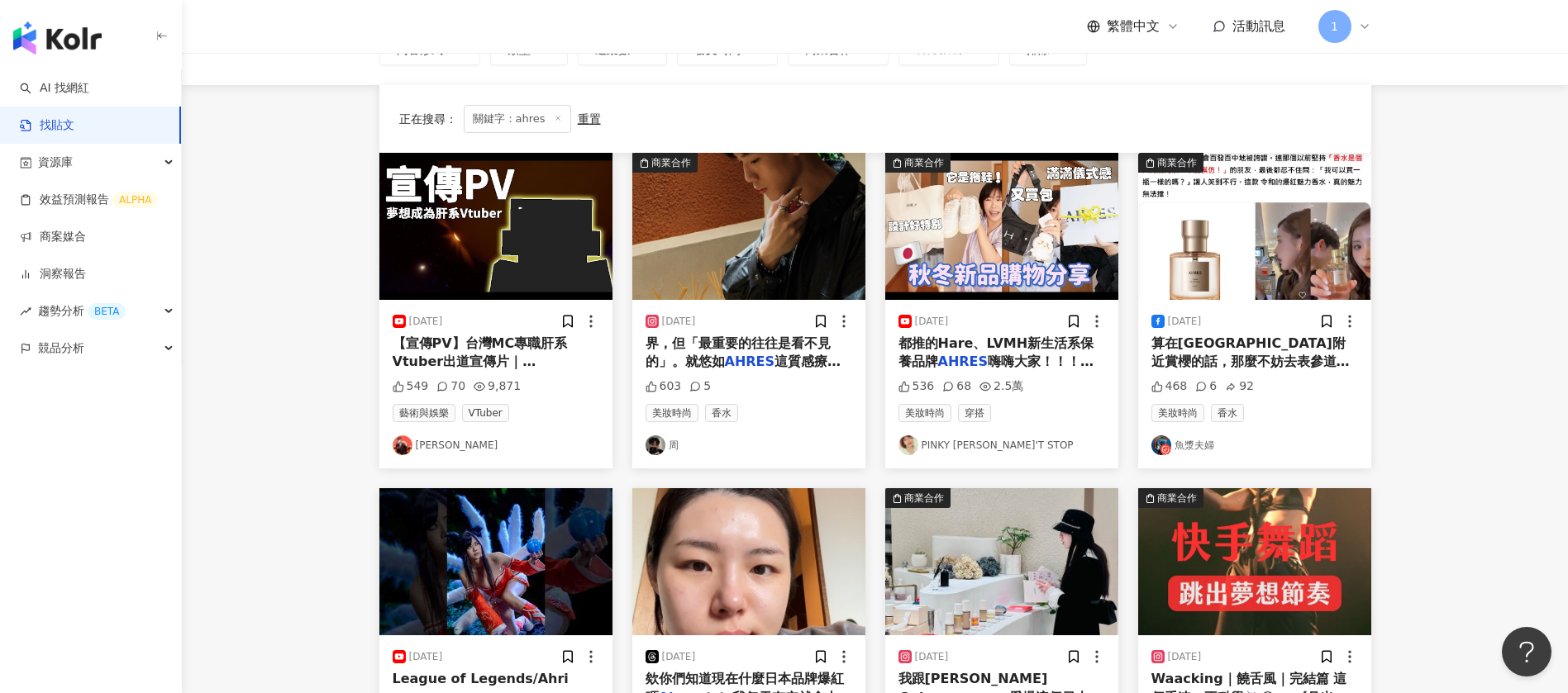
scroll to position [23, 0]
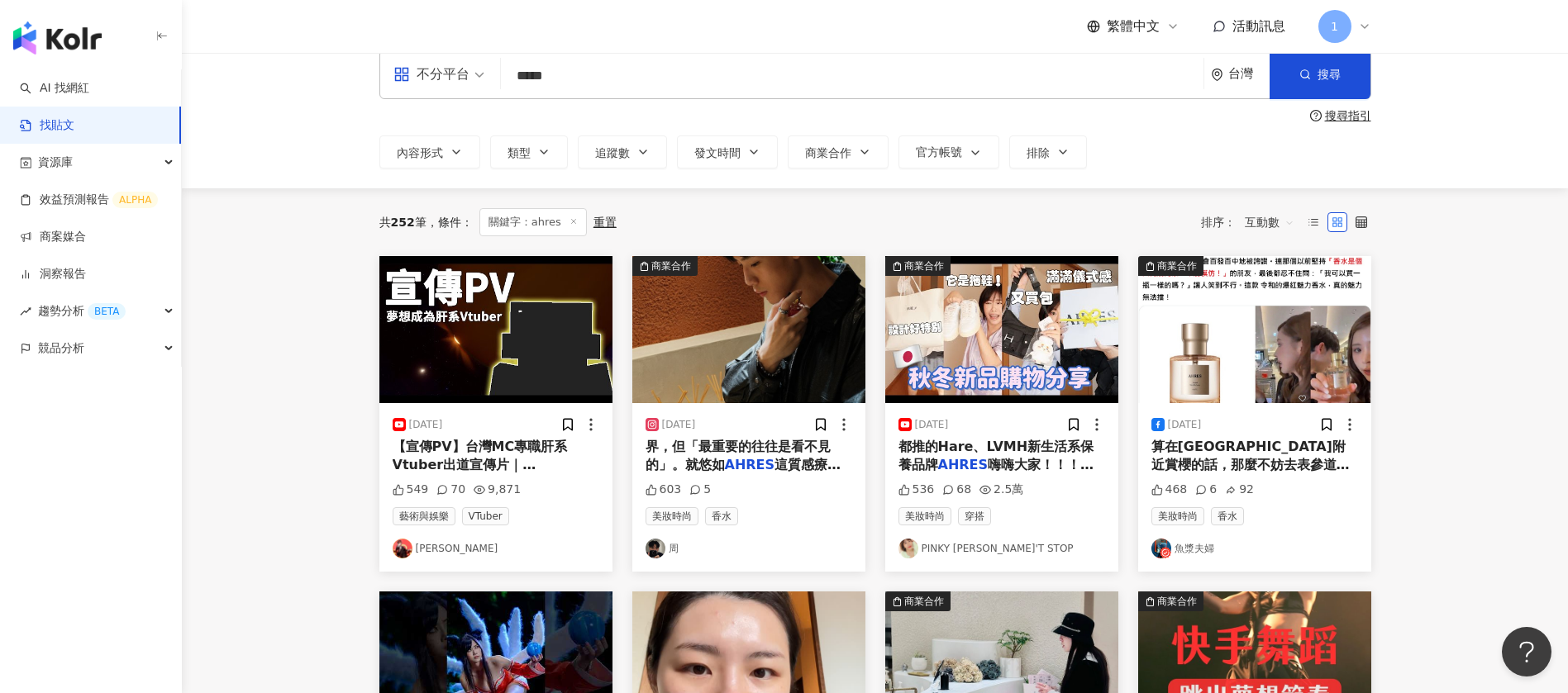
drag, startPoint x: 666, startPoint y: 540, endPoint x: 229, endPoint y: 456, distance: 445.0
click at [215, 466] on main "不分平台 ***** 台灣 搜尋 searchOperator 插入語法 完全符合 "" 聯集 OR 交集 AND 排除 - 群組 {} 搜尋指引 內容形式 …" at bounding box center [875, 703] width 1386 height 1348
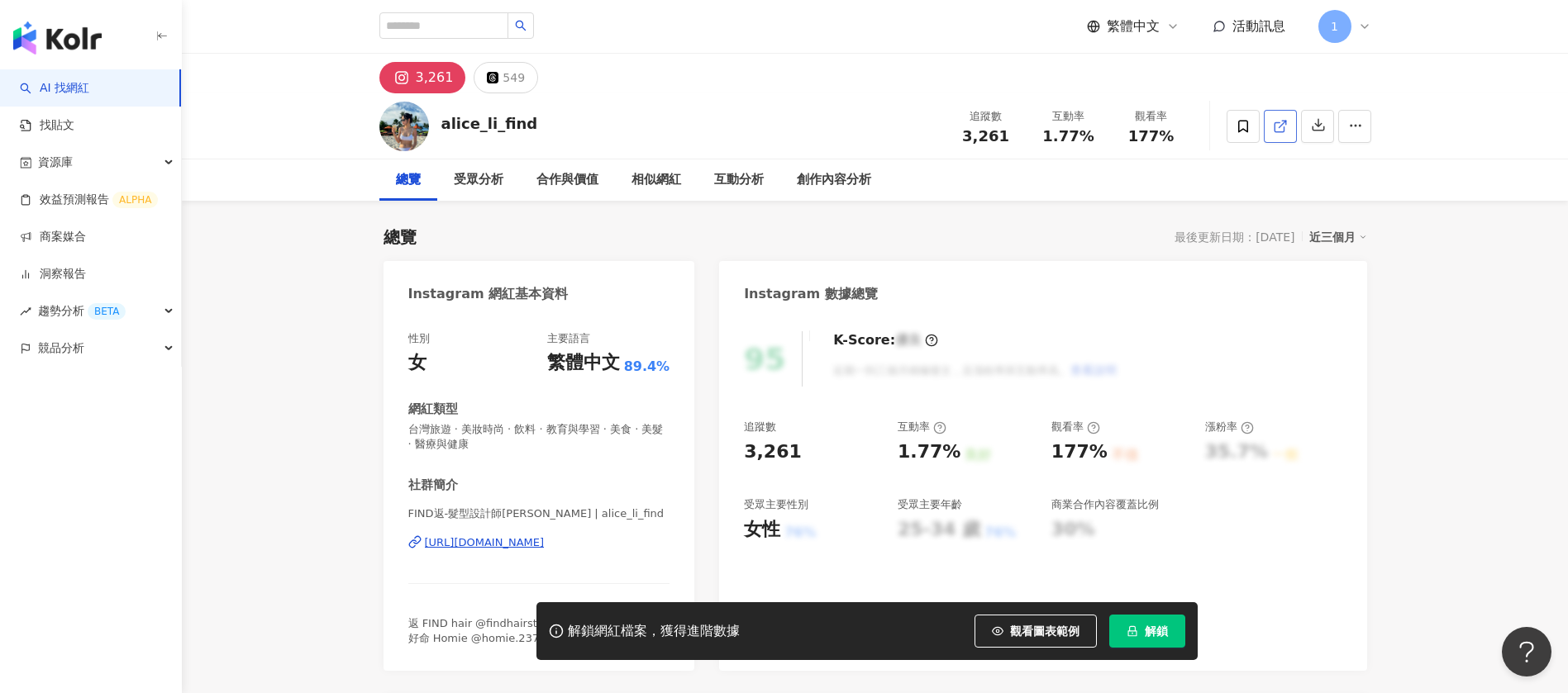
click at [1282, 130] on icon at bounding box center [1279, 127] width 9 height 9
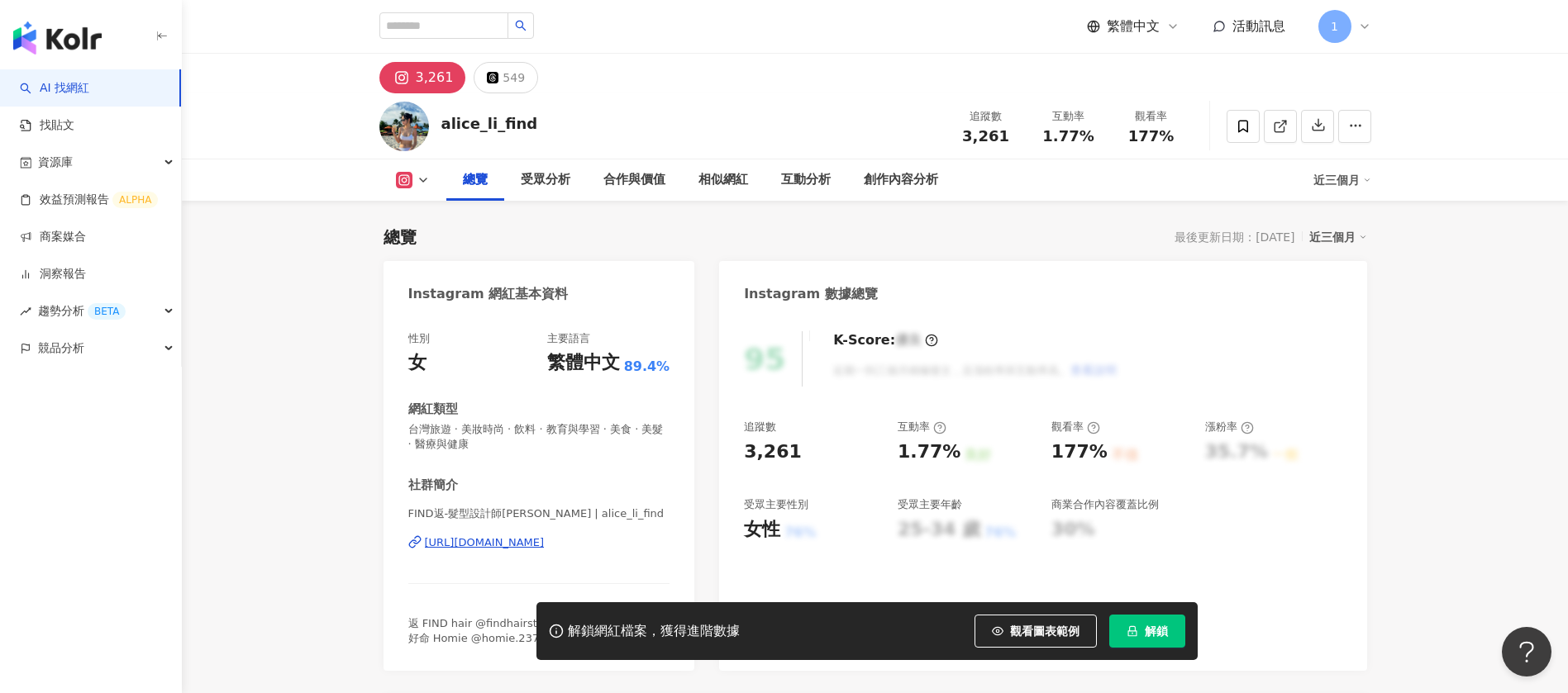
scroll to position [372, 0]
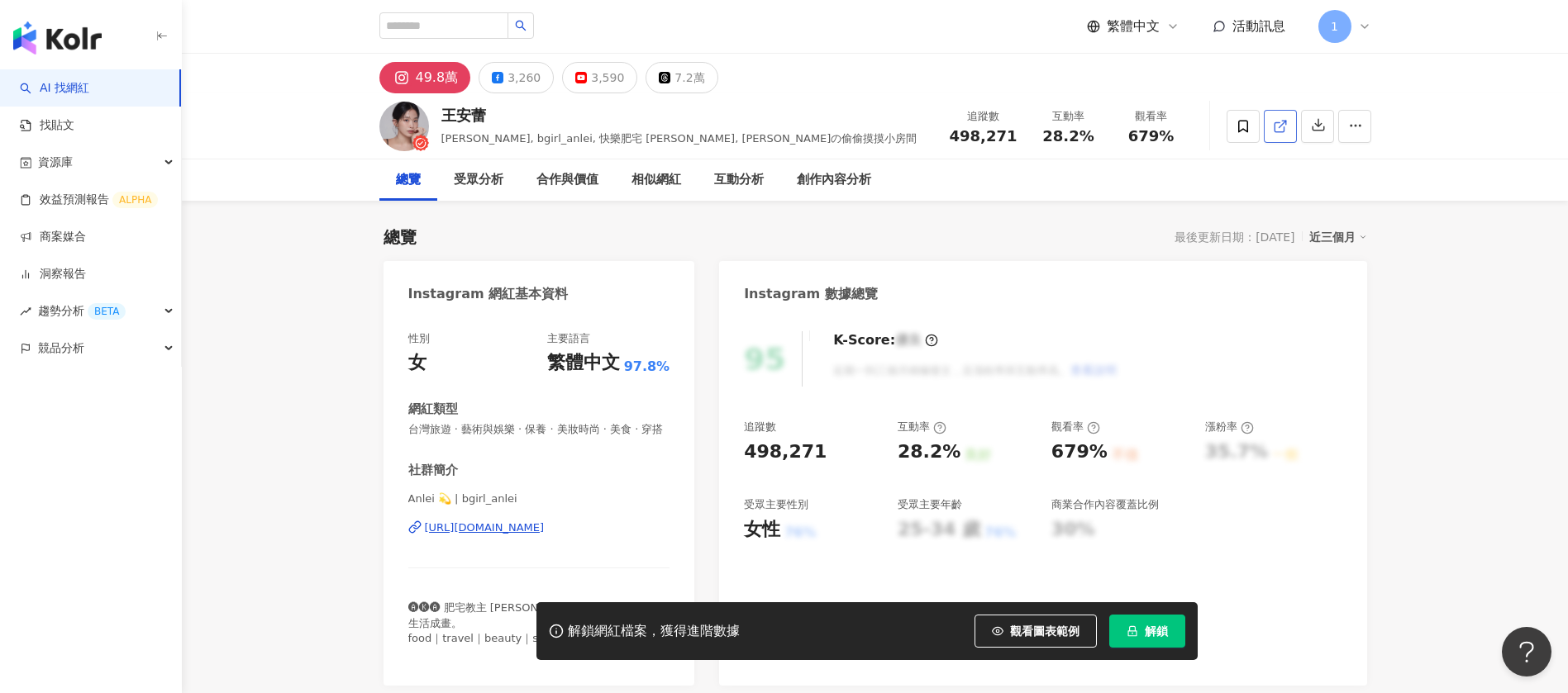
click at [1274, 119] on icon at bounding box center [1280, 126] width 15 height 15
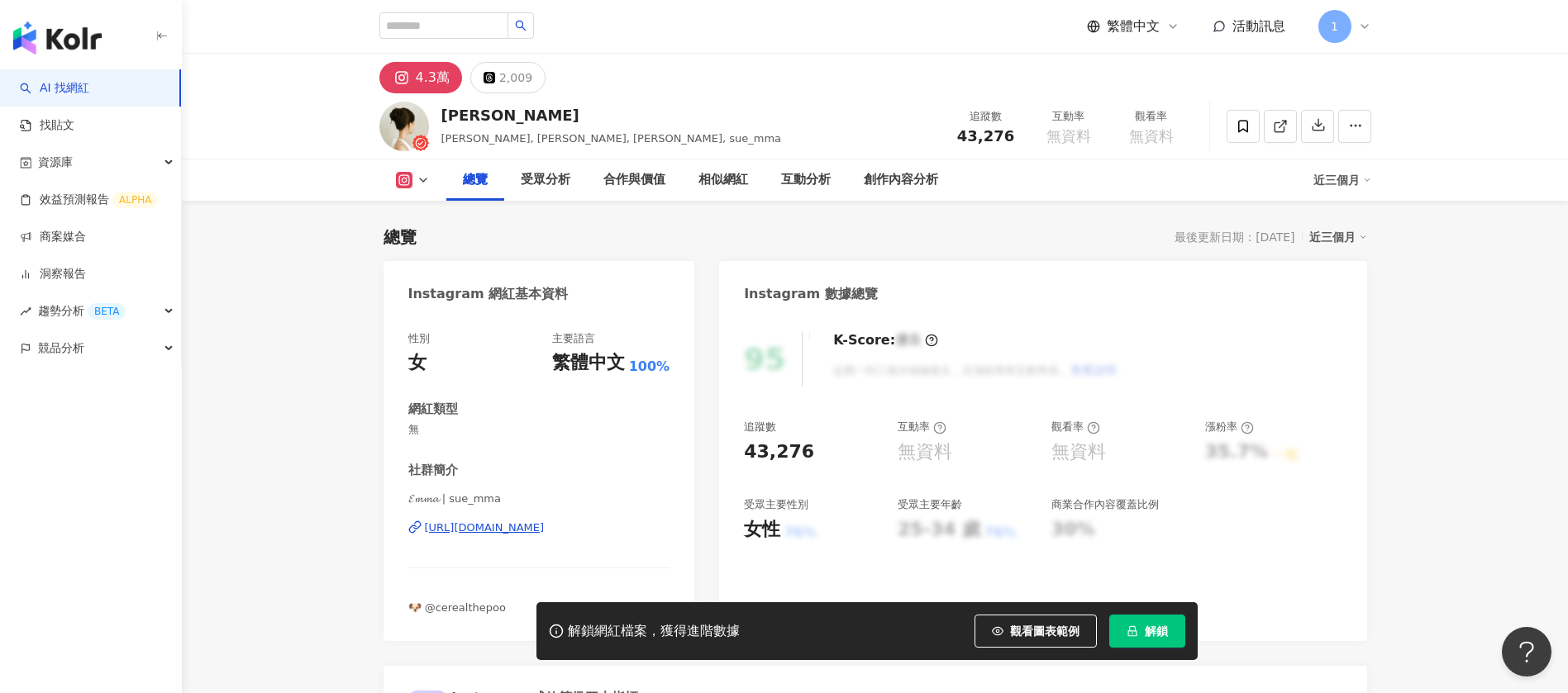
click at [1317, 466] on div "追蹤數 43,276 互動率 無資料 觀看率 無資料 漲粉率 35.7% 一般 受眾主要性別 女性 76% 受眾主要年齡 25-34 歲 76% 商業合作內容…" at bounding box center [1043, 481] width 598 height 122
click at [1281, 120] on icon at bounding box center [1280, 126] width 15 height 15
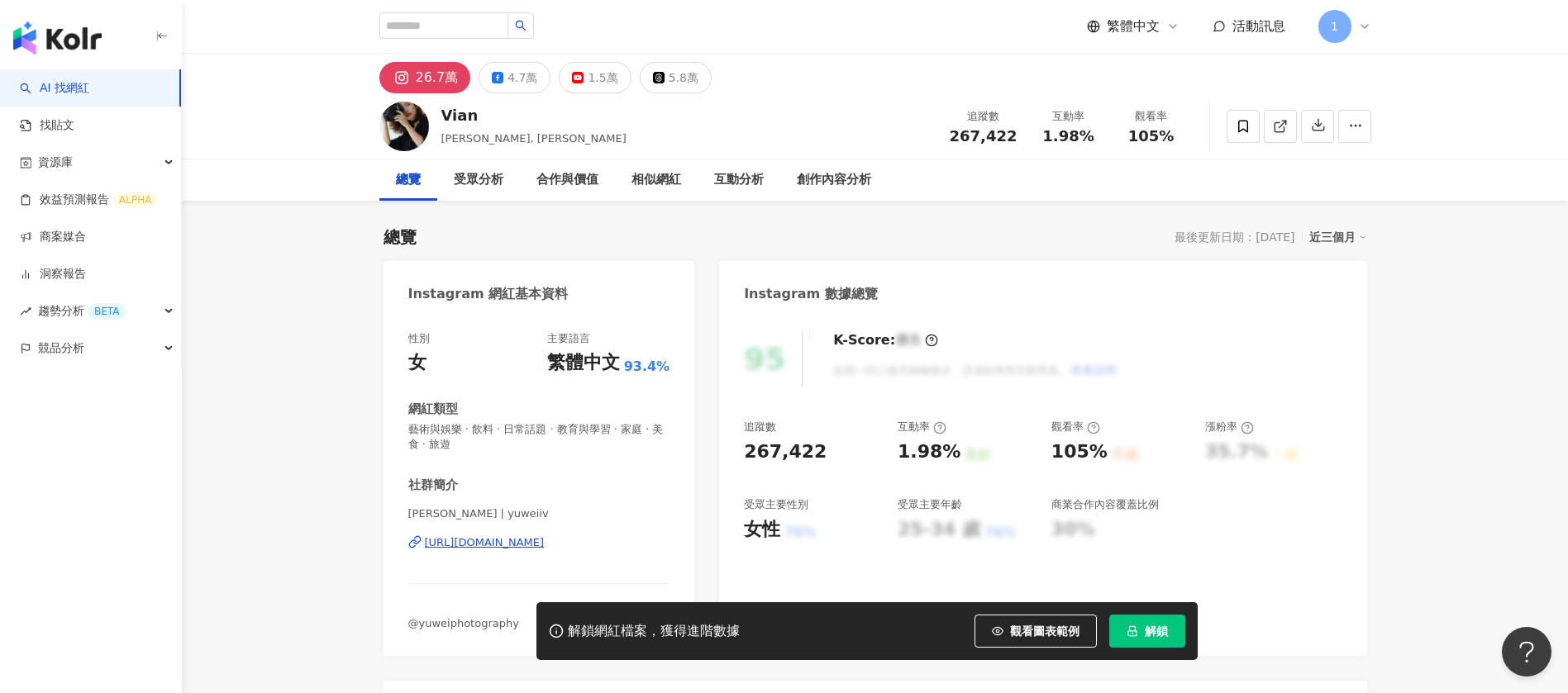
click at [1279, 128] on icon at bounding box center [1280, 126] width 15 height 15
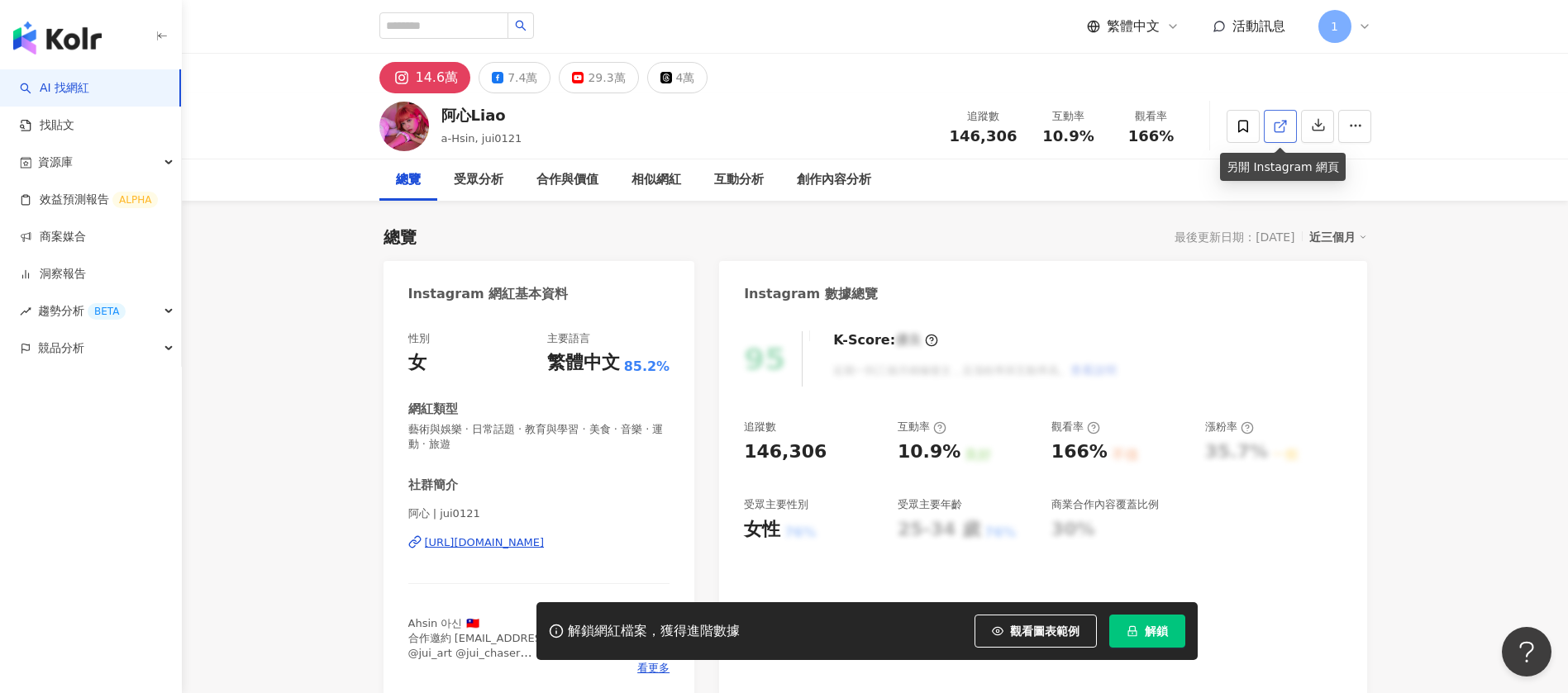
click at [1276, 128] on icon at bounding box center [1280, 126] width 15 height 15
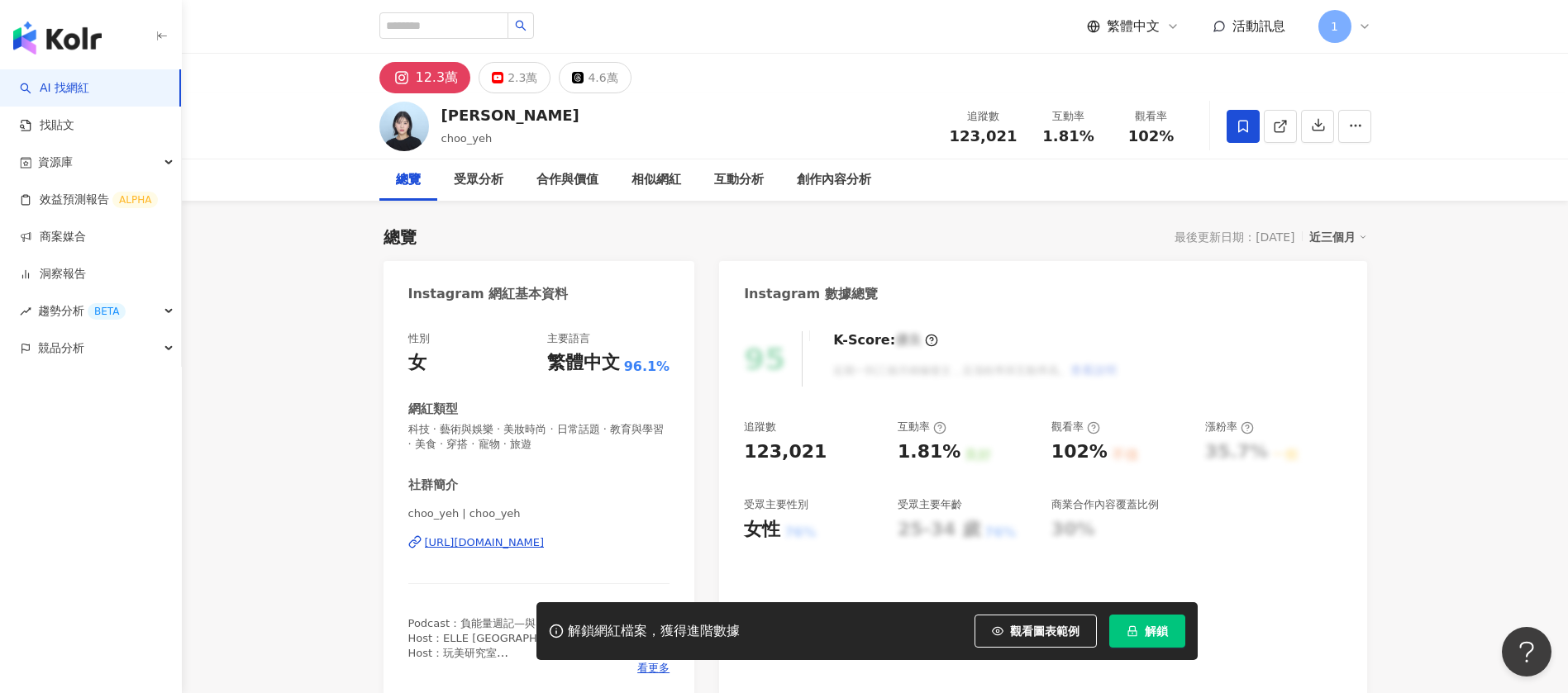
click at [1278, 129] on icon at bounding box center [1280, 126] width 15 height 15
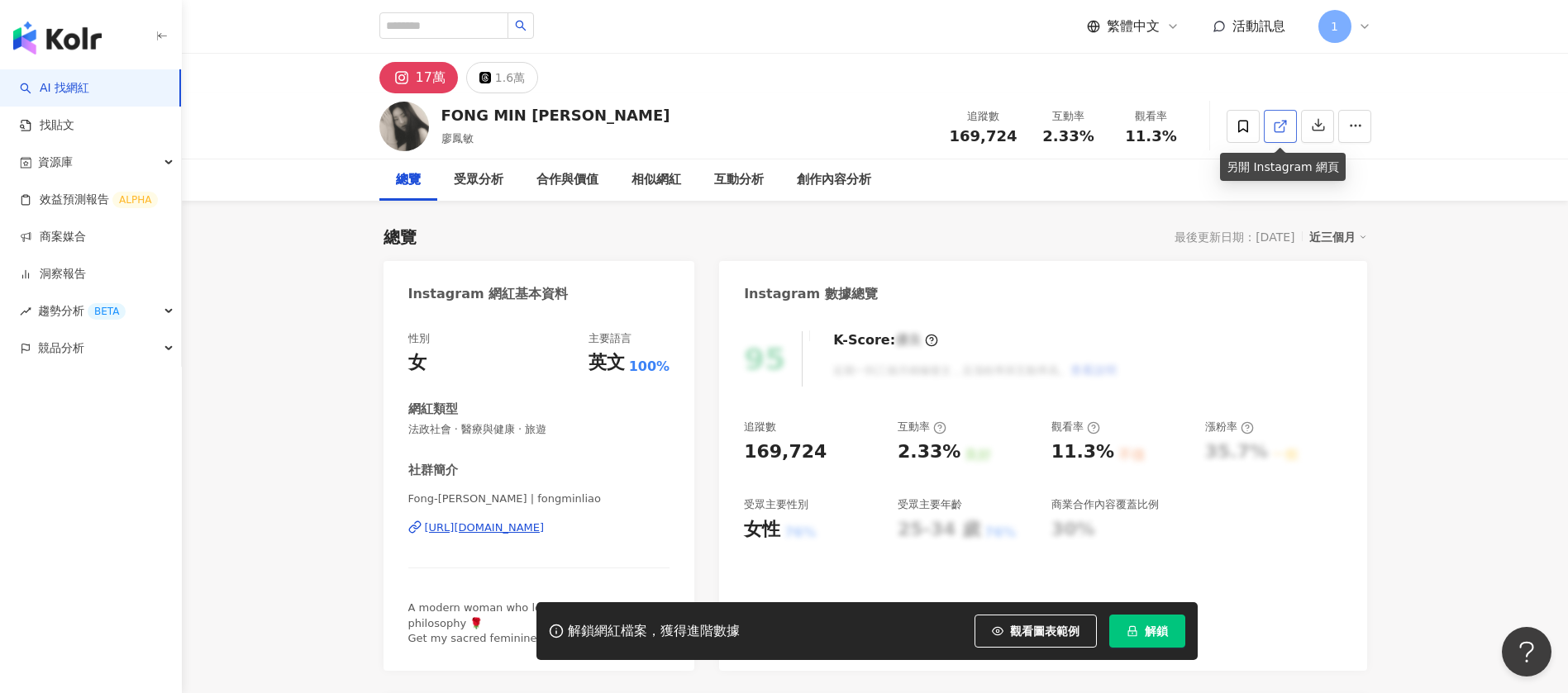
click at [1283, 121] on icon at bounding box center [1280, 126] width 15 height 15
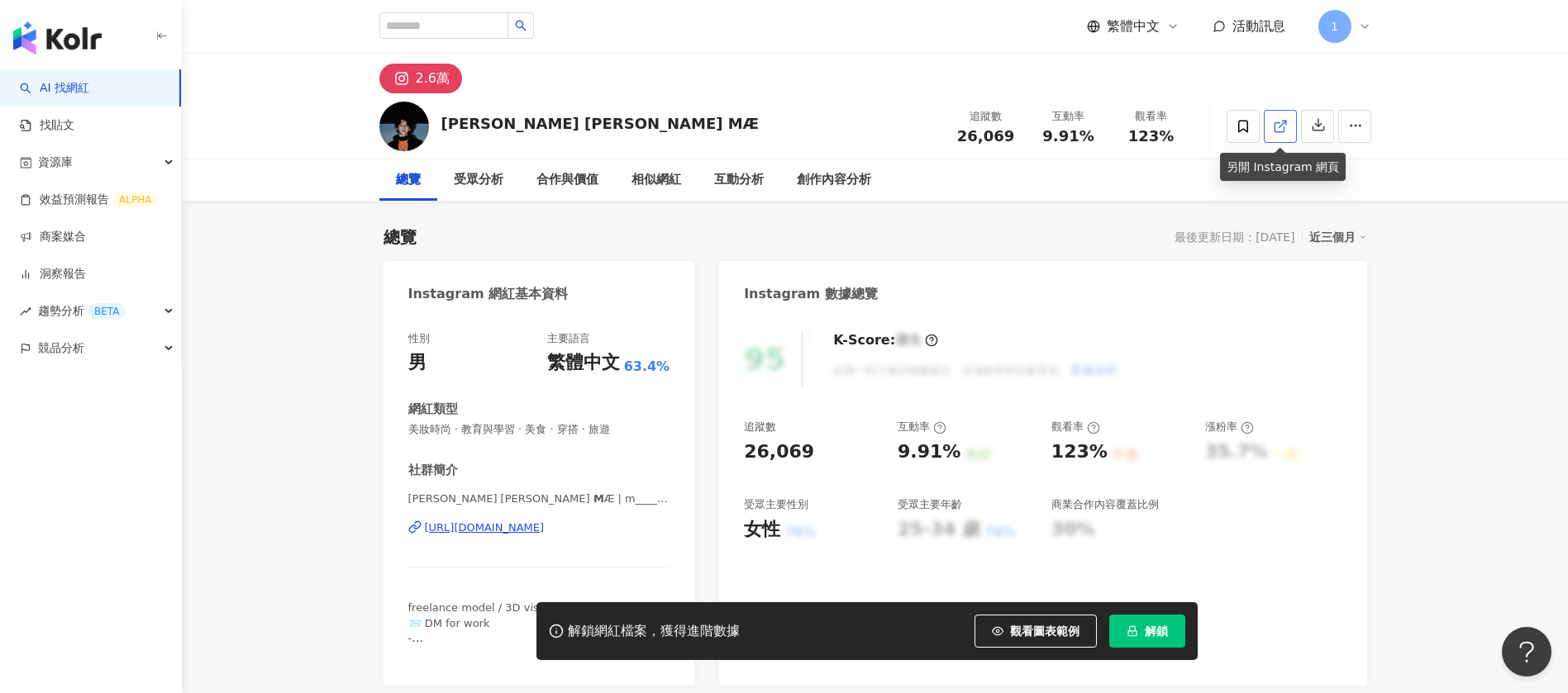
click at [1292, 119] on link at bounding box center [1280, 126] width 33 height 33
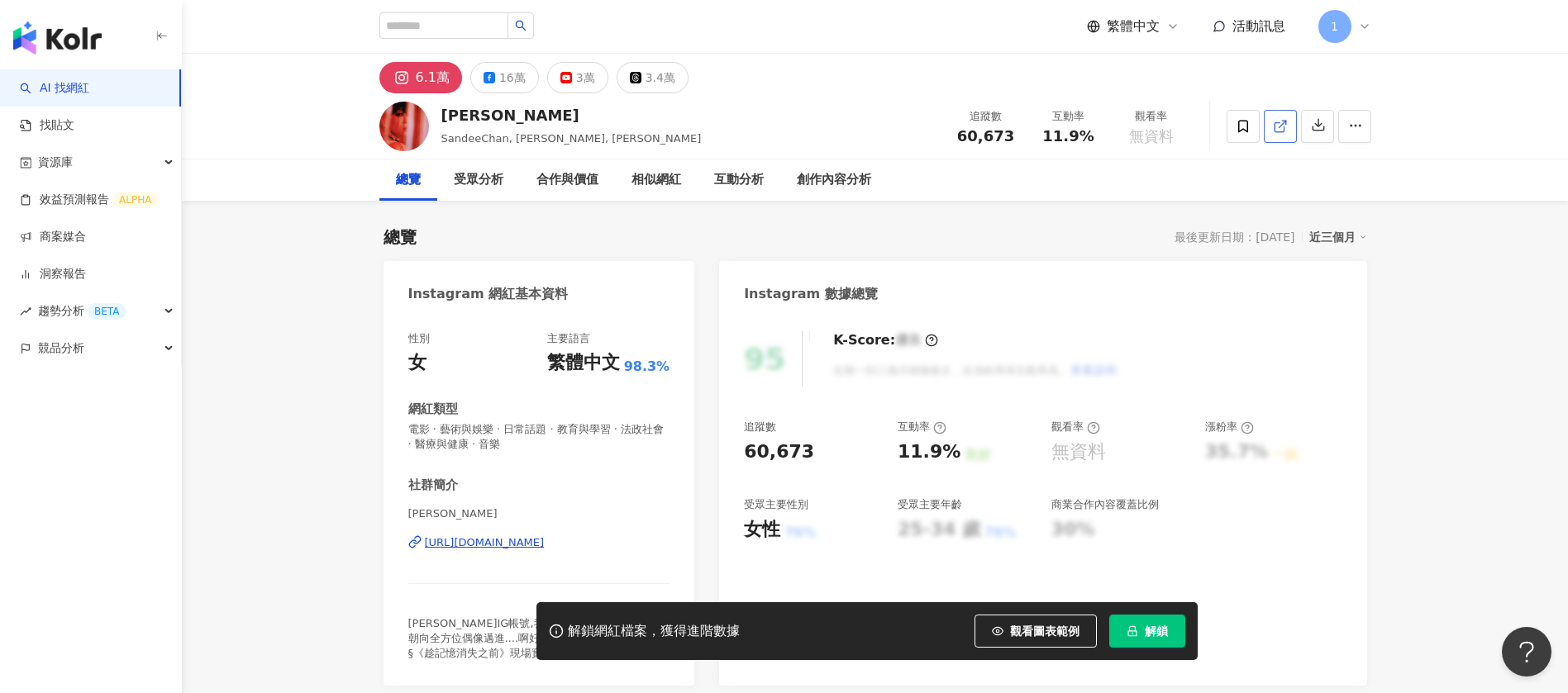
click at [1286, 125] on icon at bounding box center [1280, 126] width 15 height 15
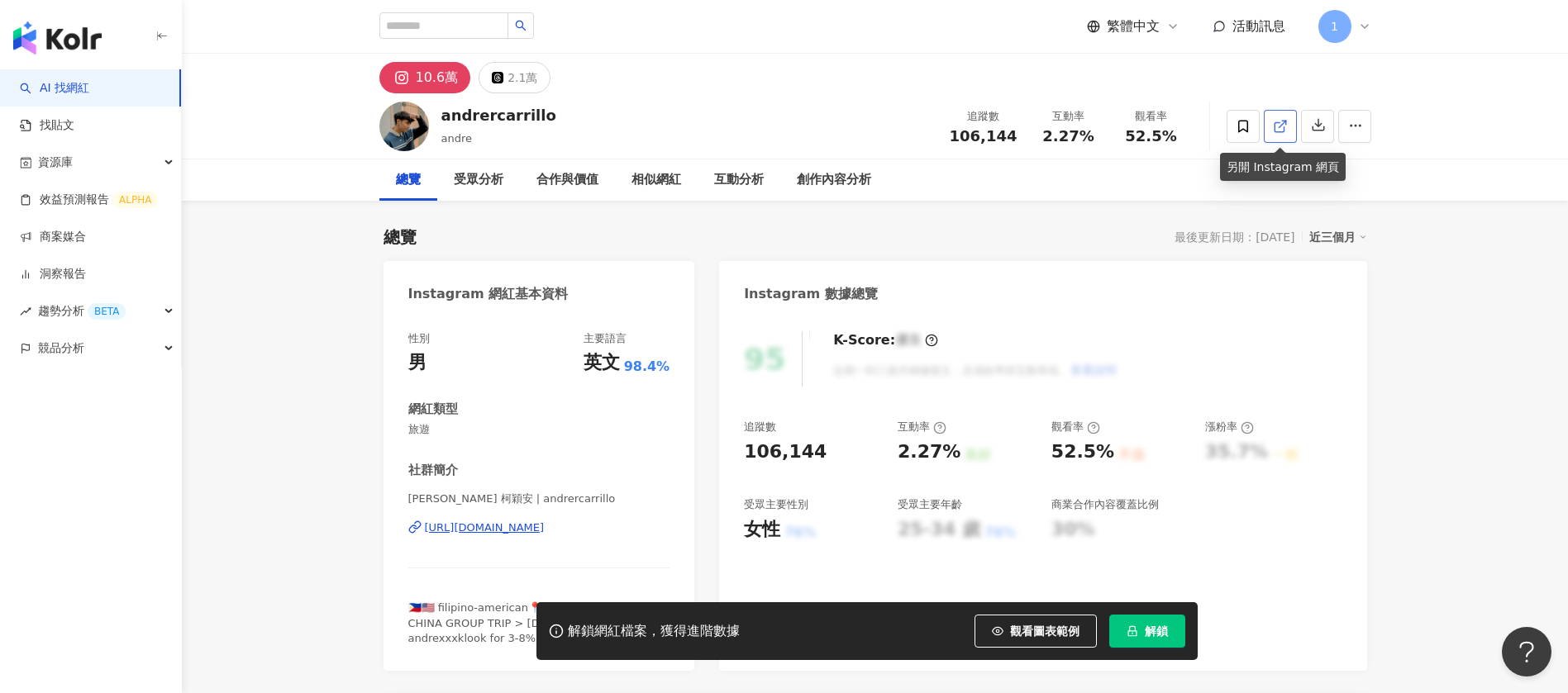
click at [1287, 114] on link at bounding box center [1280, 126] width 33 height 33
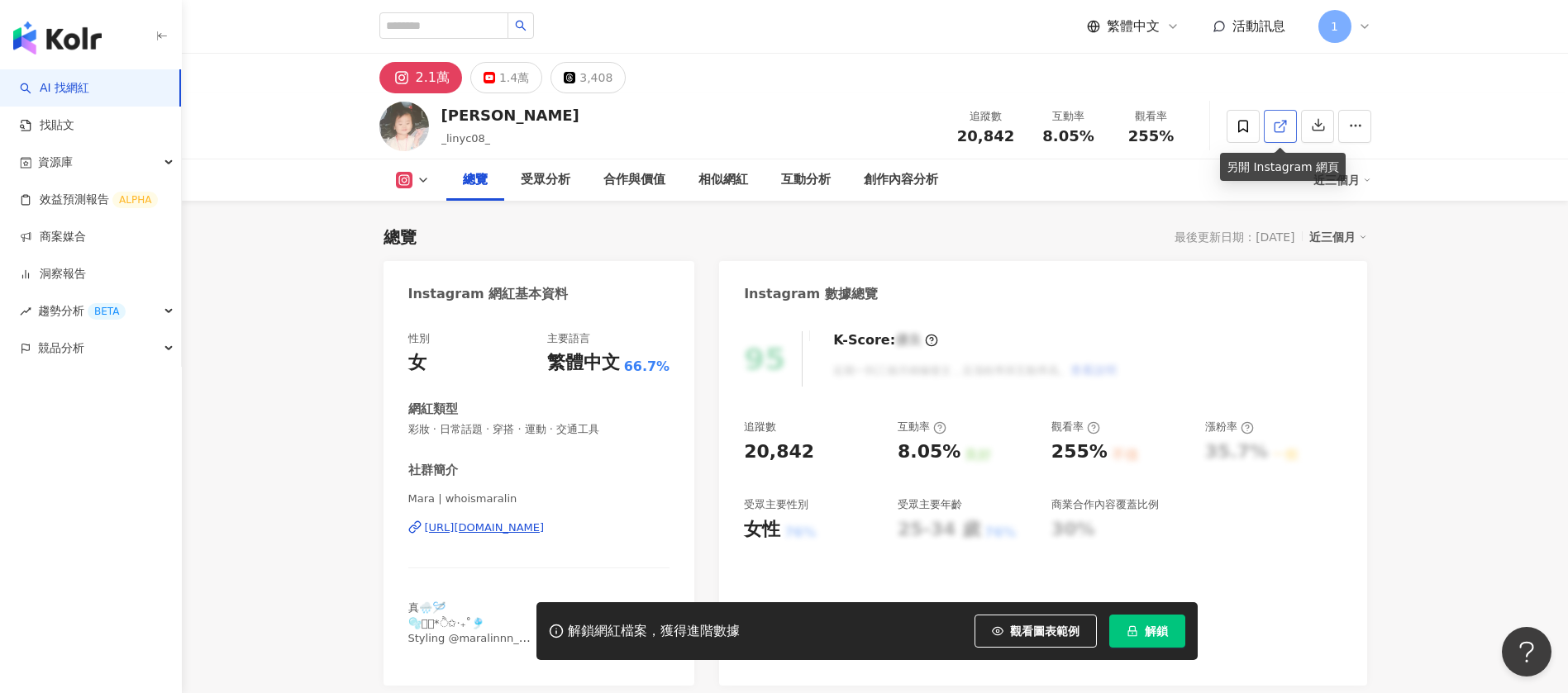
click at [1285, 128] on icon at bounding box center [1280, 126] width 15 height 15
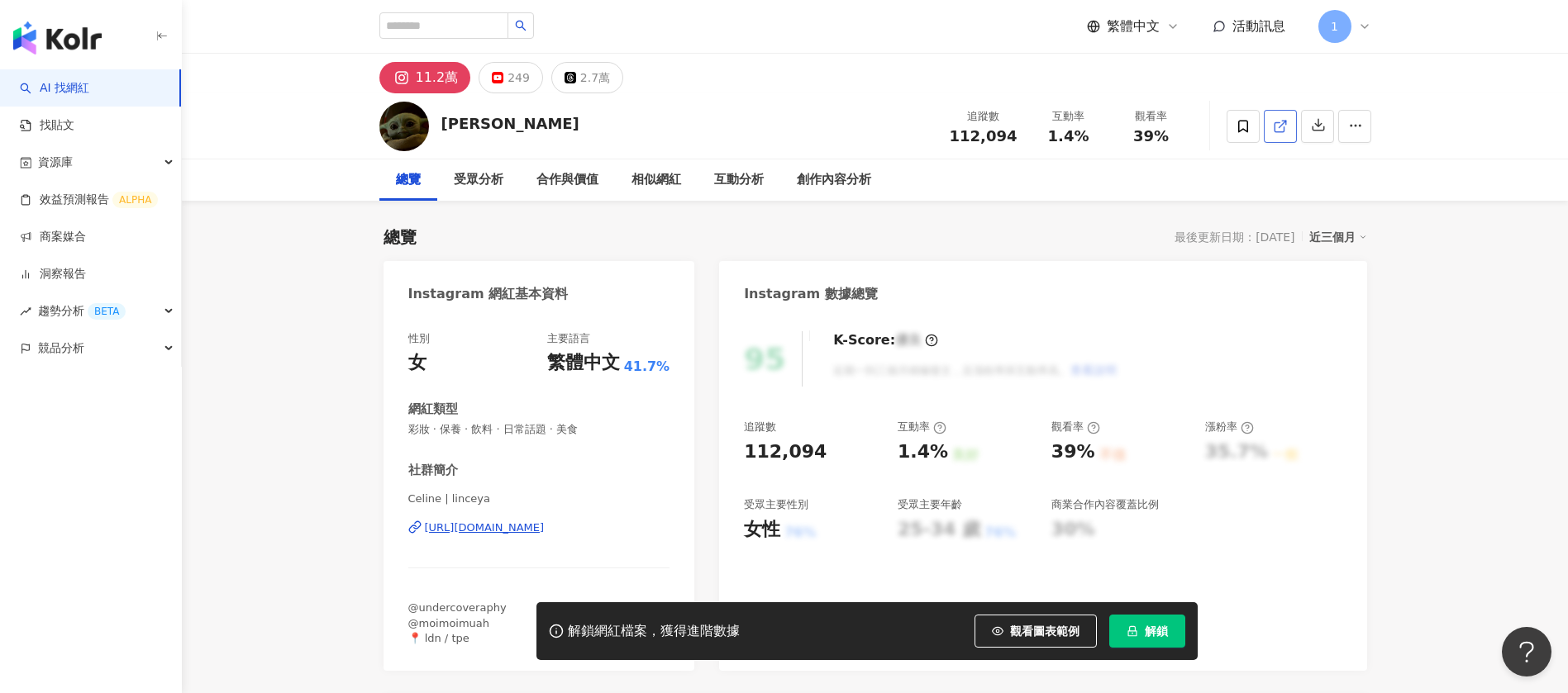
click at [1287, 131] on link at bounding box center [1280, 126] width 33 height 33
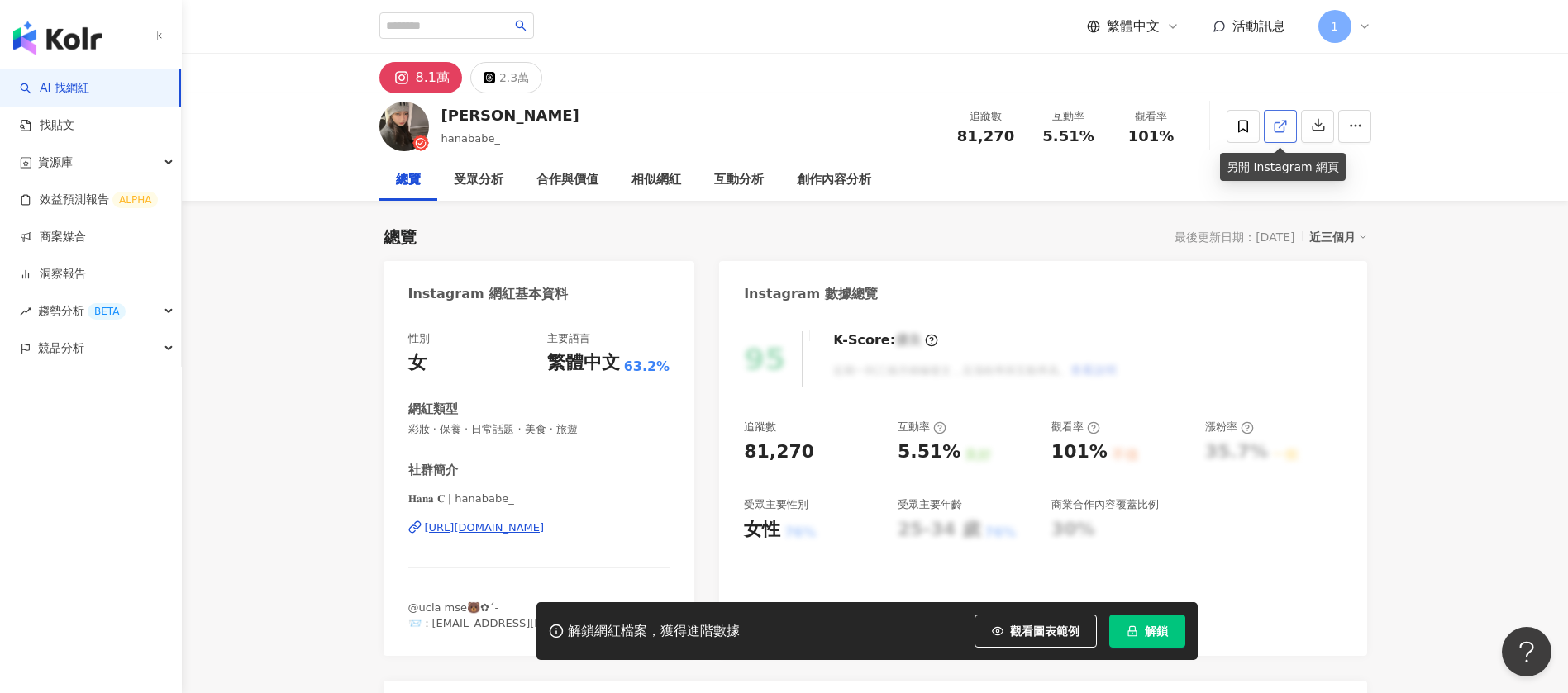
click at [1289, 128] on link at bounding box center [1280, 126] width 33 height 33
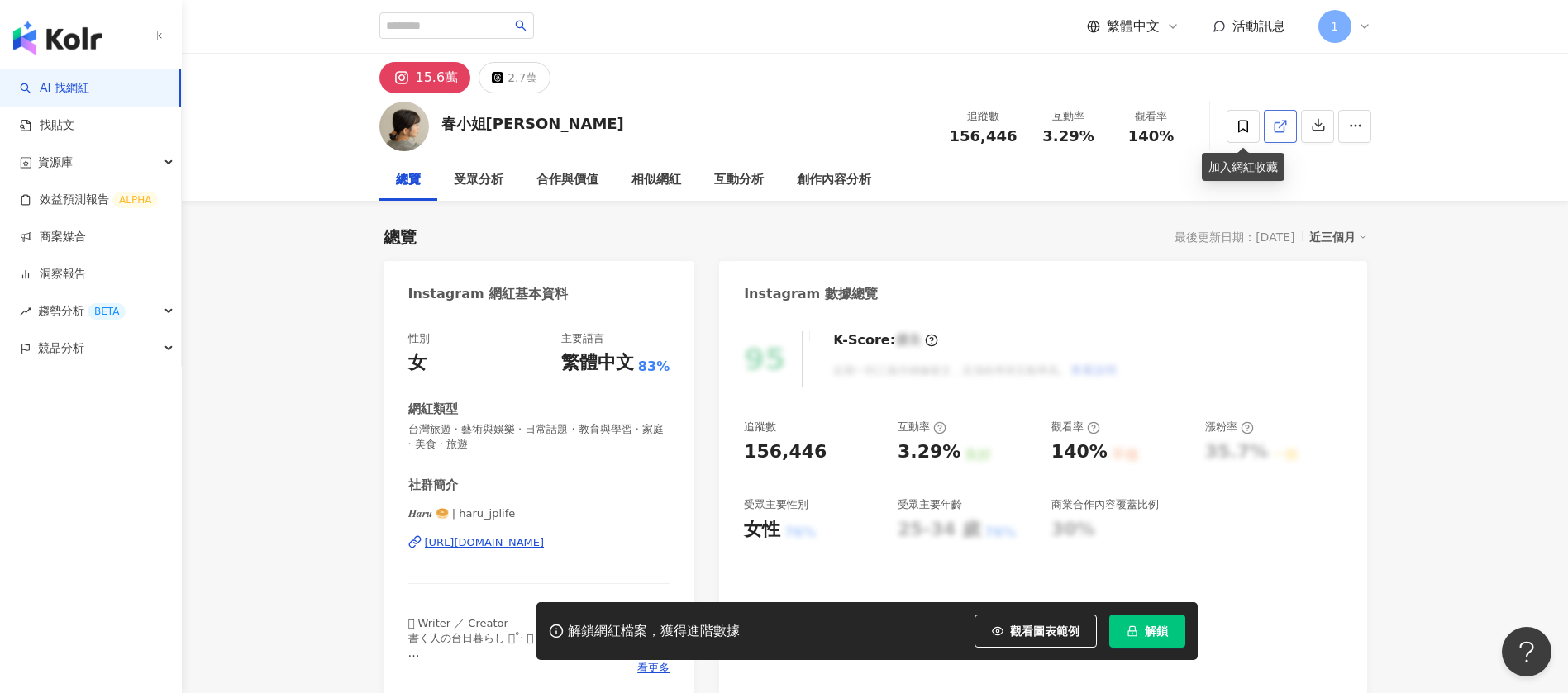
click at [1282, 128] on icon at bounding box center [1280, 126] width 15 height 15
